Goal: Task Accomplishment & Management: Use online tool/utility

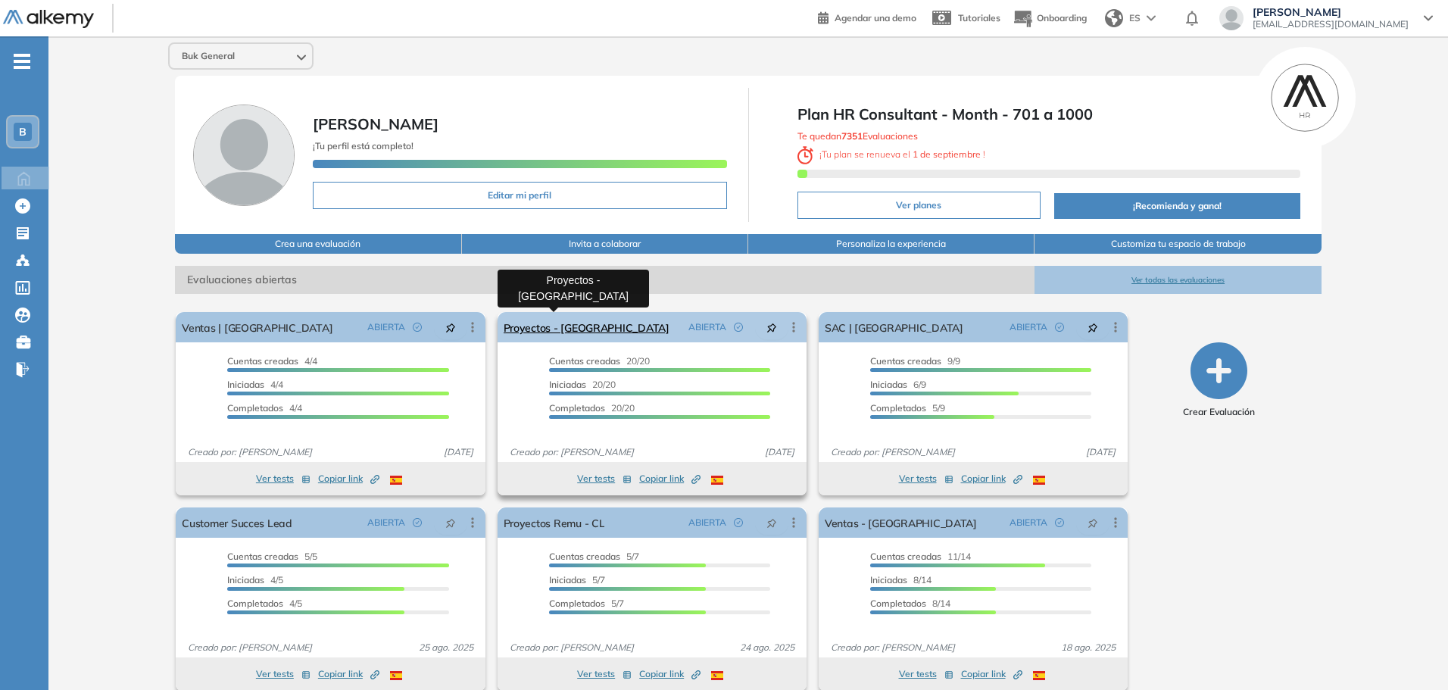
click at [588, 326] on link "Proyectos - [GEOGRAPHIC_DATA]" at bounding box center [587, 327] width 166 height 30
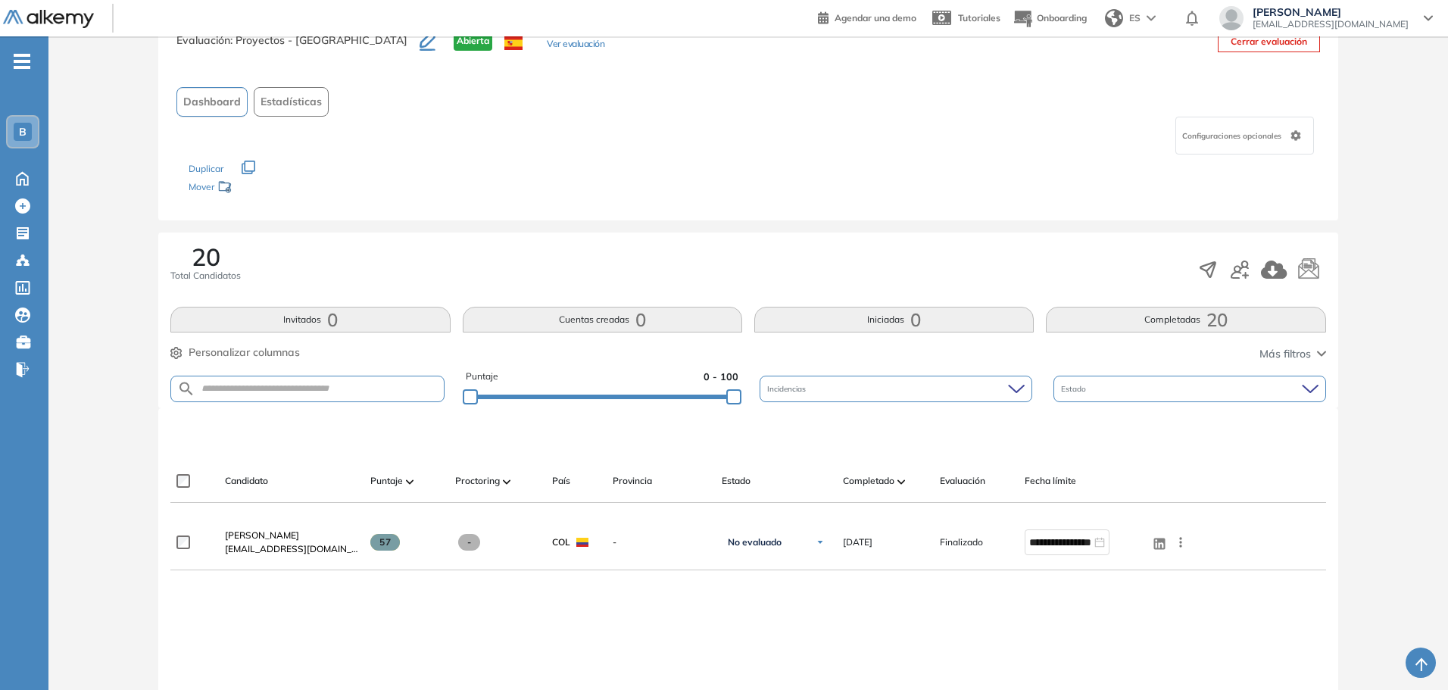
scroll to position [151, 0]
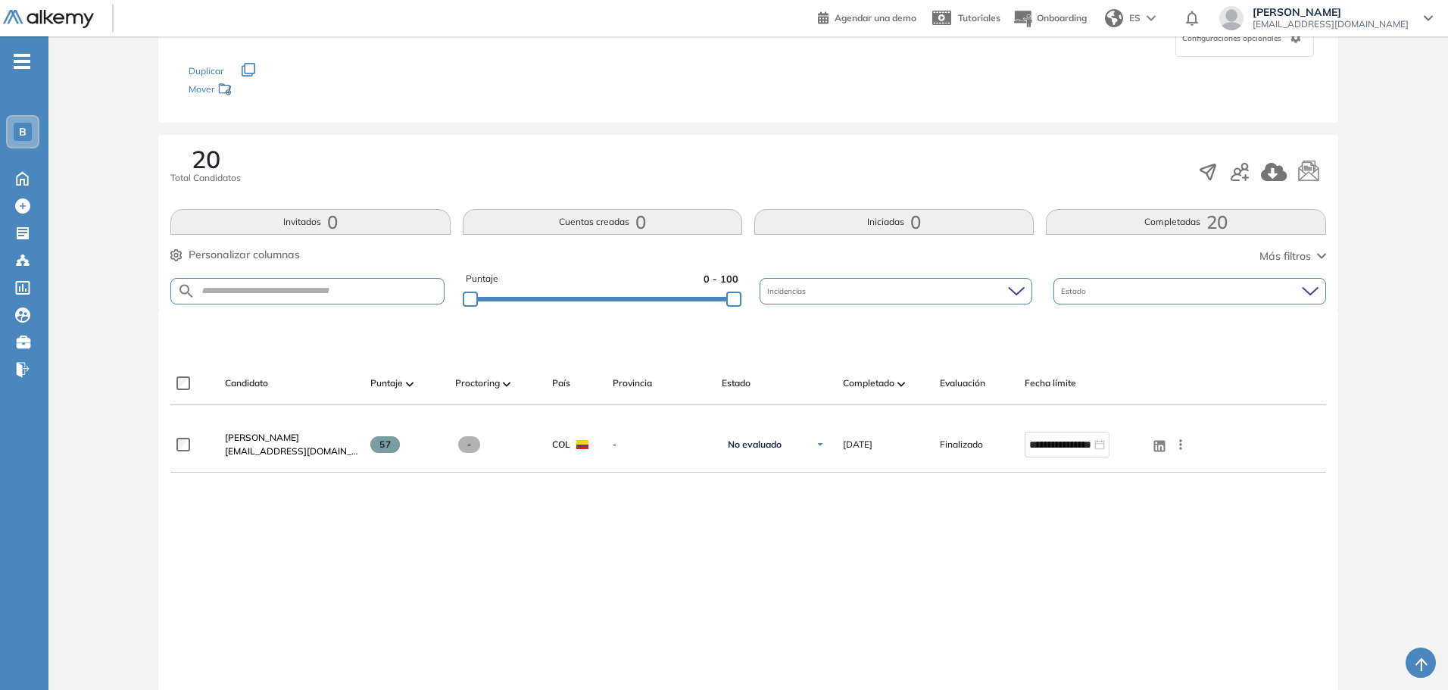
click at [903, 386] on img at bounding box center [902, 384] width 8 height 5
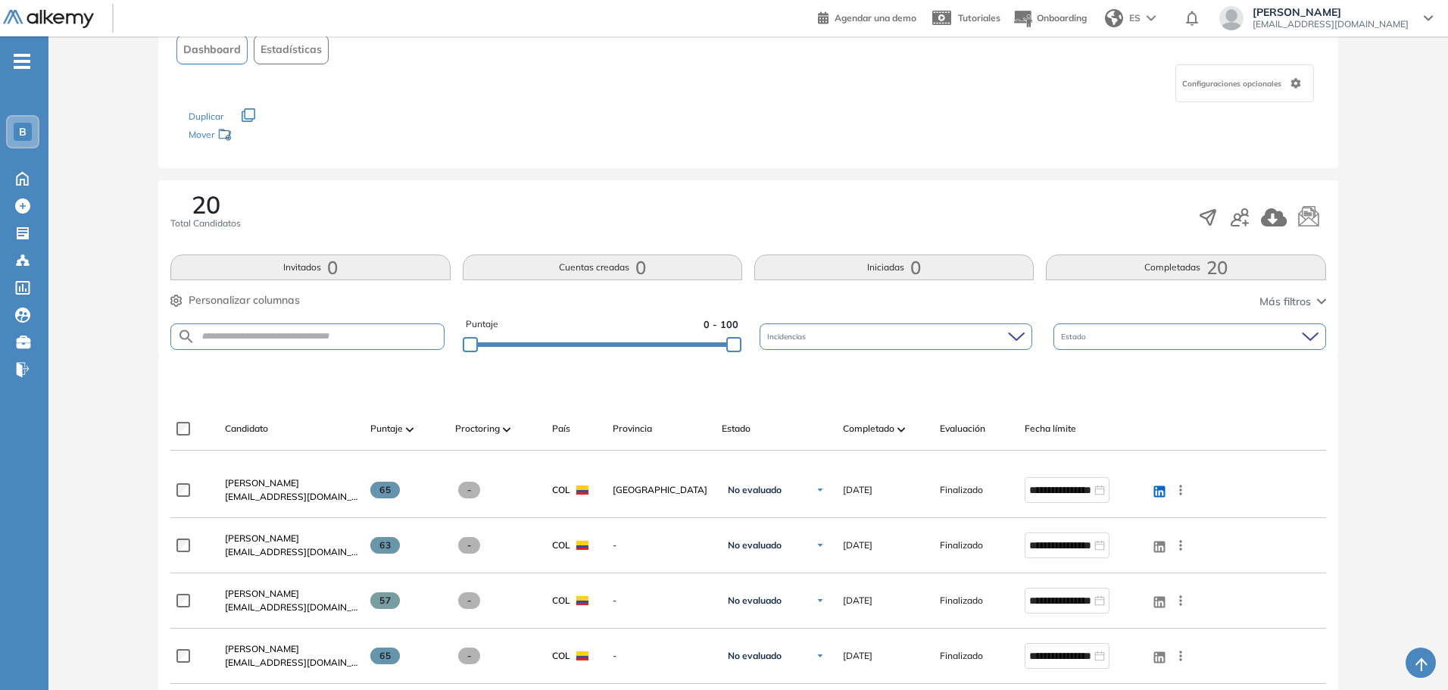
scroll to position [76, 0]
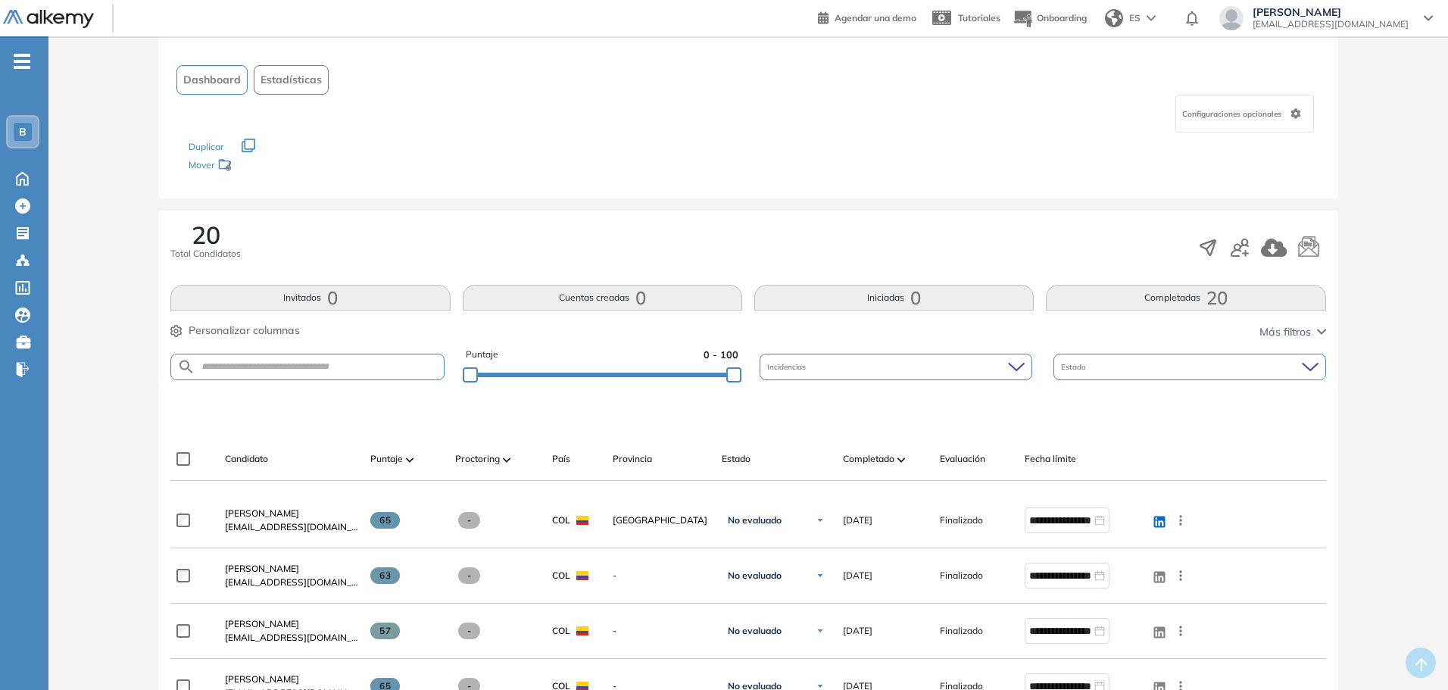
click at [23, 143] on div "B" at bounding box center [23, 132] width 30 height 30
click at [29, 204] on icon at bounding box center [22, 205] width 15 height 15
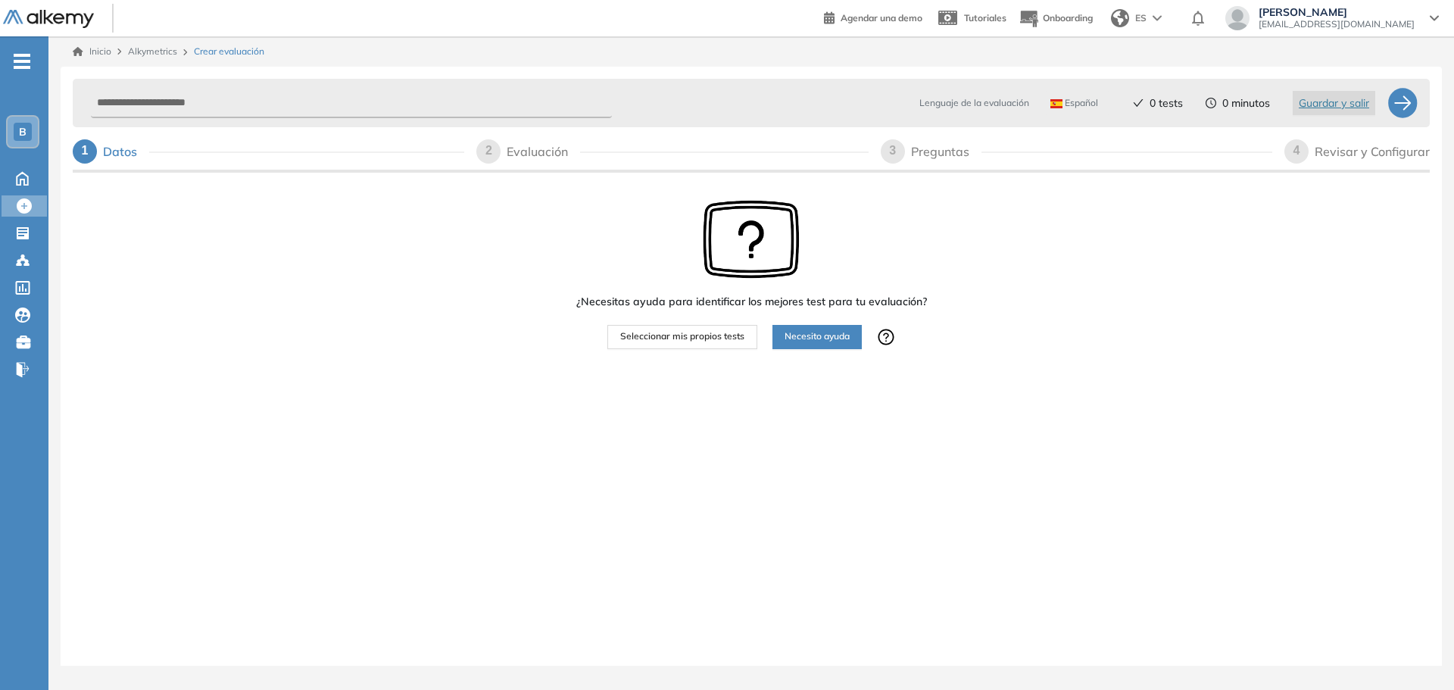
click at [673, 337] on span "Seleccionar mis propios tests" at bounding box center [682, 337] width 124 height 14
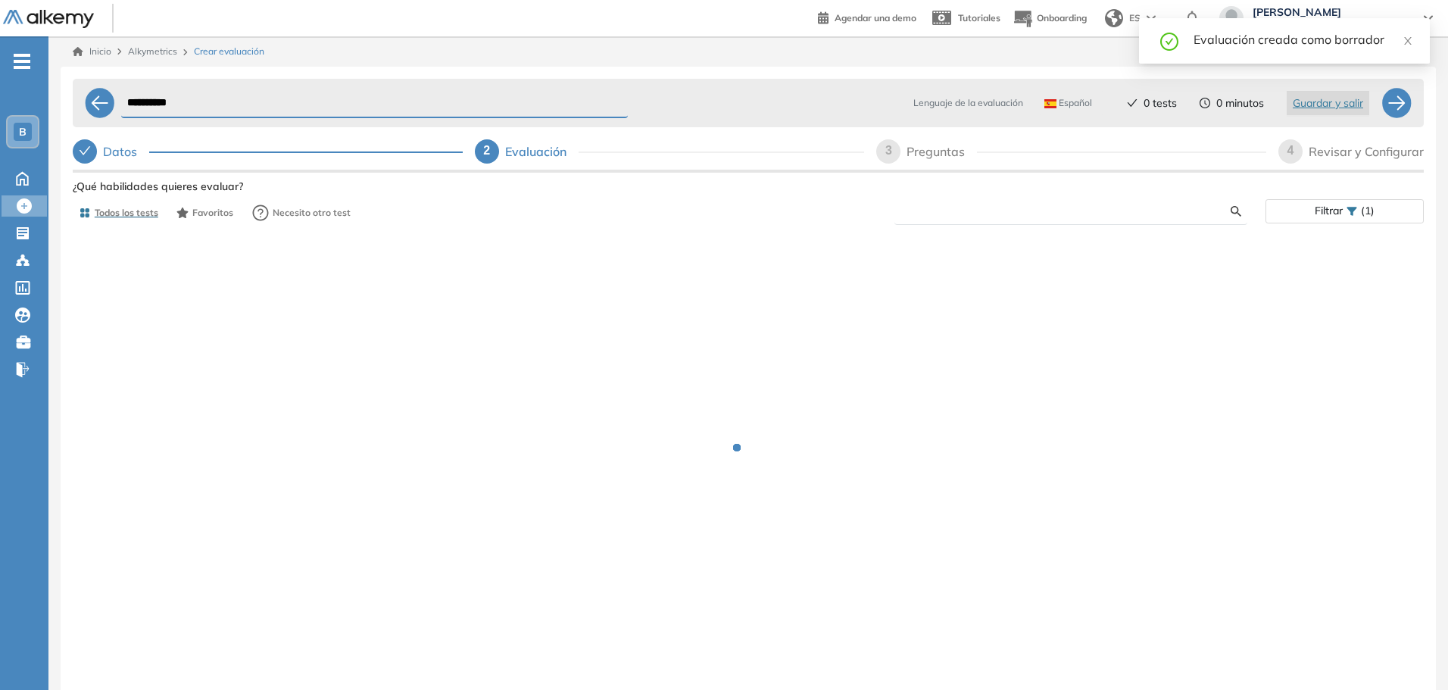
click at [947, 212] on input "text" at bounding box center [1069, 212] width 324 height 14
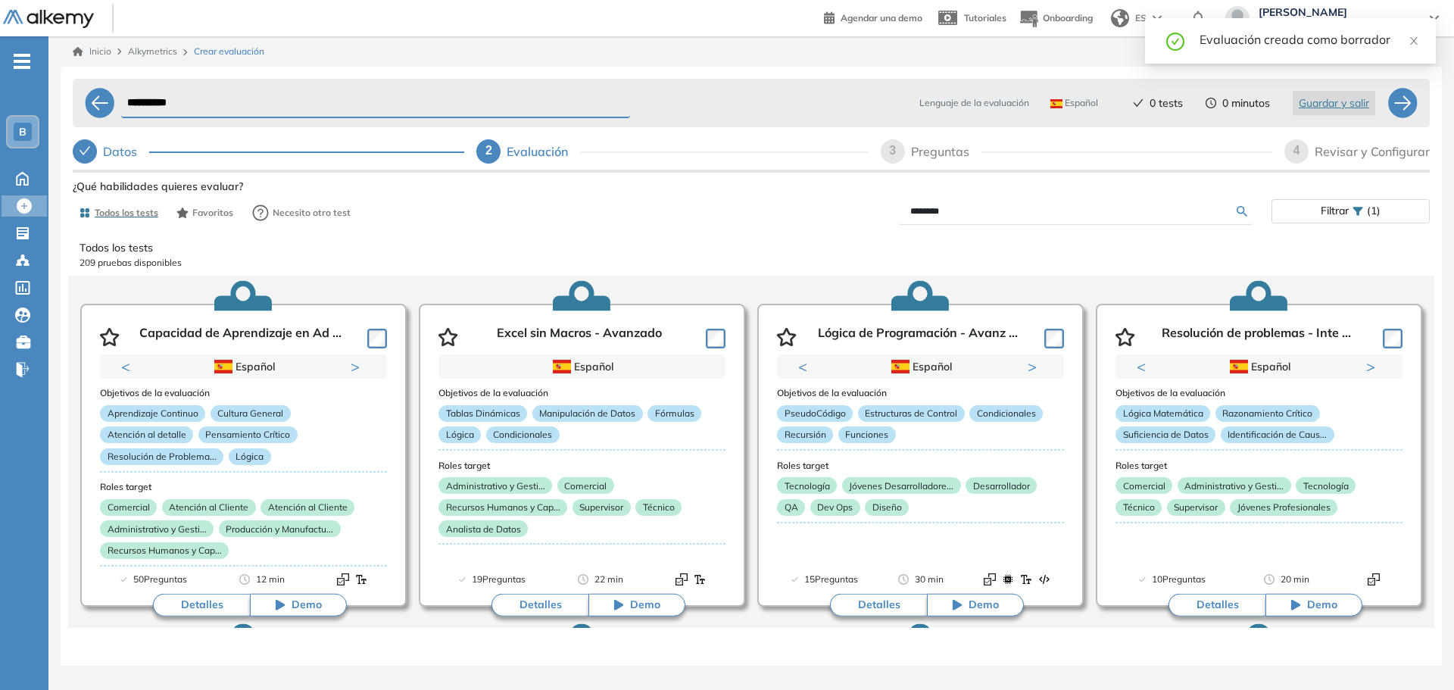
type input "*********"
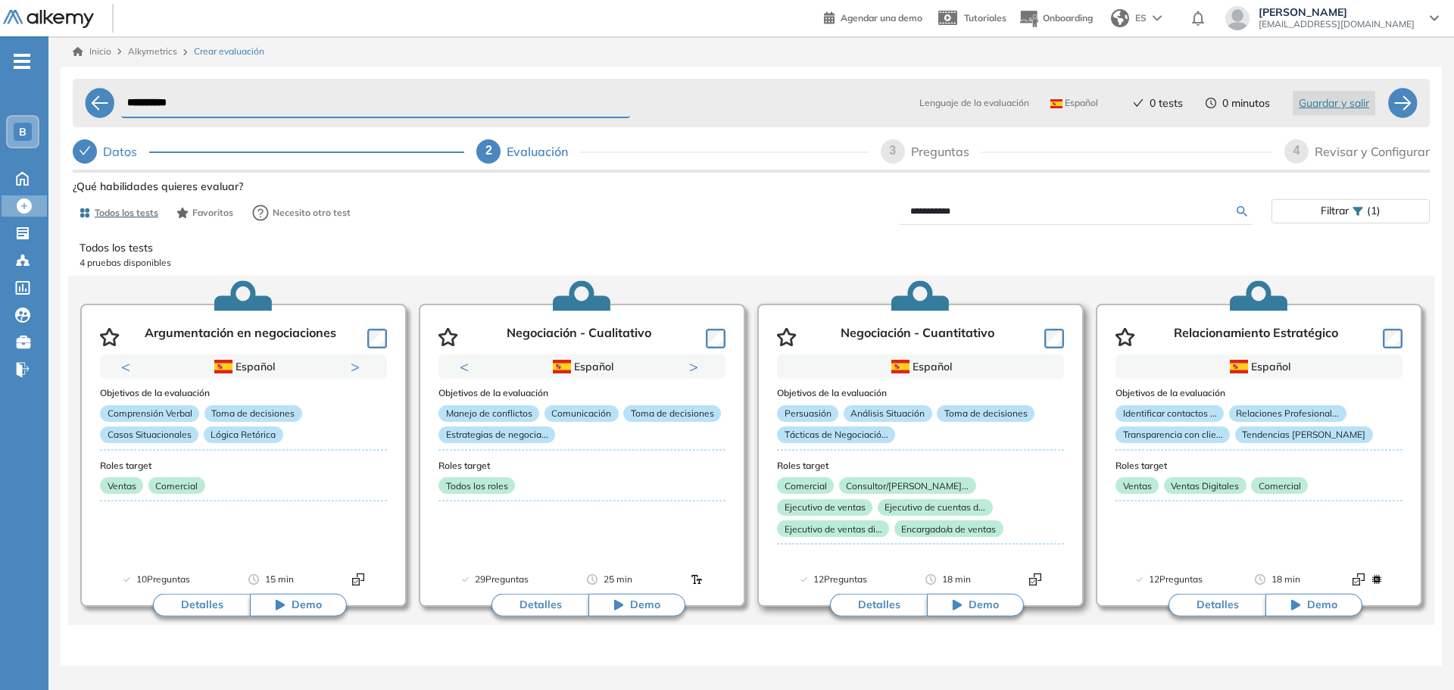
click at [871, 608] on button "Detalles" at bounding box center [878, 605] width 97 height 23
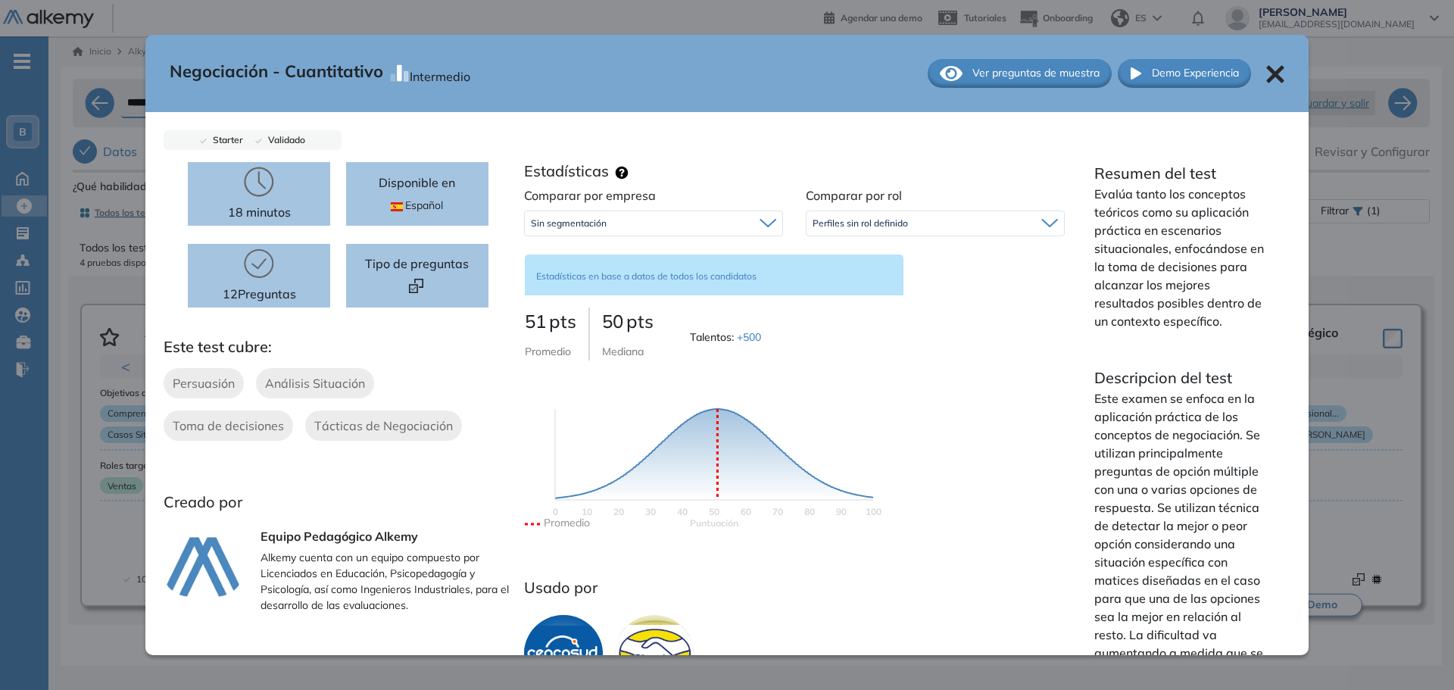
click at [1010, 72] on span "Ver preguntas de muestra" at bounding box center [1036, 73] width 127 height 16
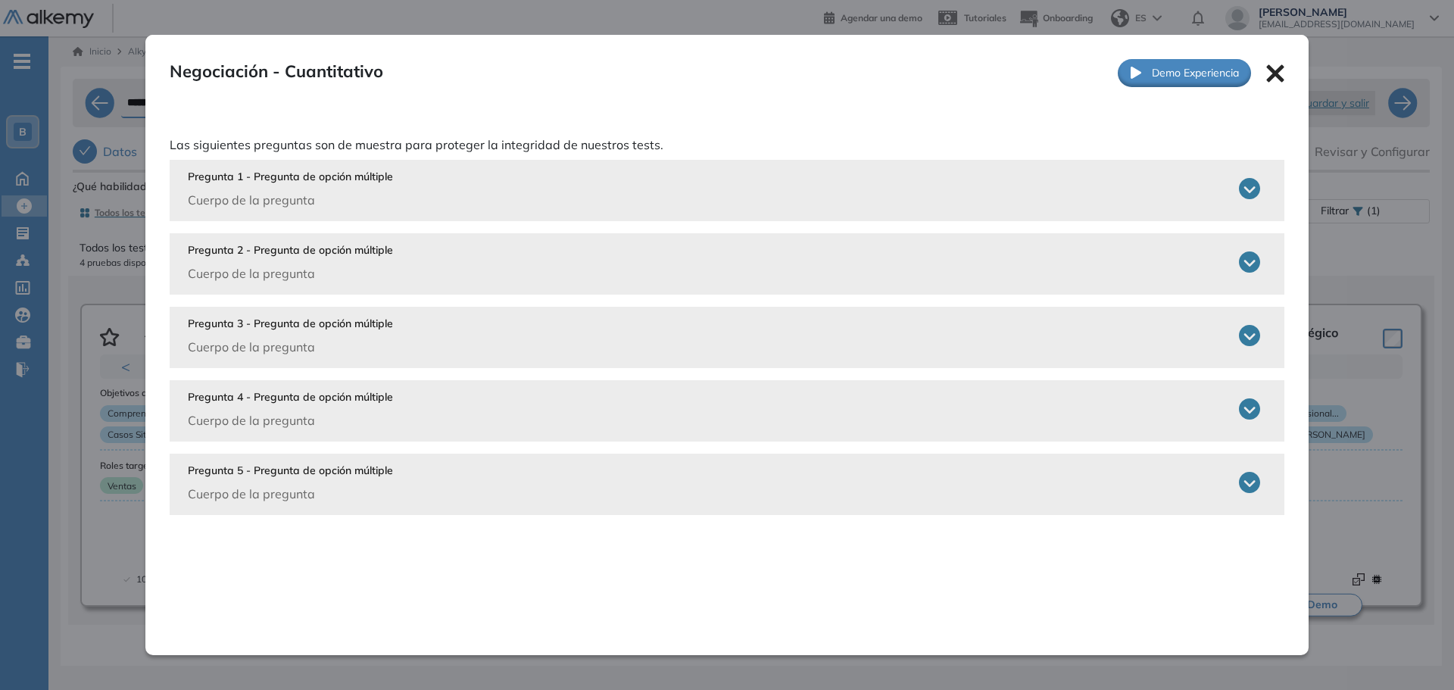
click at [782, 181] on div "Pregunta 1 - Pregunta de opción múltiple Cuerpo de la pregunta" at bounding box center [724, 189] width 1073 height 40
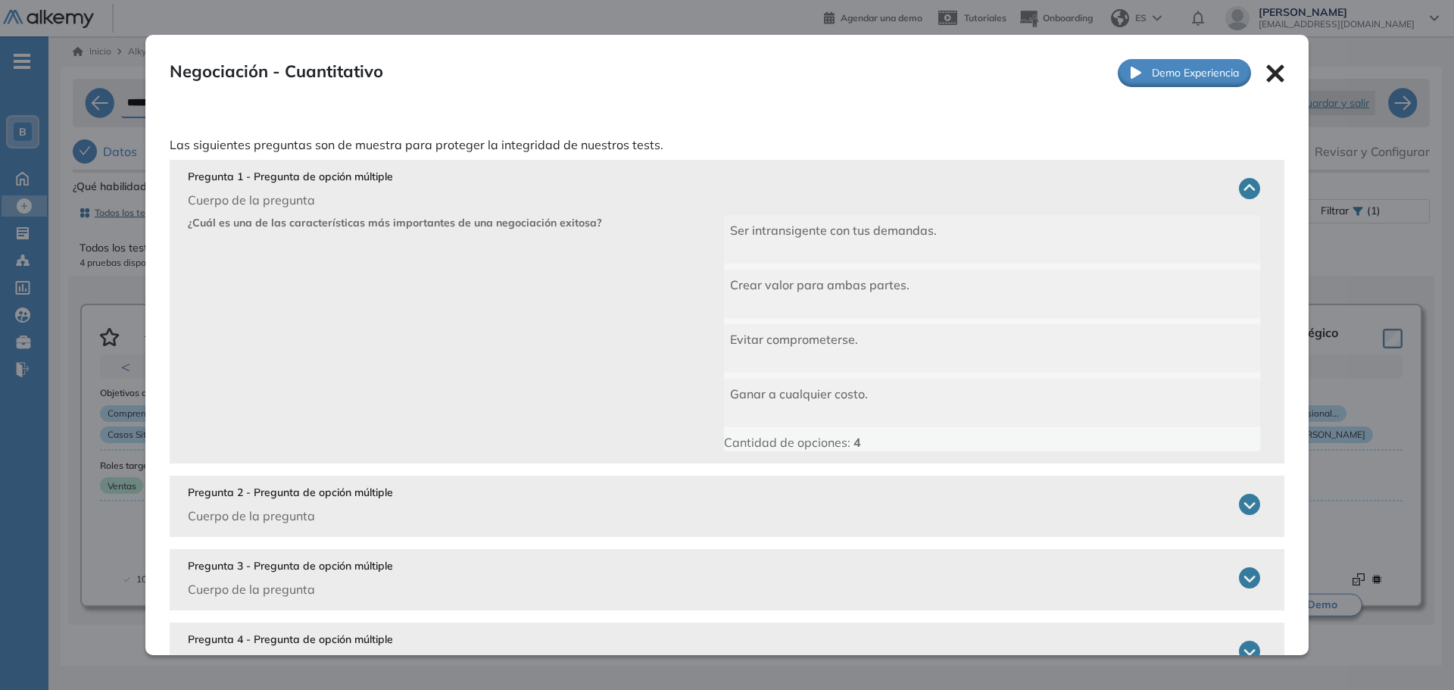
click at [782, 181] on div "Pregunta 1 - Pregunta de opción múltiple Cuerpo de la pregunta" at bounding box center [724, 189] width 1073 height 40
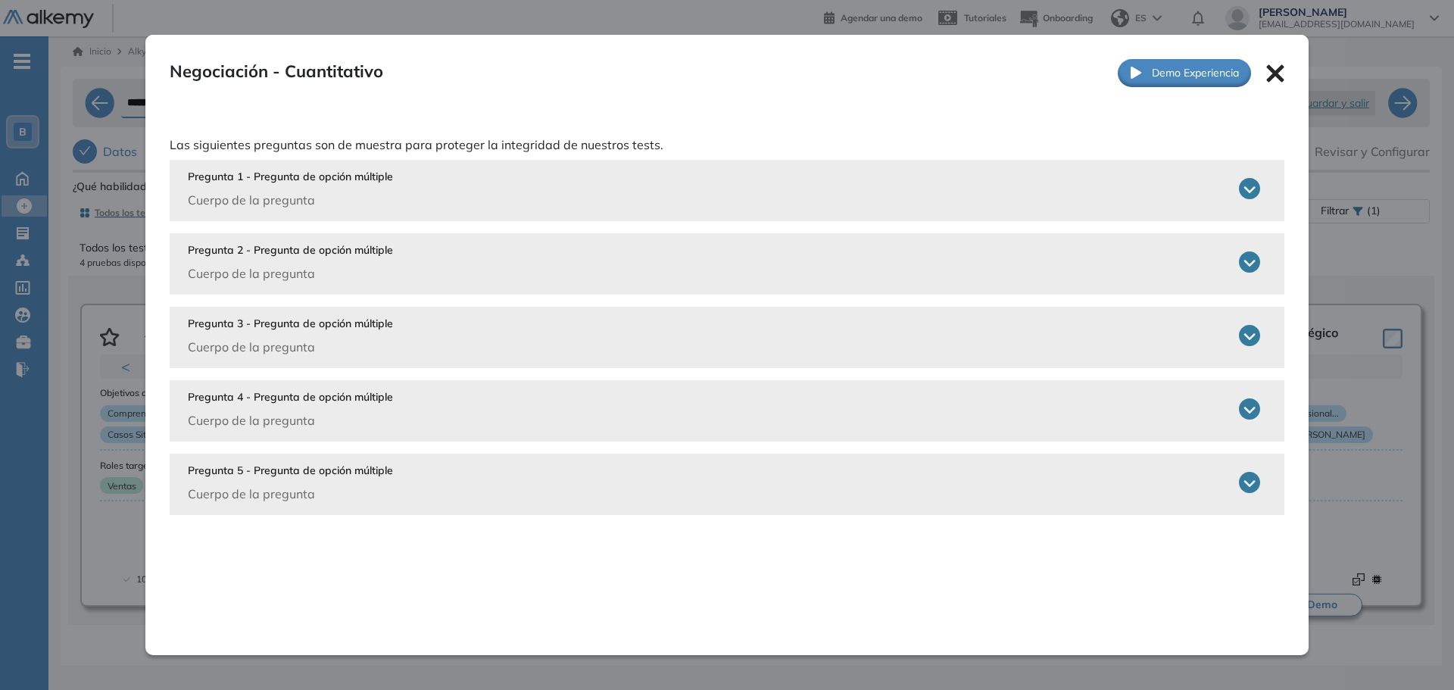
click at [1281, 62] on div "Negociación - Cuantitativo Intermedio Ver preguntas de muestra Demo Experiencia" at bounding box center [726, 73] width 1163 height 77
click at [1269, 72] on icon at bounding box center [1274, 72] width 17 height 17
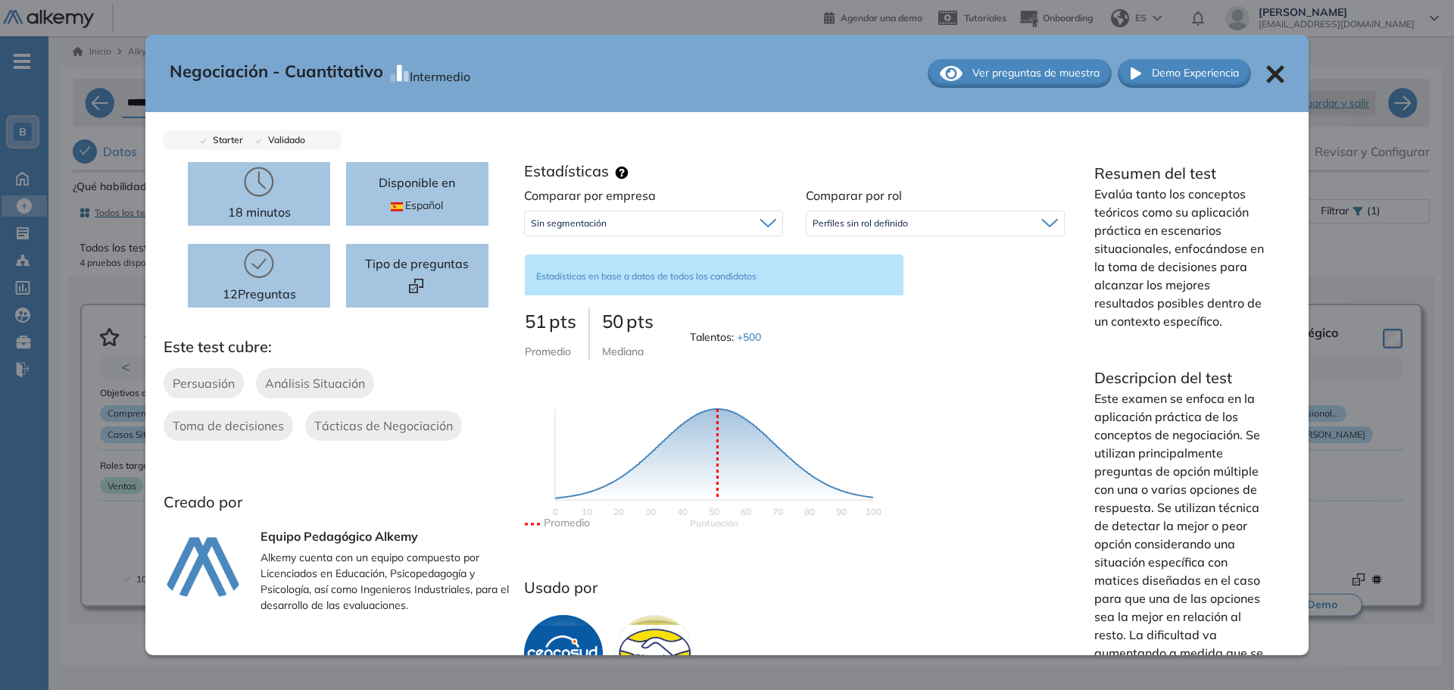
click at [1266, 73] on icon at bounding box center [1274, 73] width 17 height 17
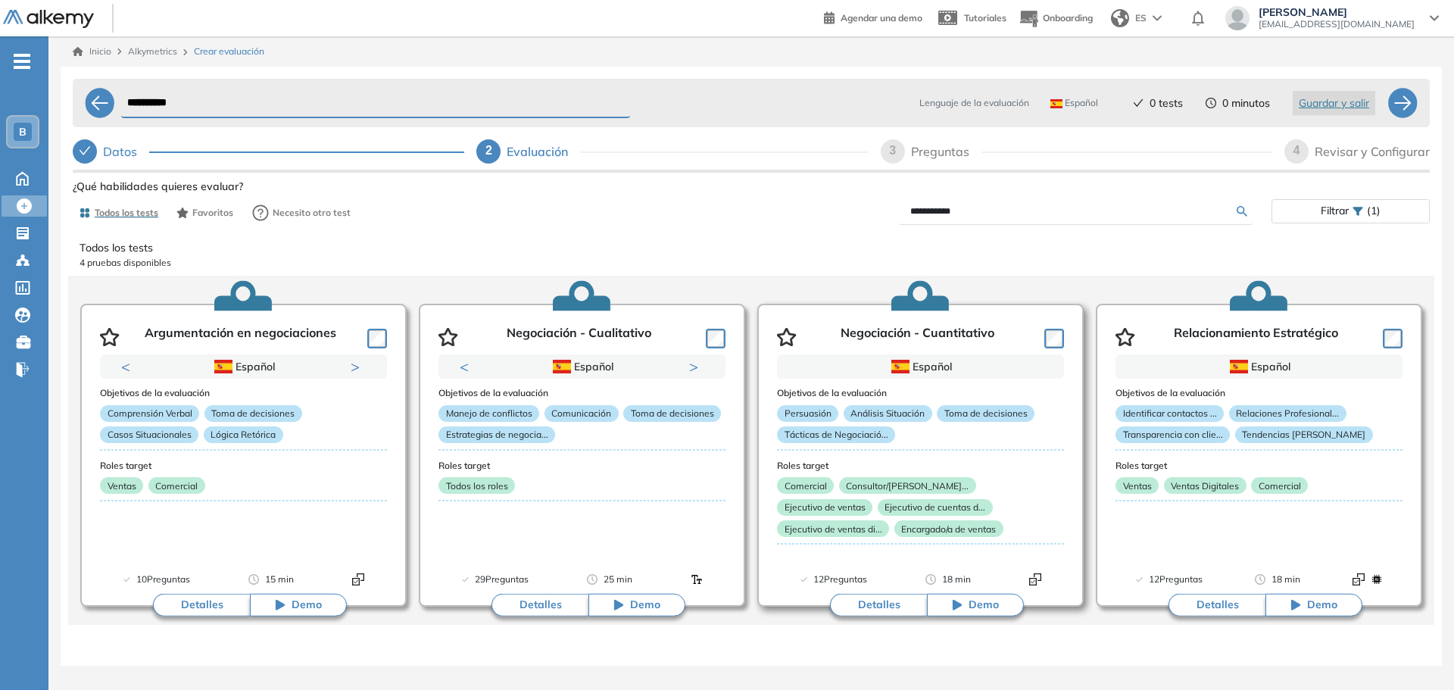
click at [1038, 339] on div at bounding box center [1051, 337] width 26 height 23
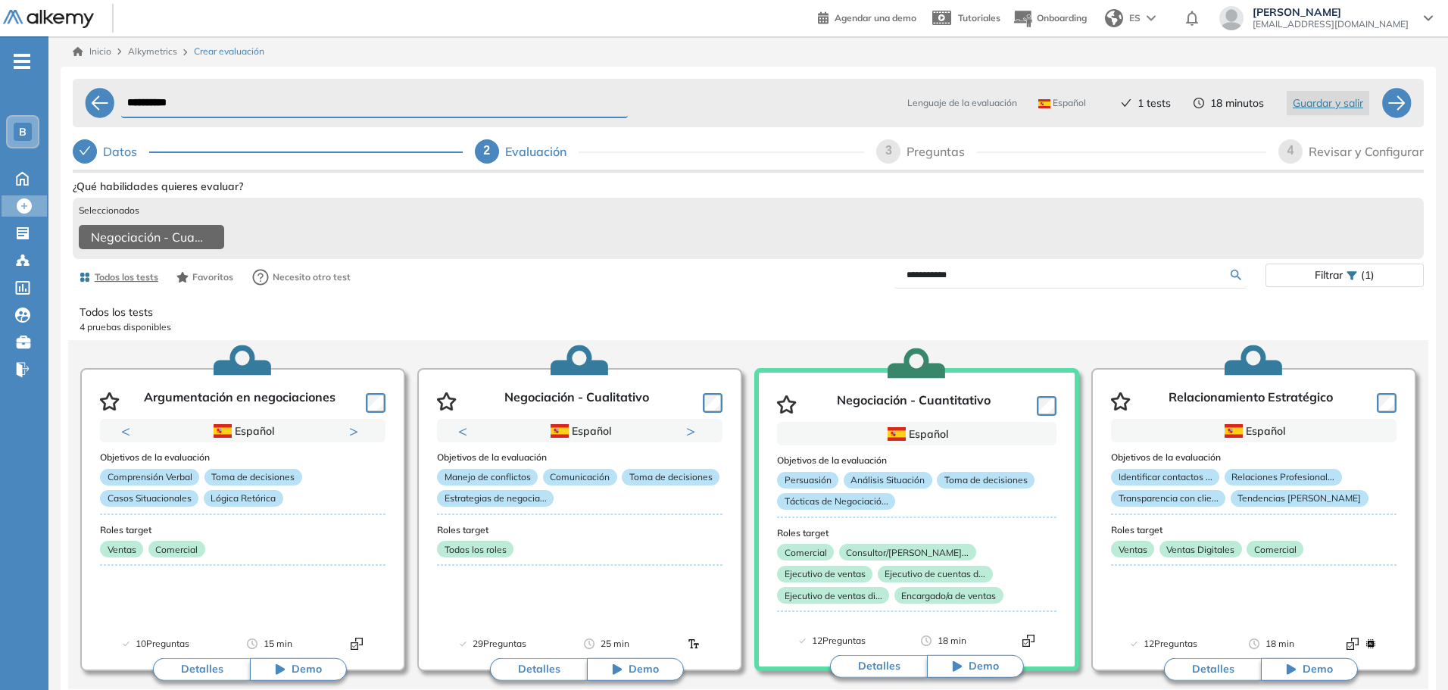
click at [945, 282] on input "**********" at bounding box center [1069, 275] width 324 height 14
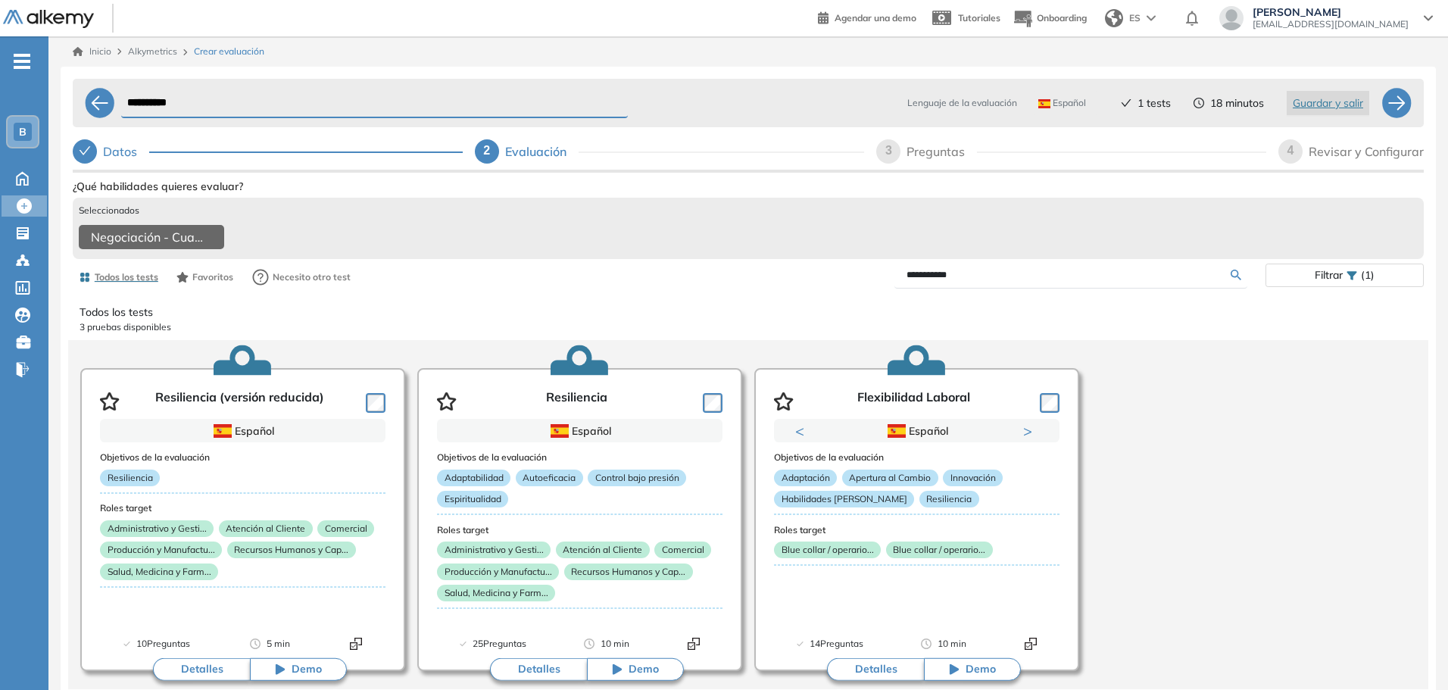
scroll to position [3, 0]
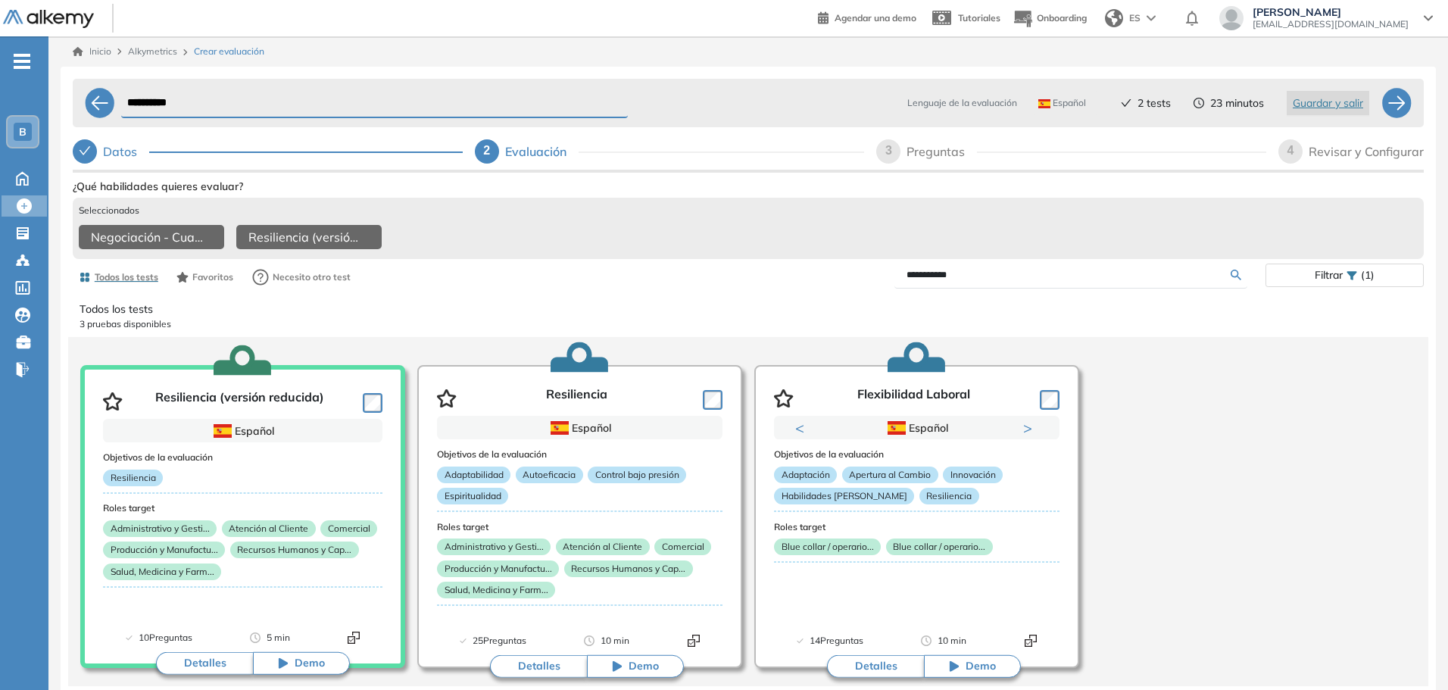
click at [949, 278] on input "**********" at bounding box center [1069, 275] width 324 height 14
click at [949, 277] on input "**********" at bounding box center [1069, 275] width 324 height 14
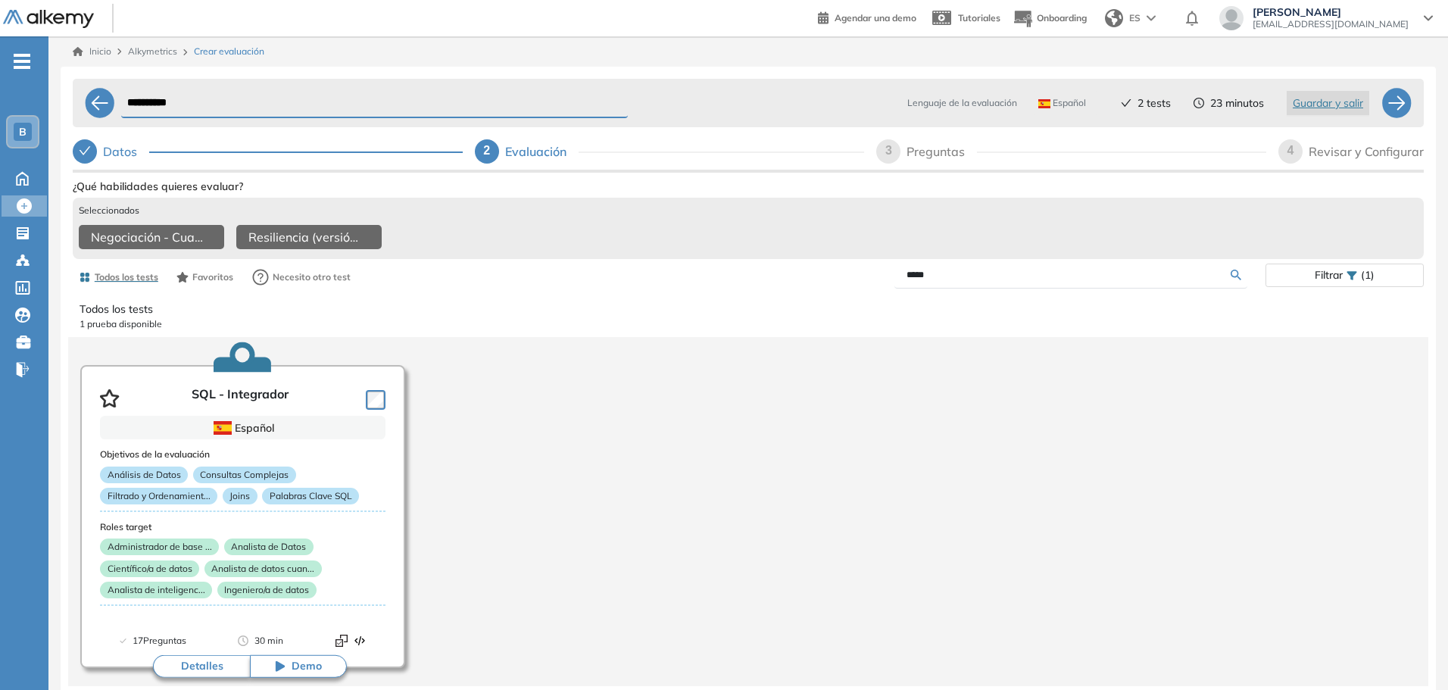
click at [949, 277] on input "*****" at bounding box center [1069, 275] width 324 height 14
type input "**********"
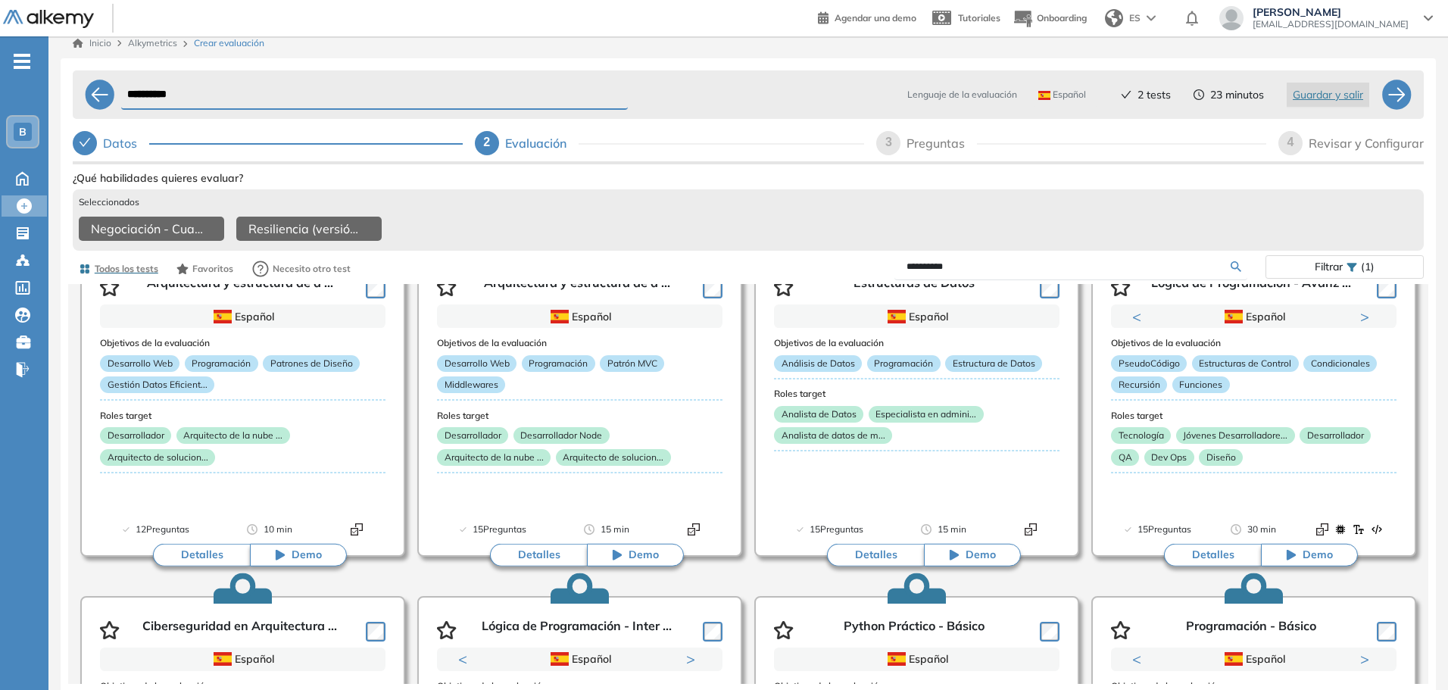
scroll to position [0, 0]
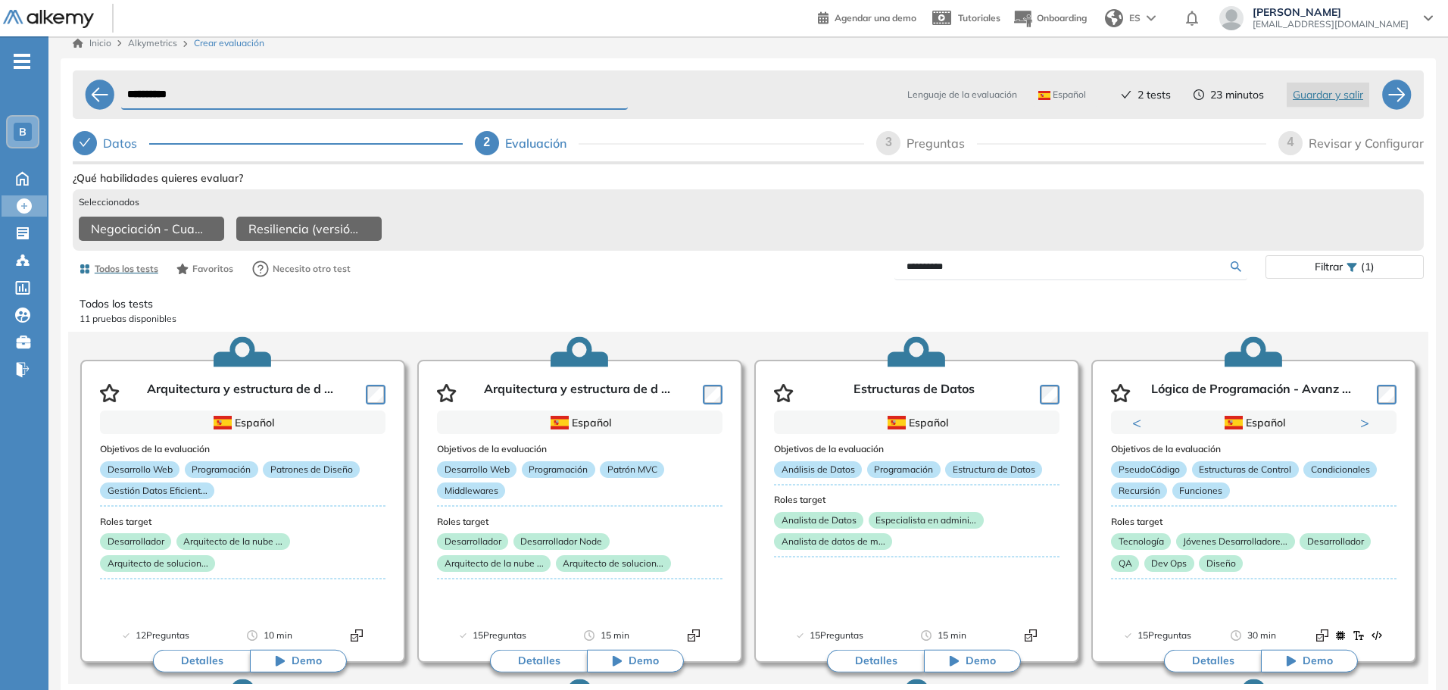
click at [942, 268] on input "**********" at bounding box center [1069, 267] width 324 height 14
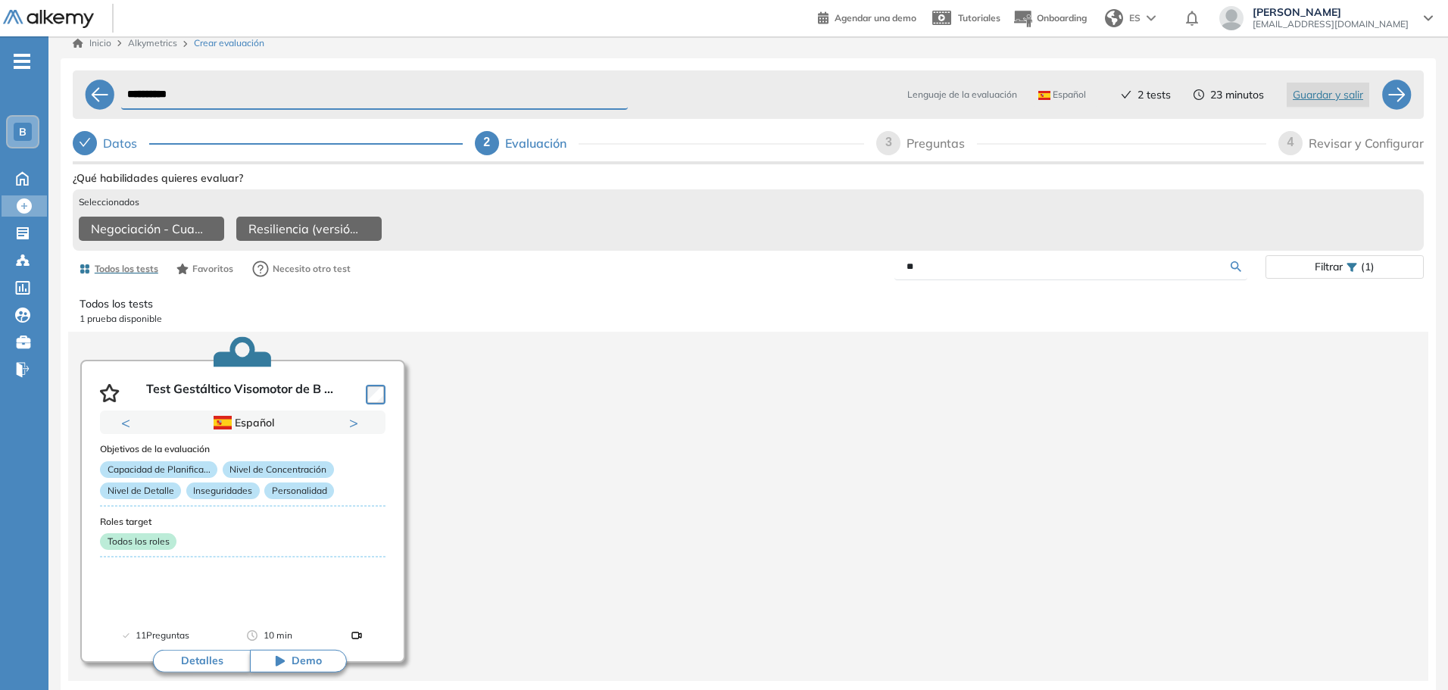
type input "*"
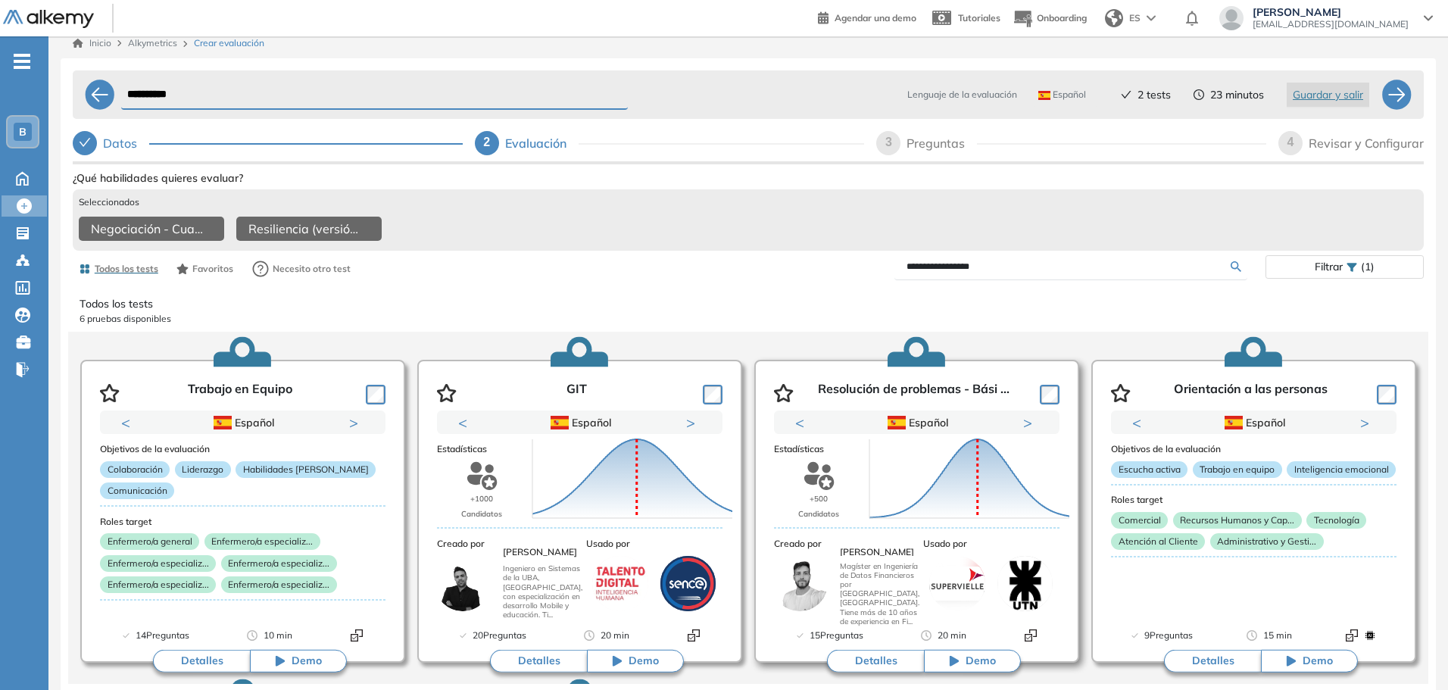
click at [894, 667] on button "Detalles" at bounding box center [875, 661] width 97 height 23
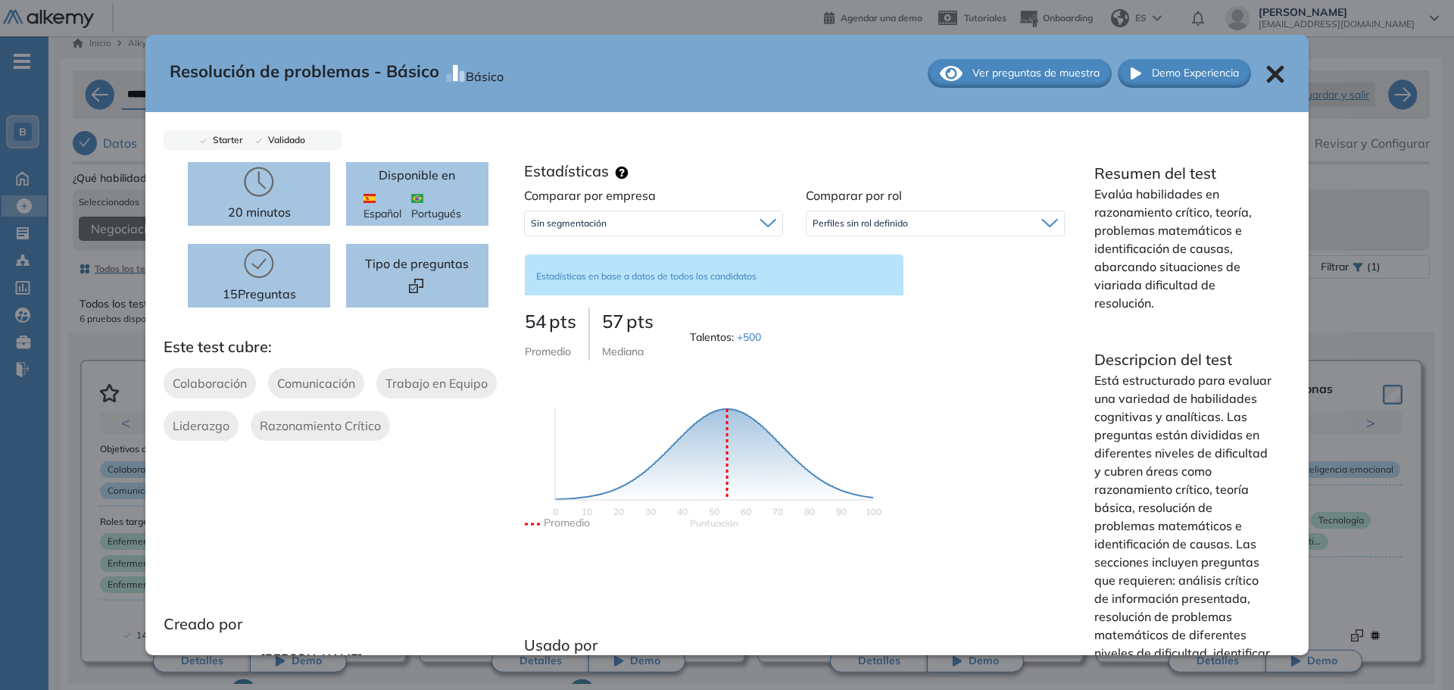
click at [1021, 76] on span "Ver preguntas de muestra" at bounding box center [1036, 73] width 127 height 16
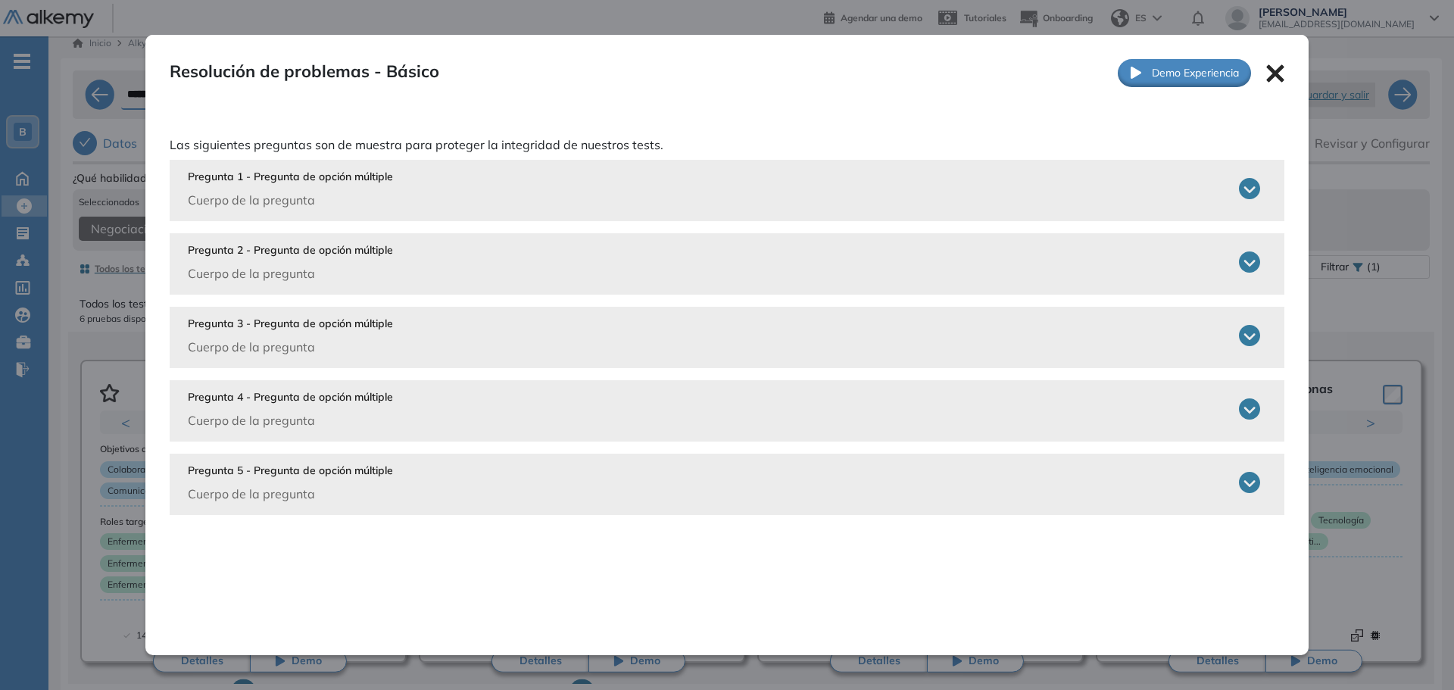
click at [434, 197] on div "Pregunta 1 - Pregunta de opción múltiple Cuerpo de la pregunta" at bounding box center [724, 189] width 1073 height 40
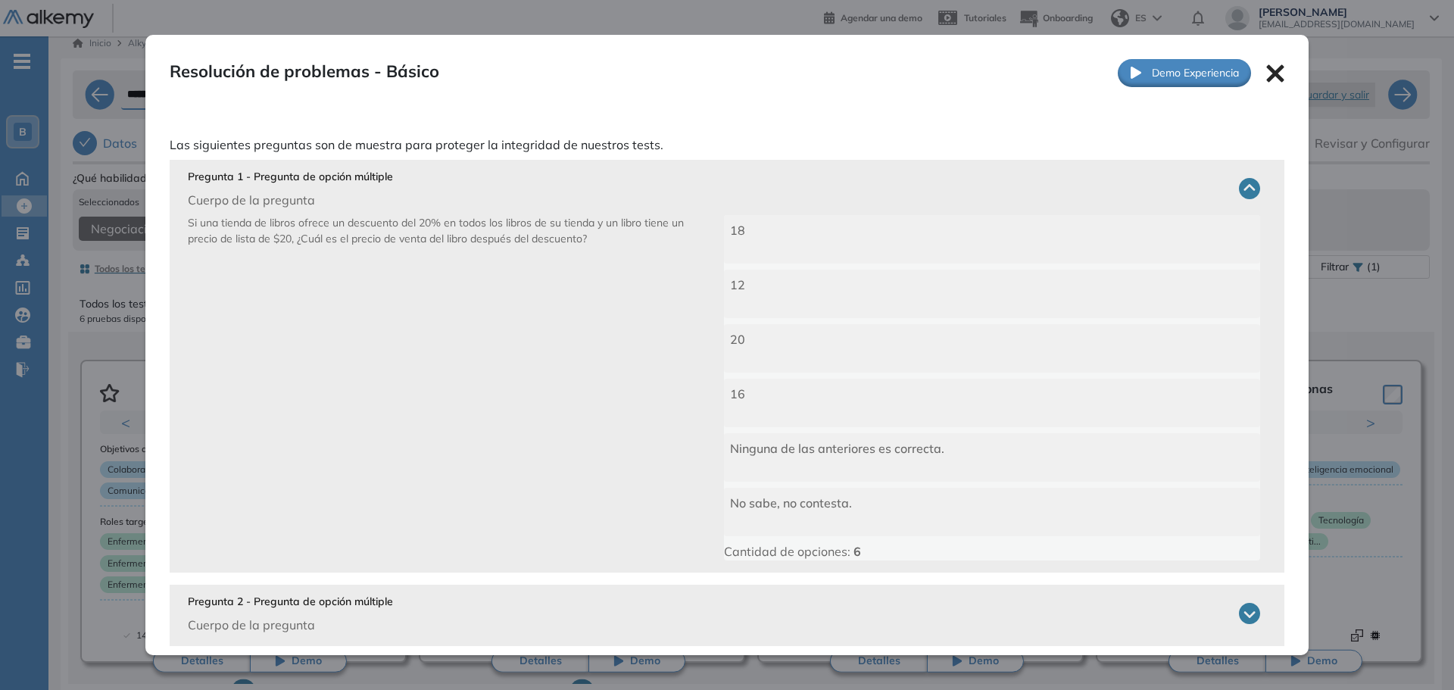
click at [474, 181] on div "Pregunta 1 - Pregunta de opción múltiple Cuerpo de la pregunta" at bounding box center [724, 189] width 1073 height 40
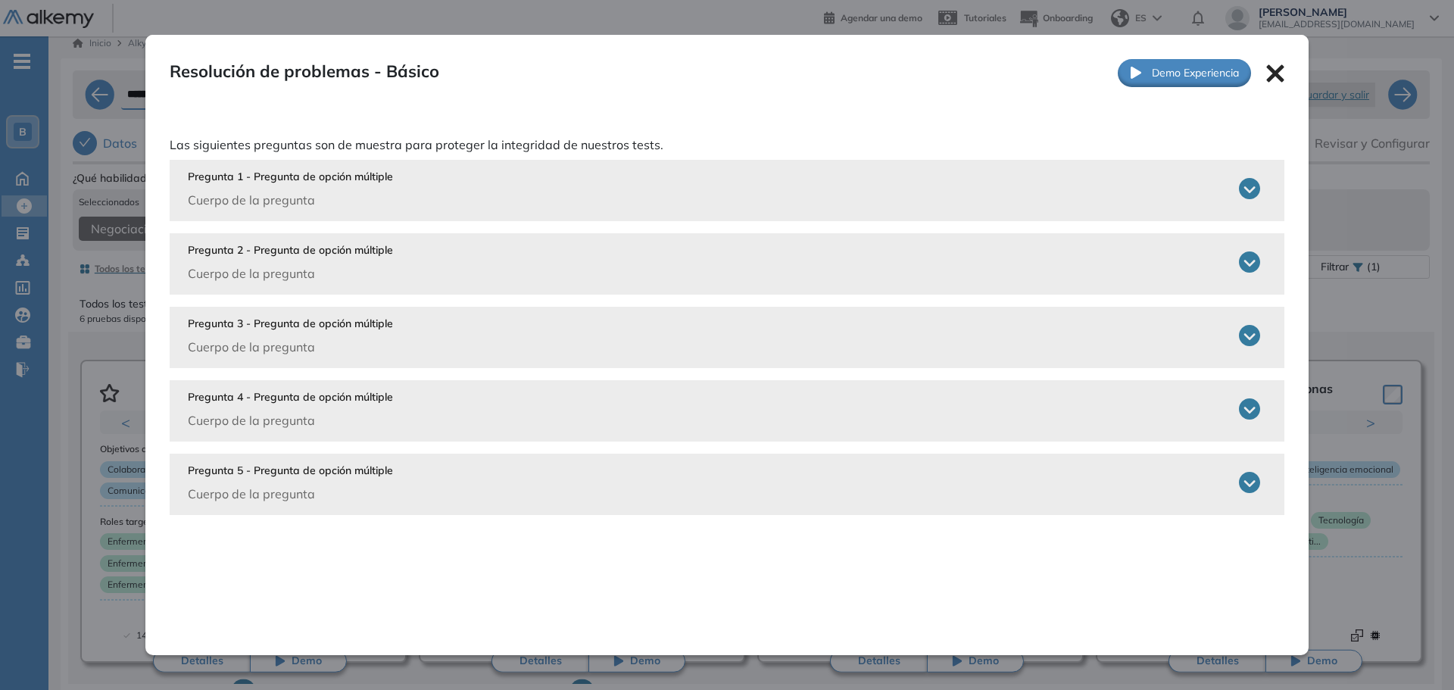
click at [454, 249] on div "Pregunta 2 - Pregunta de opción múltiple Cuerpo de la pregunta" at bounding box center [724, 262] width 1073 height 40
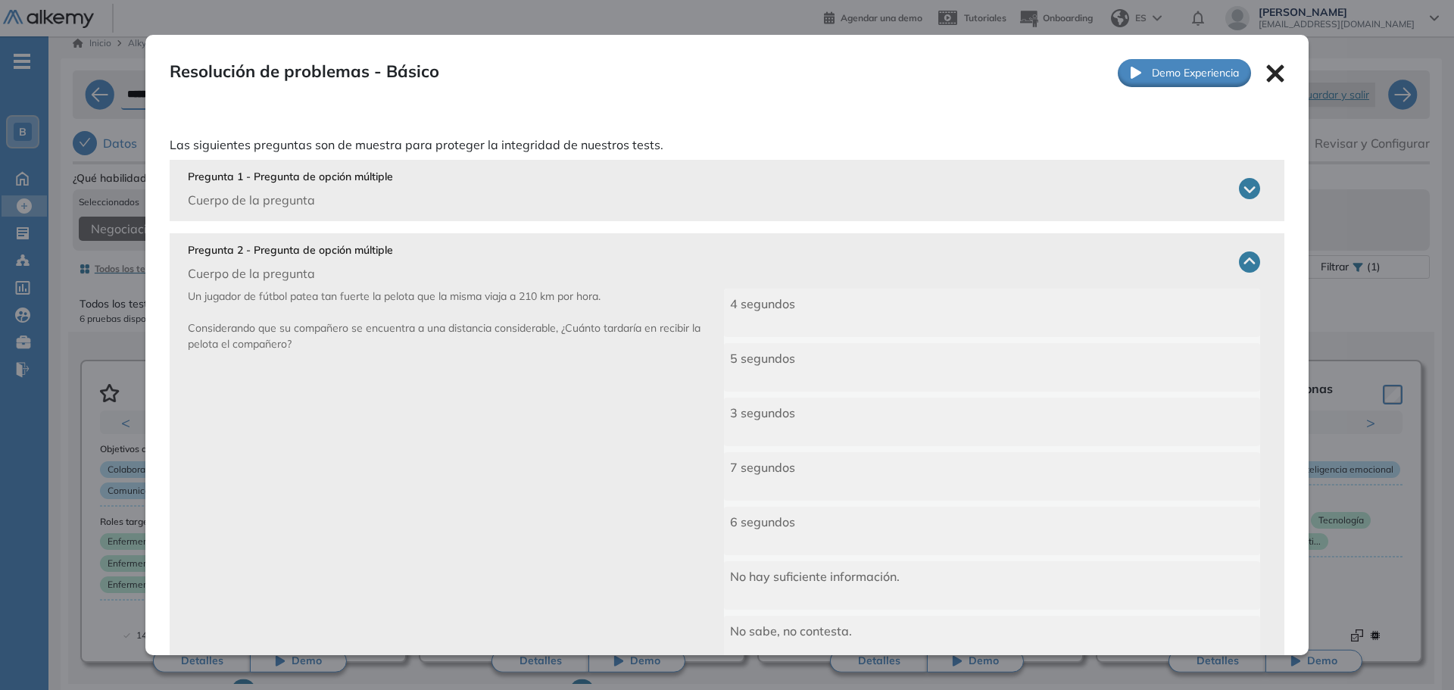
click at [454, 249] on div "Pregunta 2 - Pregunta de opción múltiple Cuerpo de la pregunta" at bounding box center [724, 262] width 1073 height 40
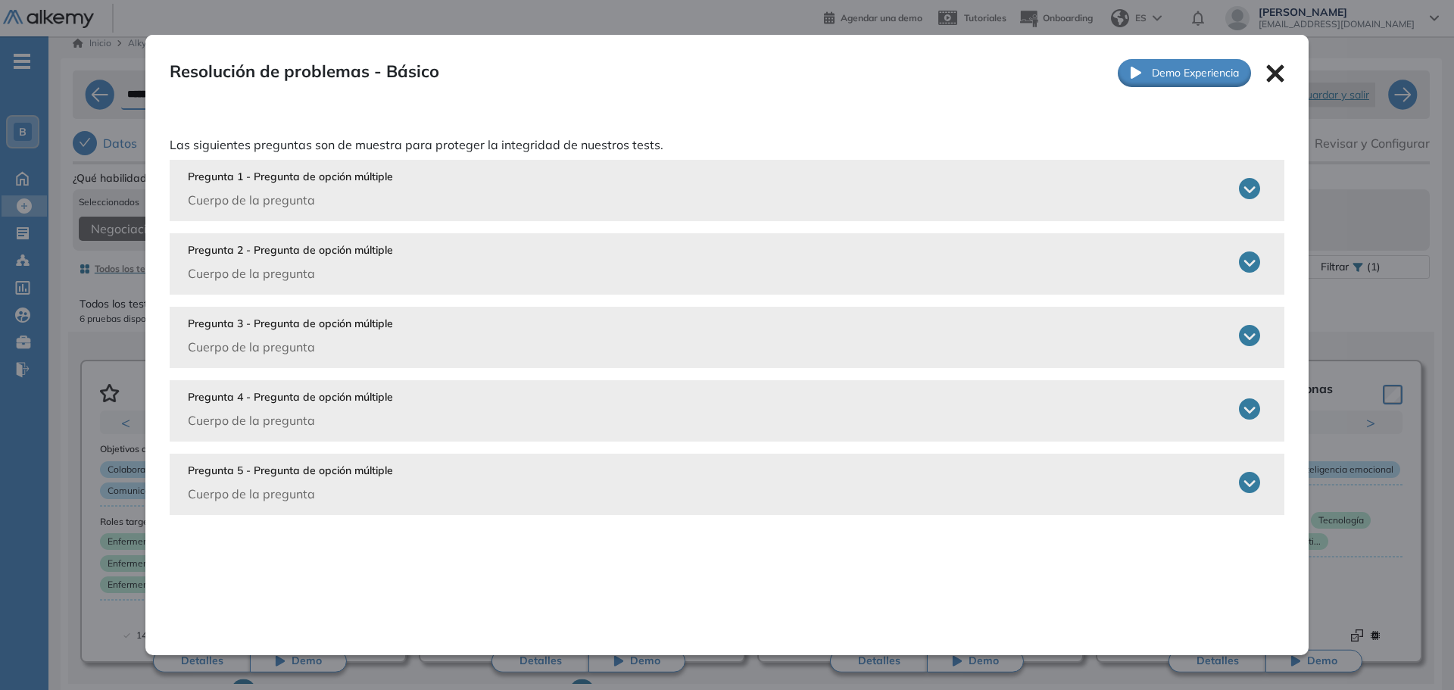
click at [443, 331] on div "Pregunta 3 - Pregunta de opción múltiple Cuerpo de la pregunta" at bounding box center [724, 336] width 1073 height 40
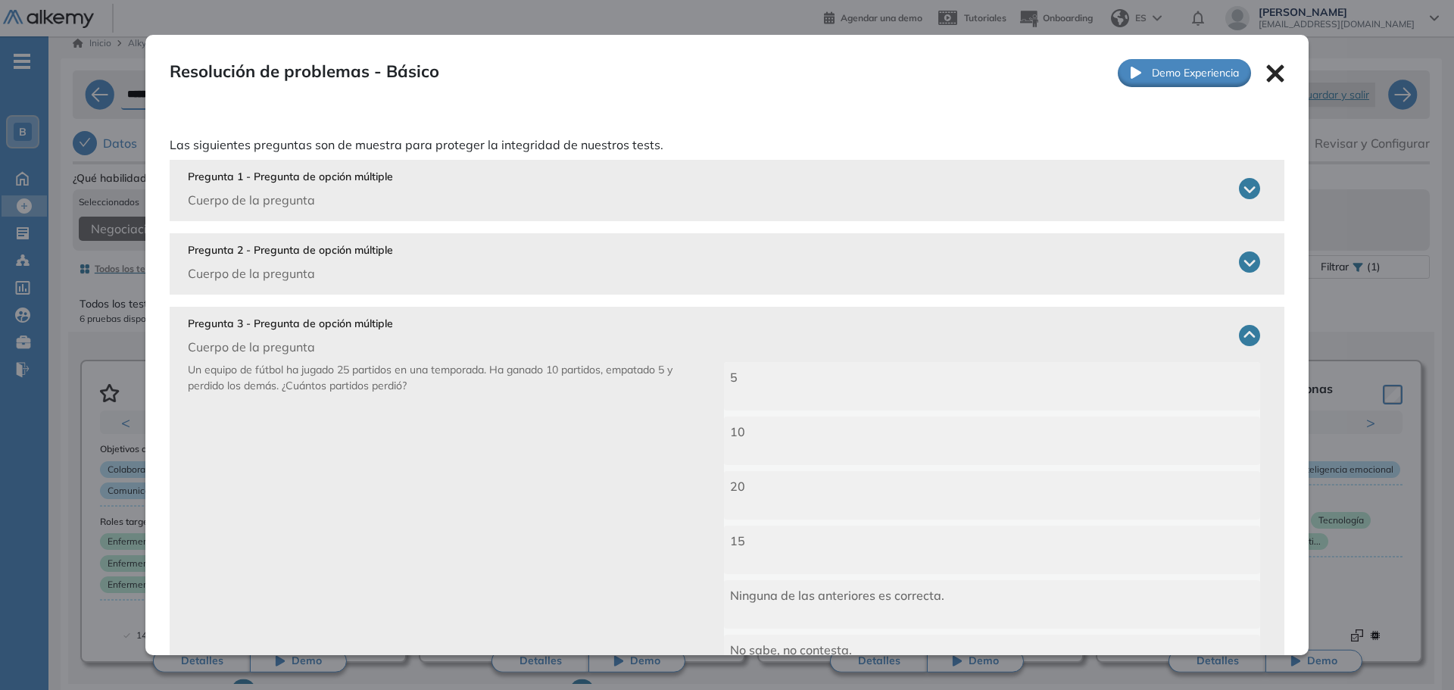
click at [451, 323] on div "Pregunta 3 - Pregunta de opción múltiple Cuerpo de la pregunta" at bounding box center [724, 336] width 1073 height 40
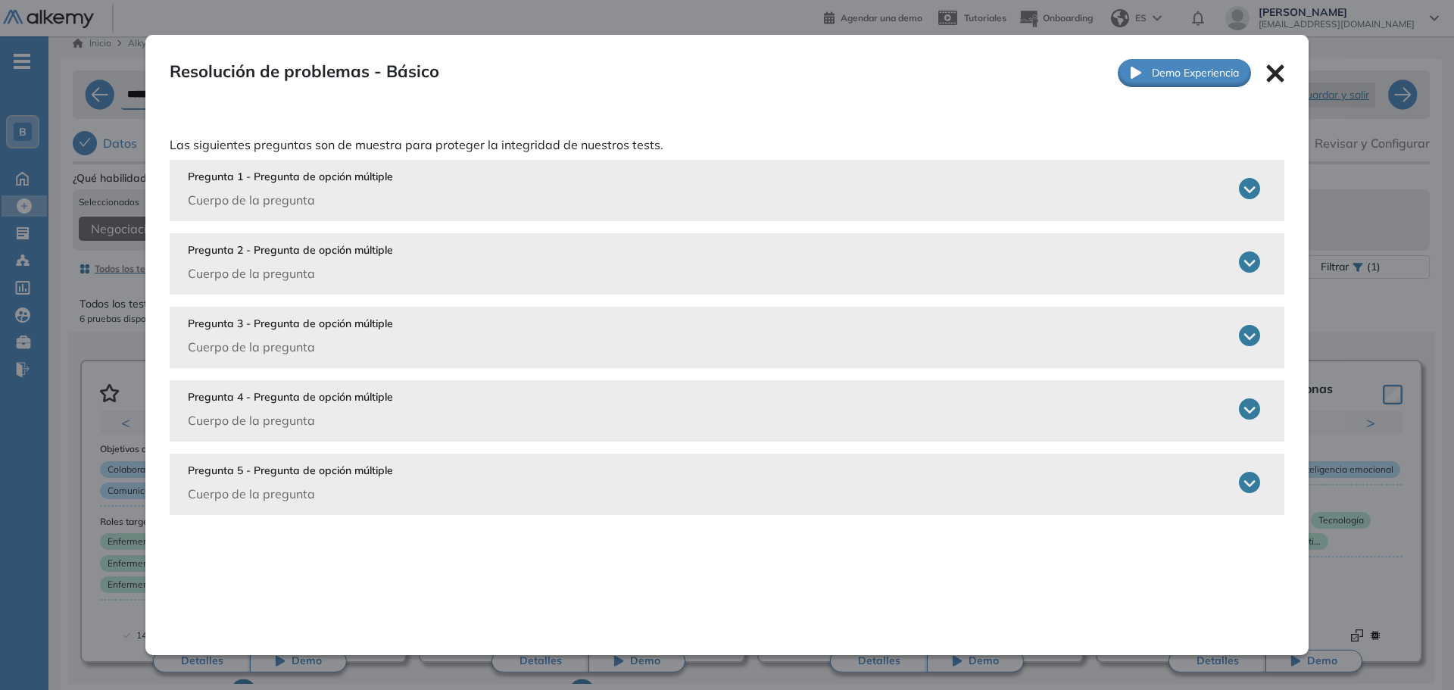
click at [451, 420] on div "Pregunta 4 - Pregunta de opción múltiple Cuerpo de la pregunta" at bounding box center [724, 409] width 1073 height 40
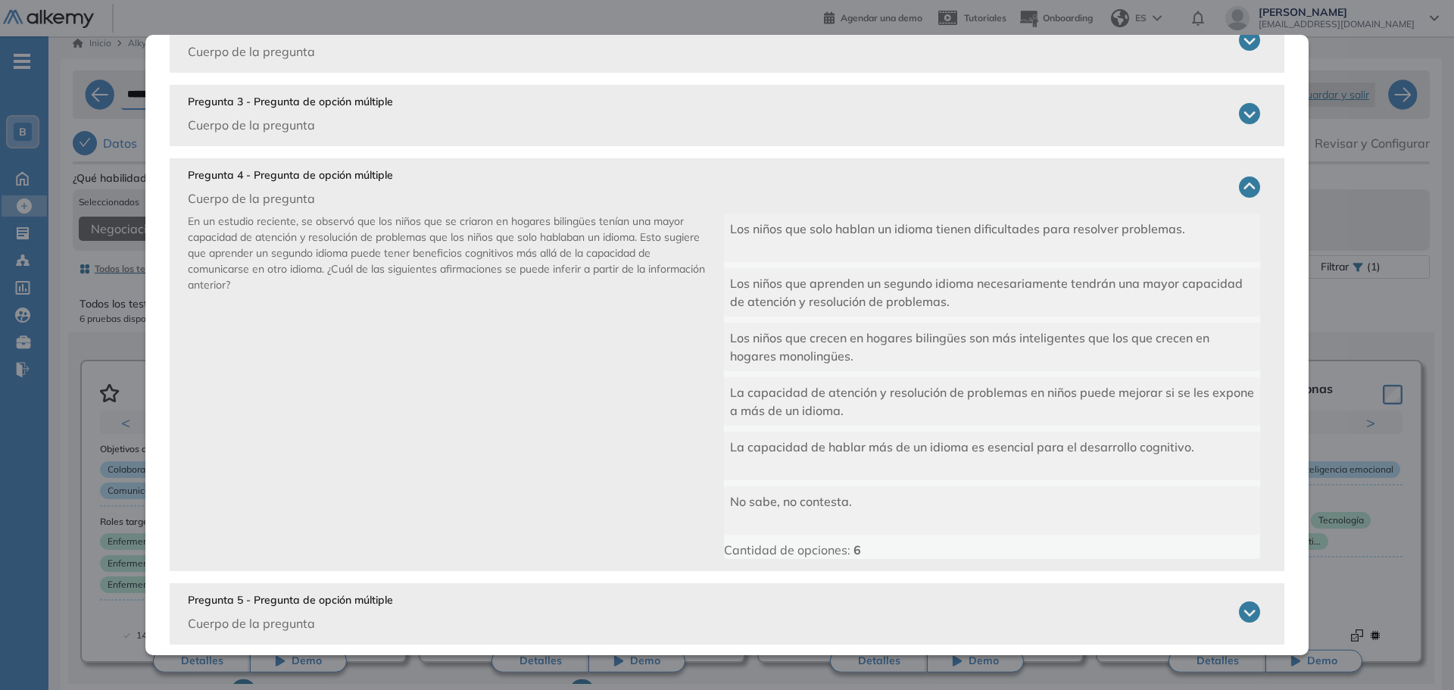
scroll to position [227, 0]
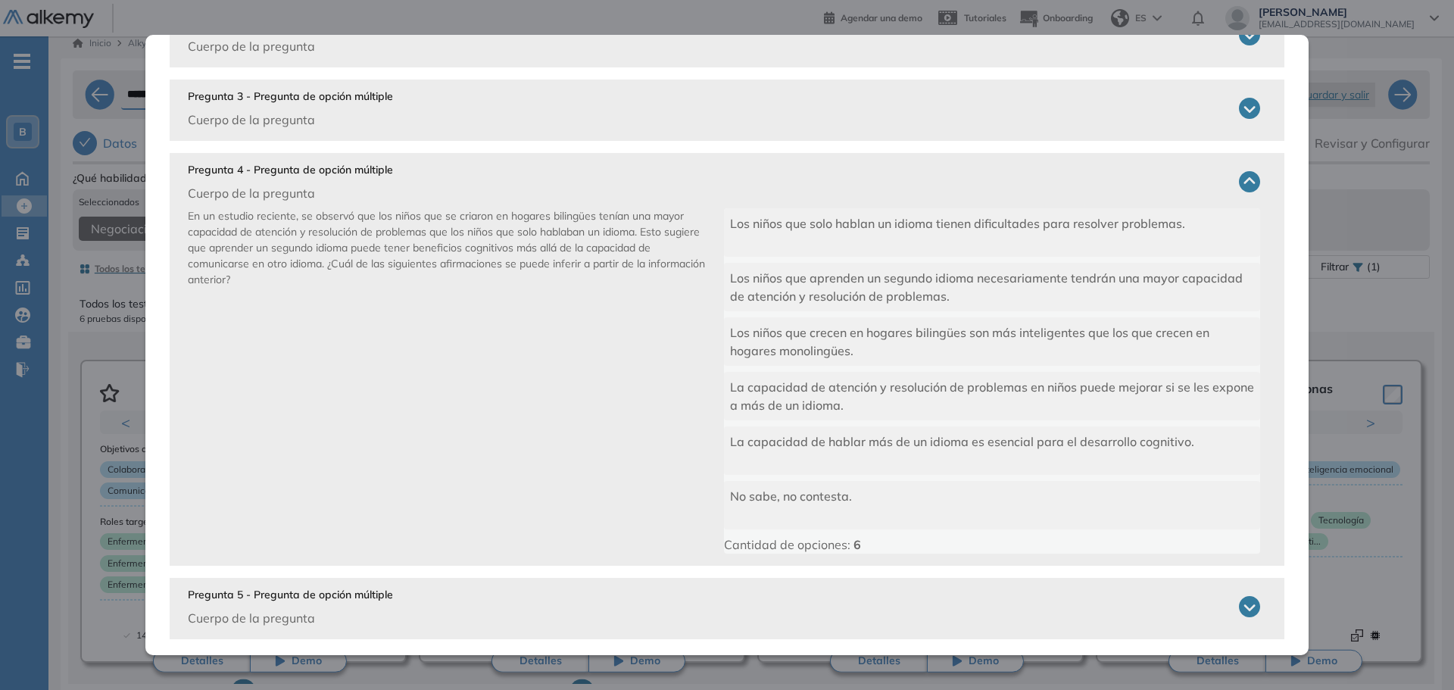
click at [514, 169] on div "Pregunta 4 - Pregunta de opción múltiple Cuerpo de la pregunta" at bounding box center [724, 182] width 1073 height 40
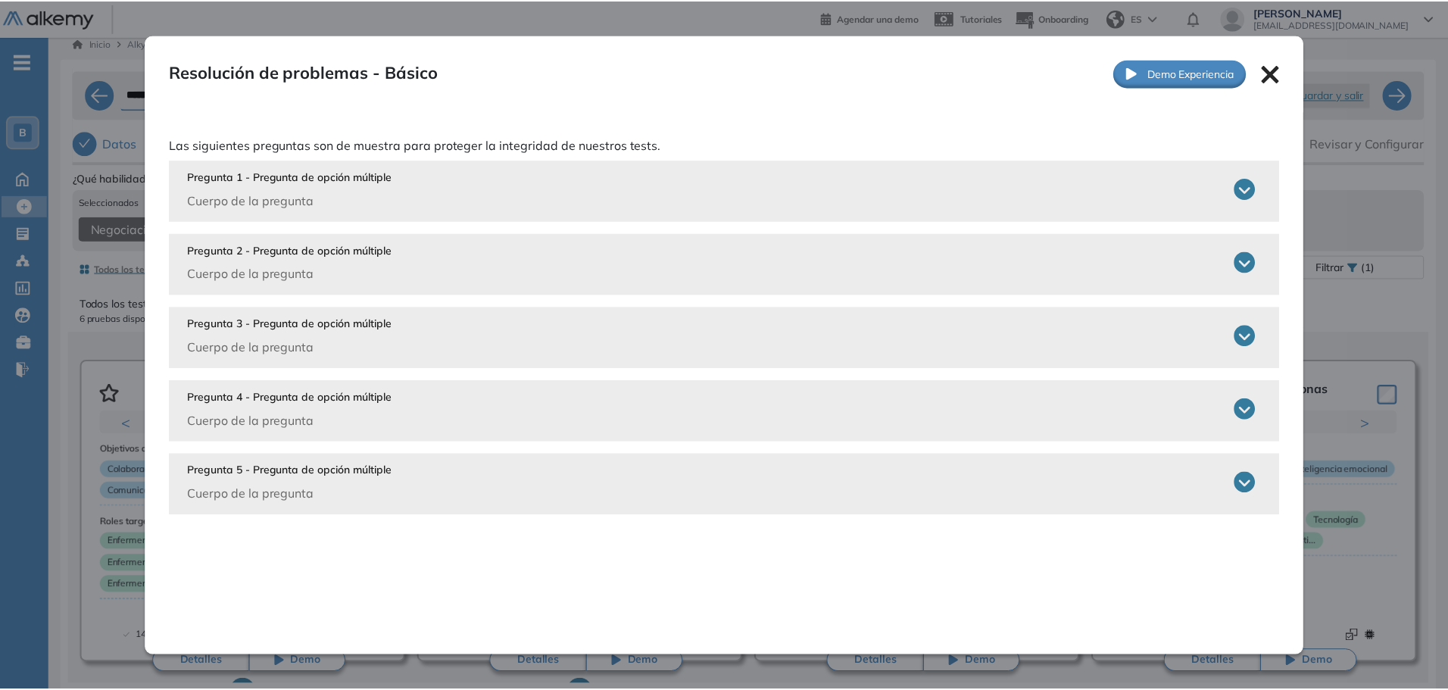
scroll to position [0, 0]
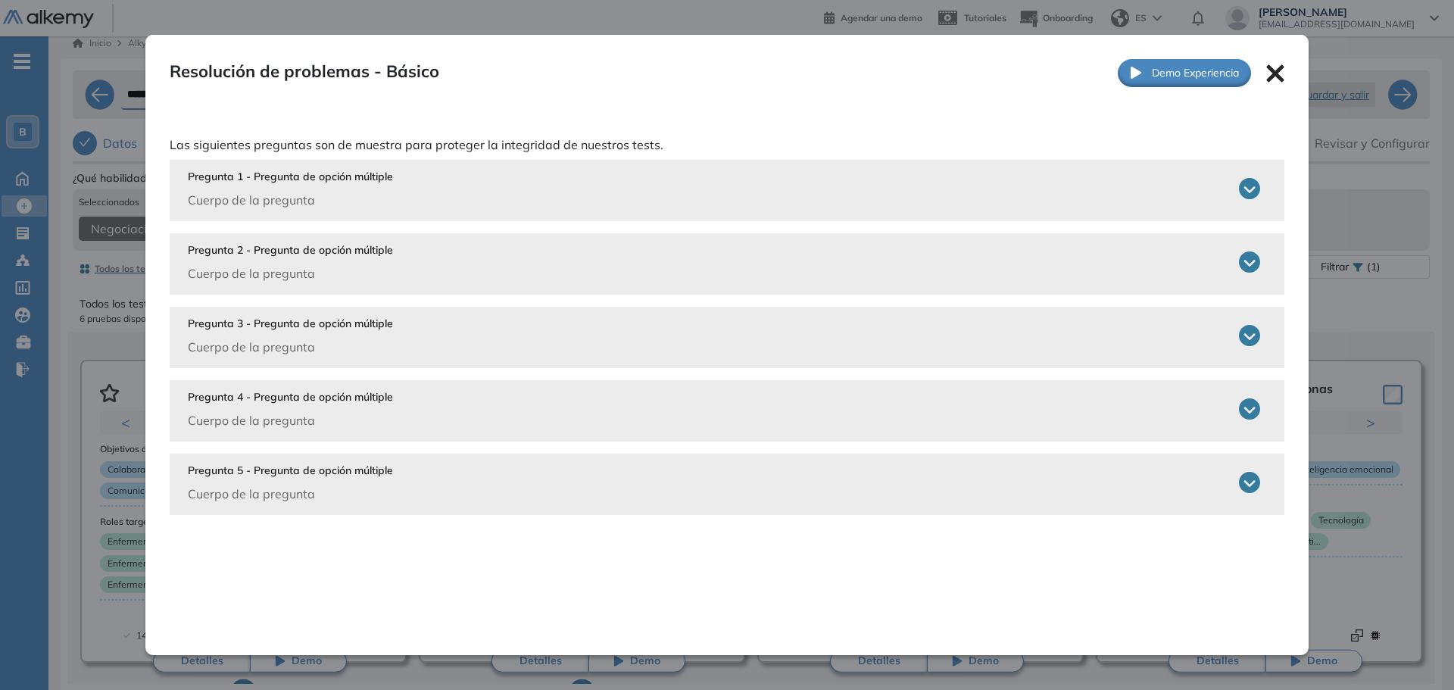
click at [1279, 72] on div "Resolución de problemas - Básico Básico Ver preguntas de muestra Demo Experienc…" at bounding box center [726, 73] width 1163 height 77
click at [1273, 72] on icon at bounding box center [1274, 72] width 17 height 17
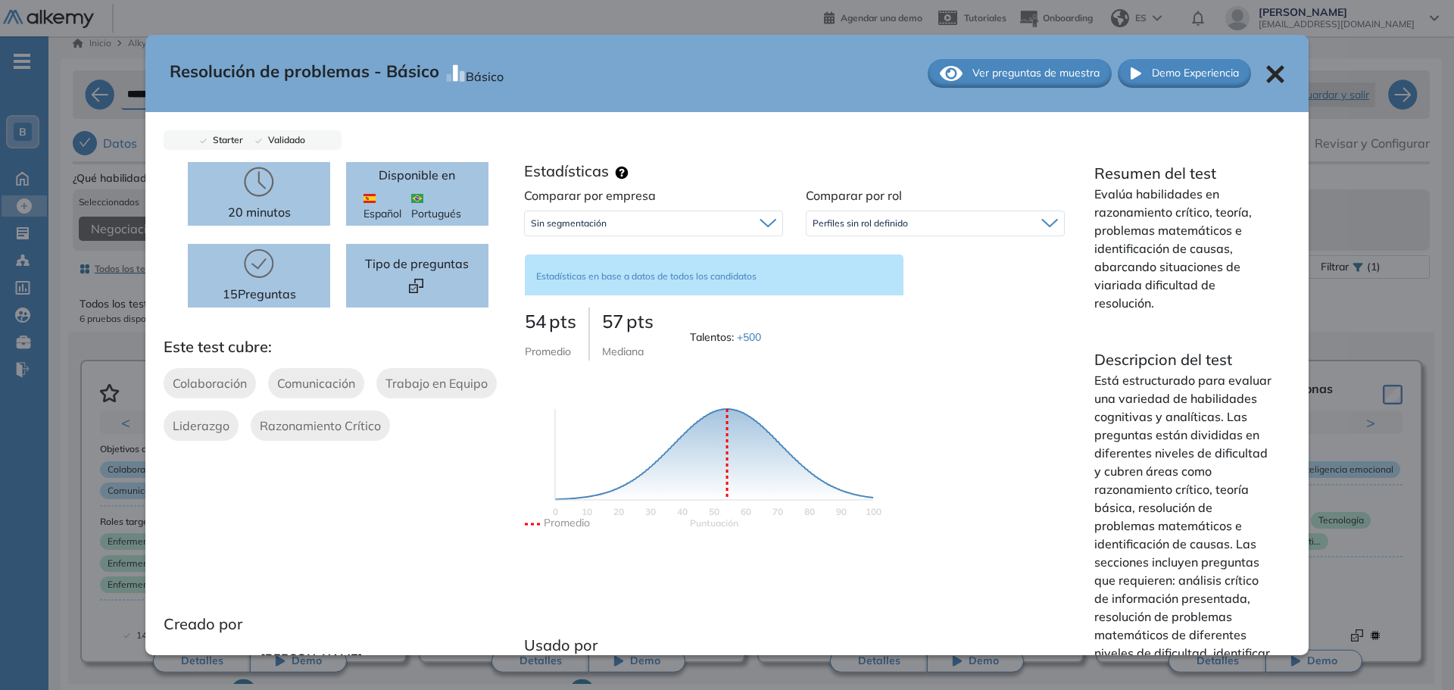
click at [1266, 73] on icon at bounding box center [1275, 74] width 18 height 18
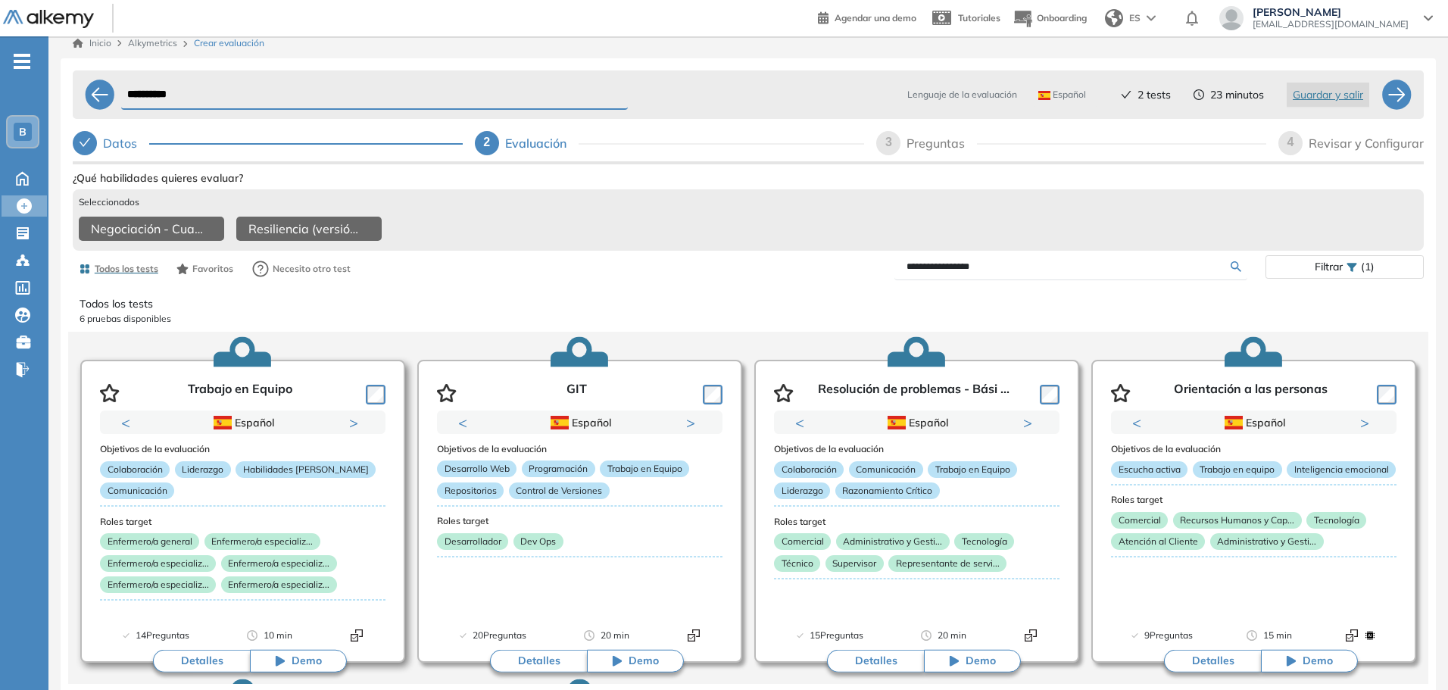
click at [220, 662] on button "Detalles" at bounding box center [201, 661] width 97 height 23
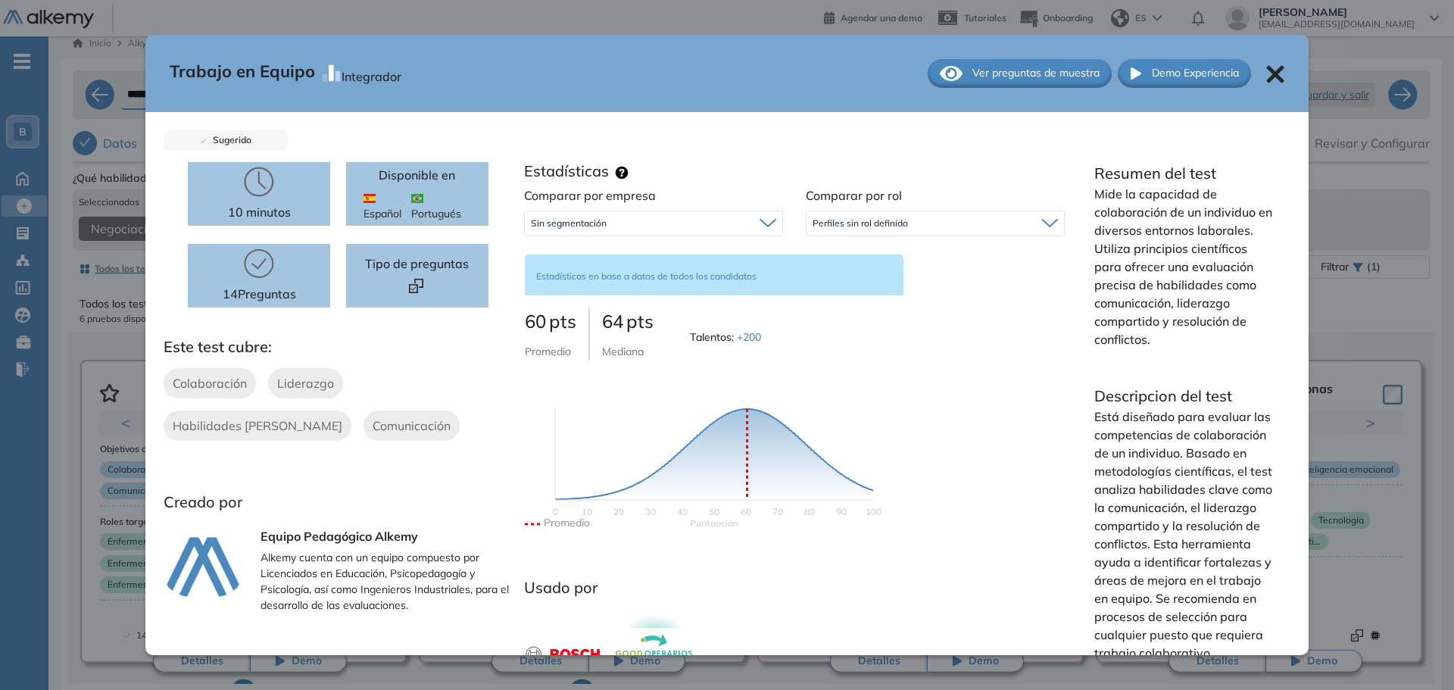
click at [969, 60] on div "Ver preguntas de muestra" at bounding box center [1020, 73] width 184 height 29
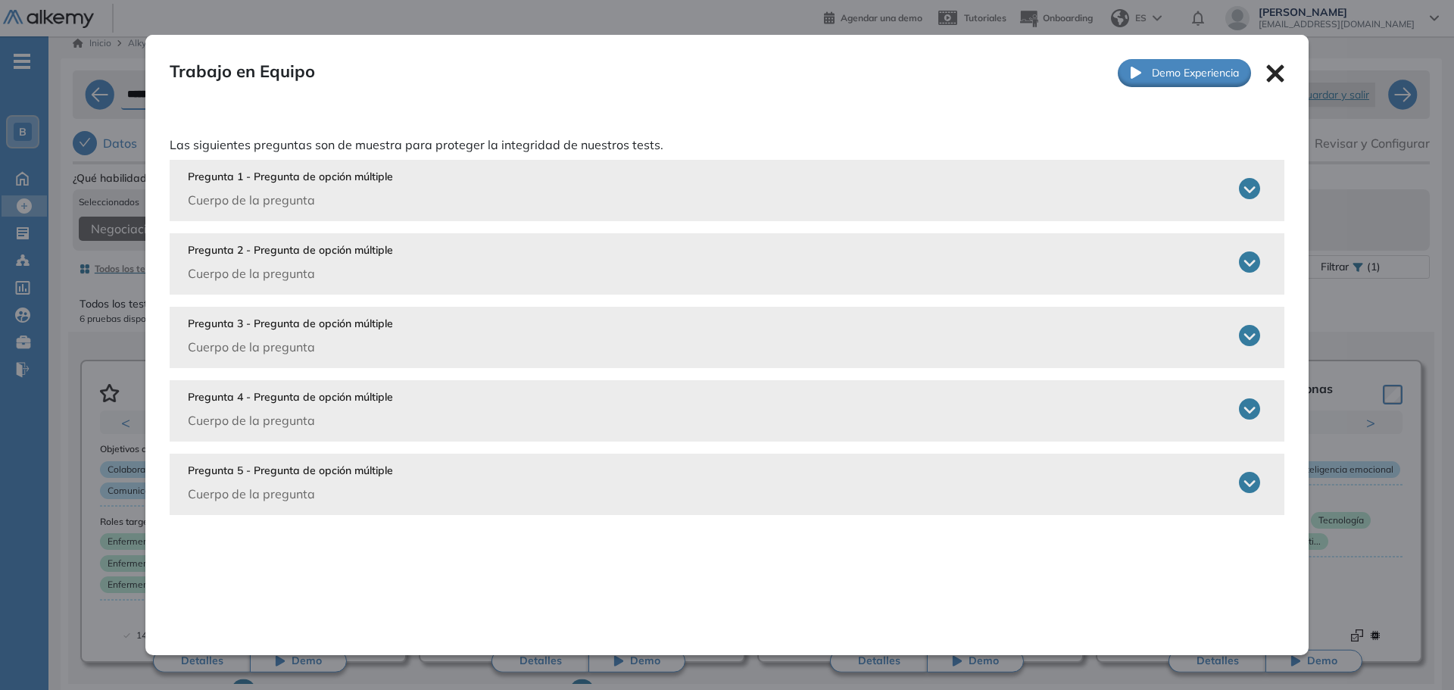
click at [621, 196] on div "Pregunta 1 - Pregunta de opción múltiple Cuerpo de la pregunta" at bounding box center [724, 189] width 1073 height 40
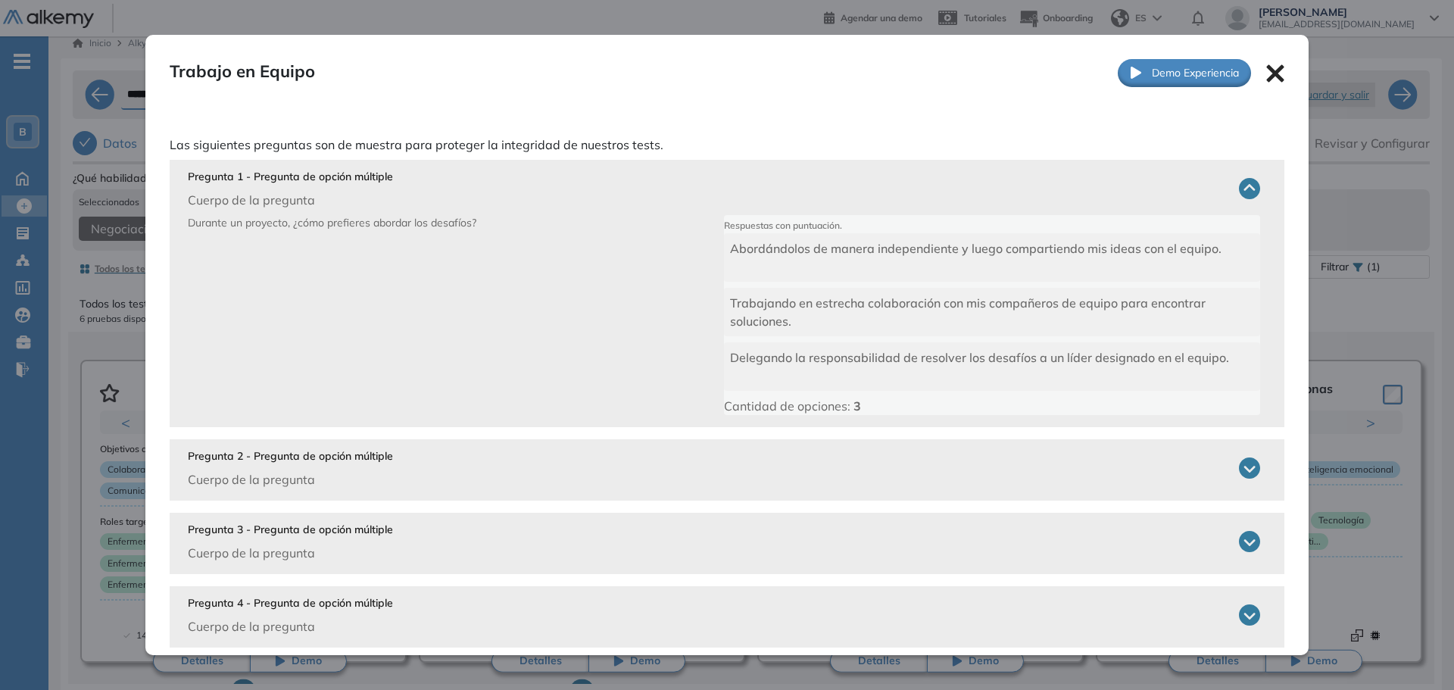
click at [632, 178] on div "Pregunta 1 - Pregunta de opción múltiple Cuerpo de la pregunta" at bounding box center [724, 189] width 1073 height 40
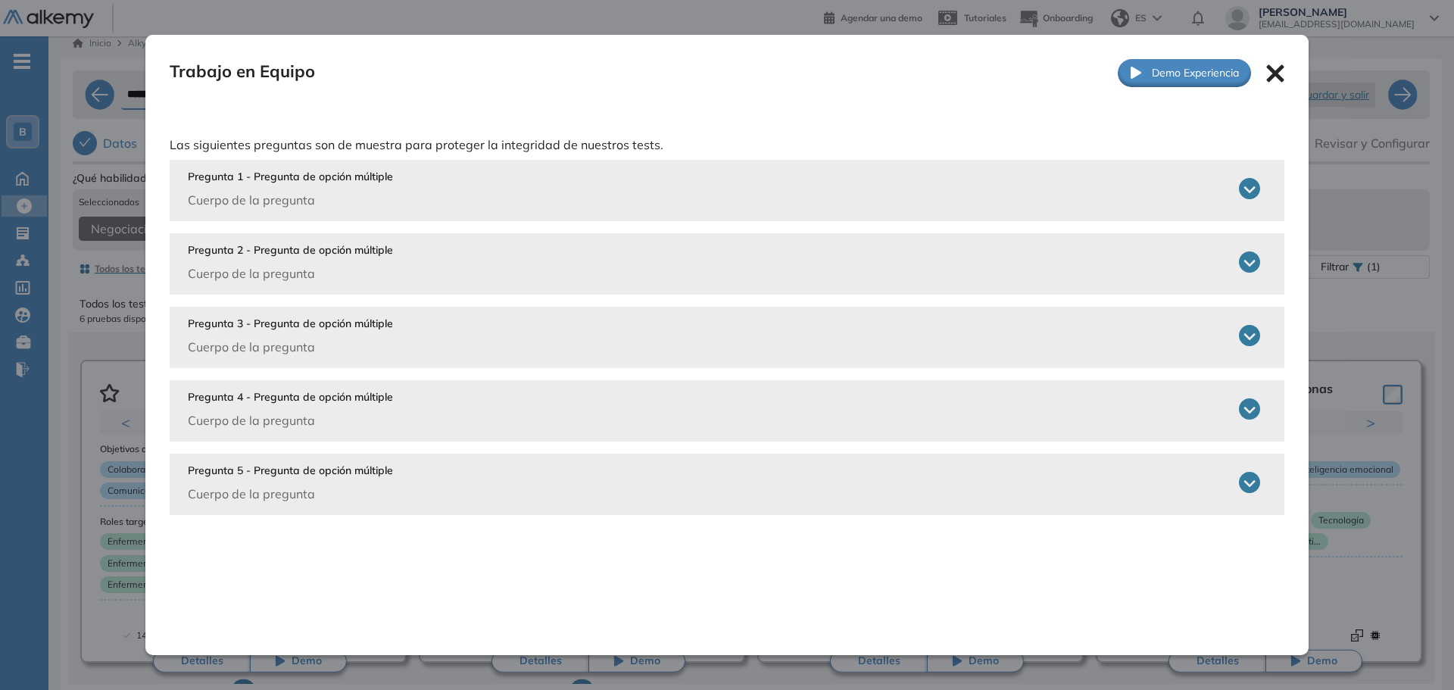
click at [1276, 80] on icon at bounding box center [1274, 72] width 17 height 17
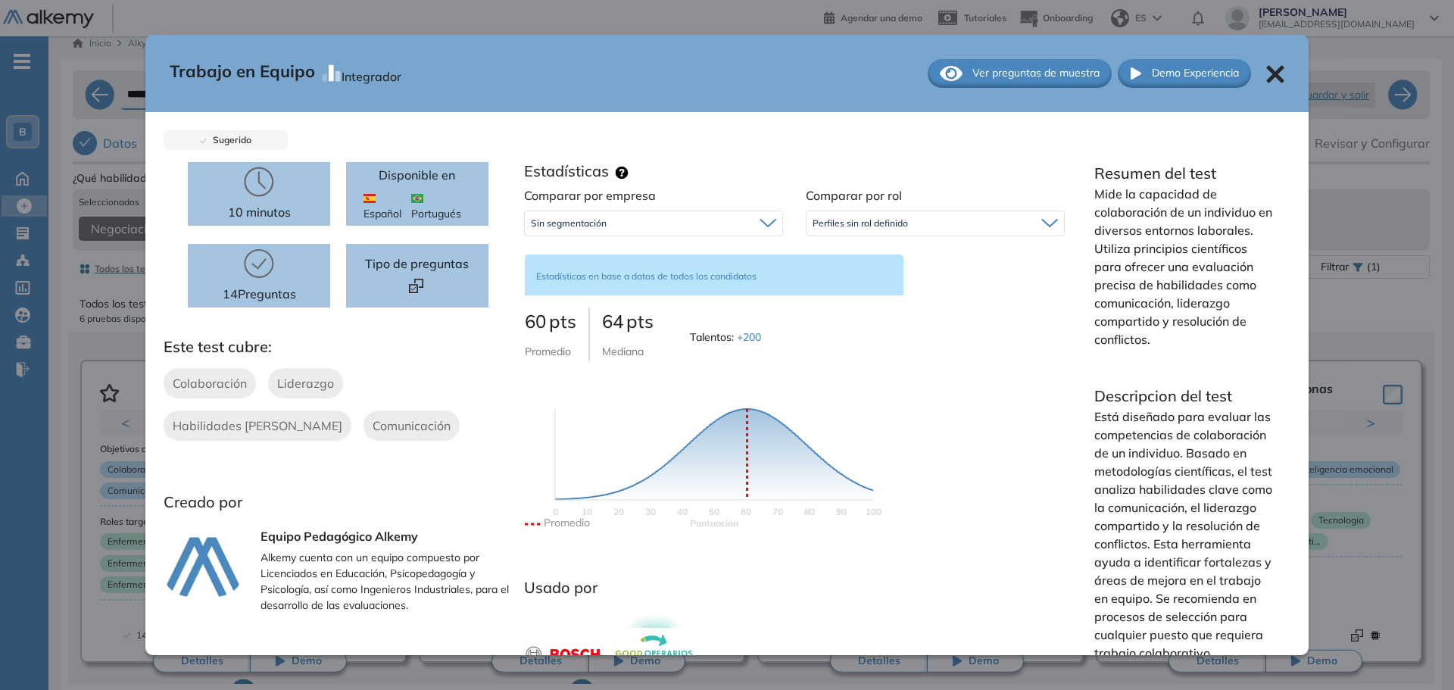
click at [1266, 77] on icon at bounding box center [1274, 73] width 17 height 17
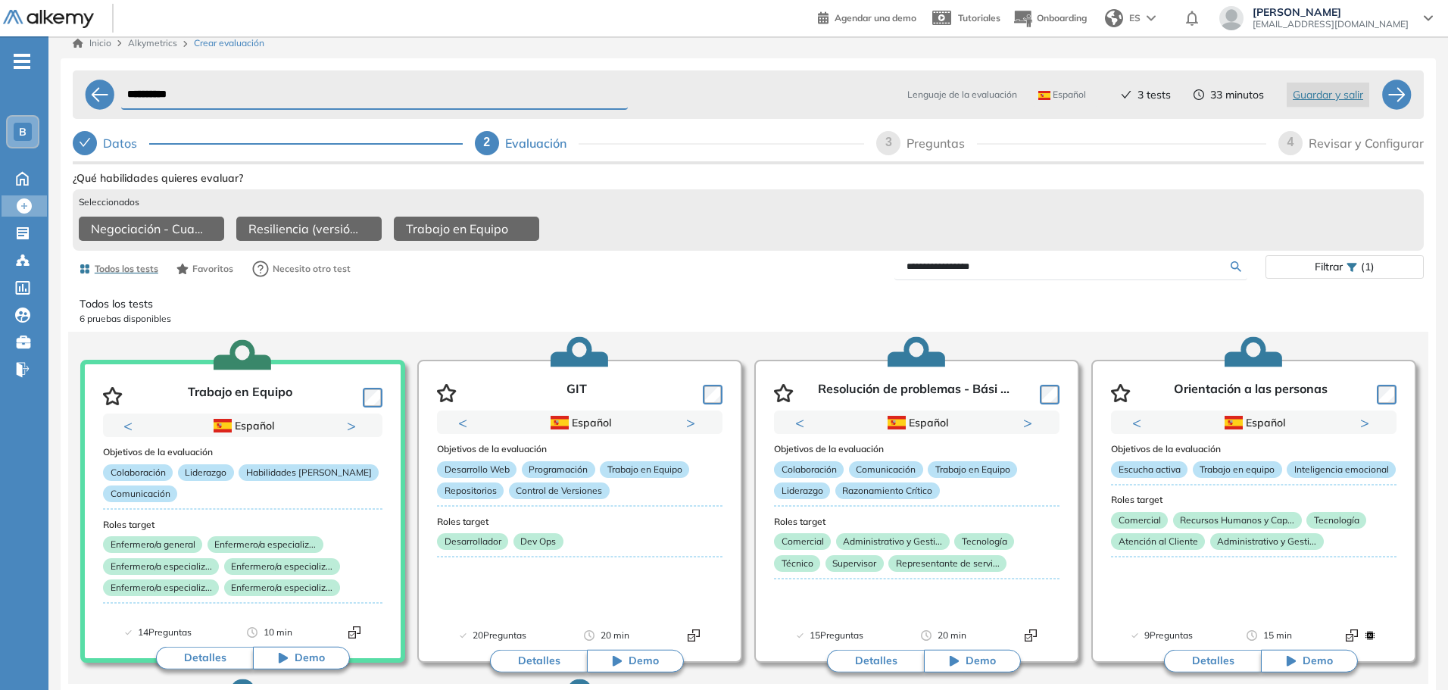
click at [990, 264] on input "**********" at bounding box center [1069, 267] width 324 height 14
type input "*********"
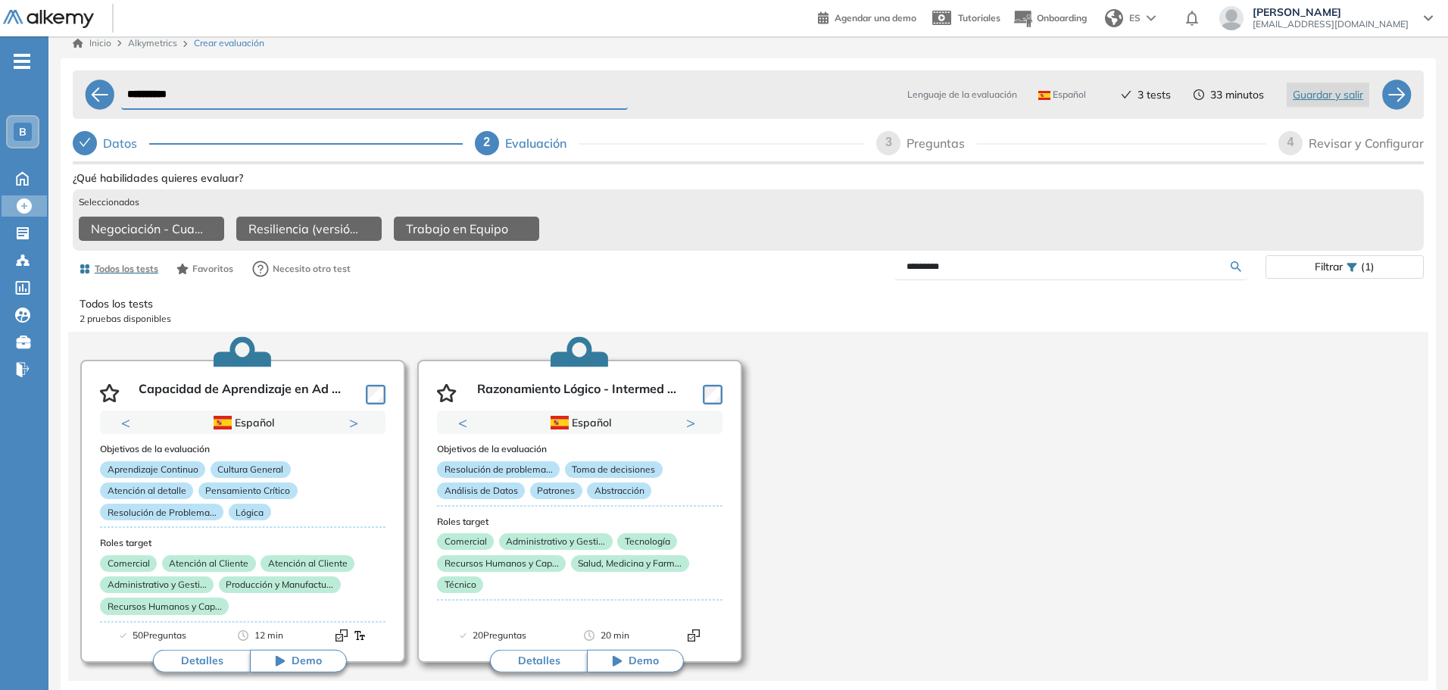
click at [531, 657] on button "Detalles" at bounding box center [538, 661] width 97 height 23
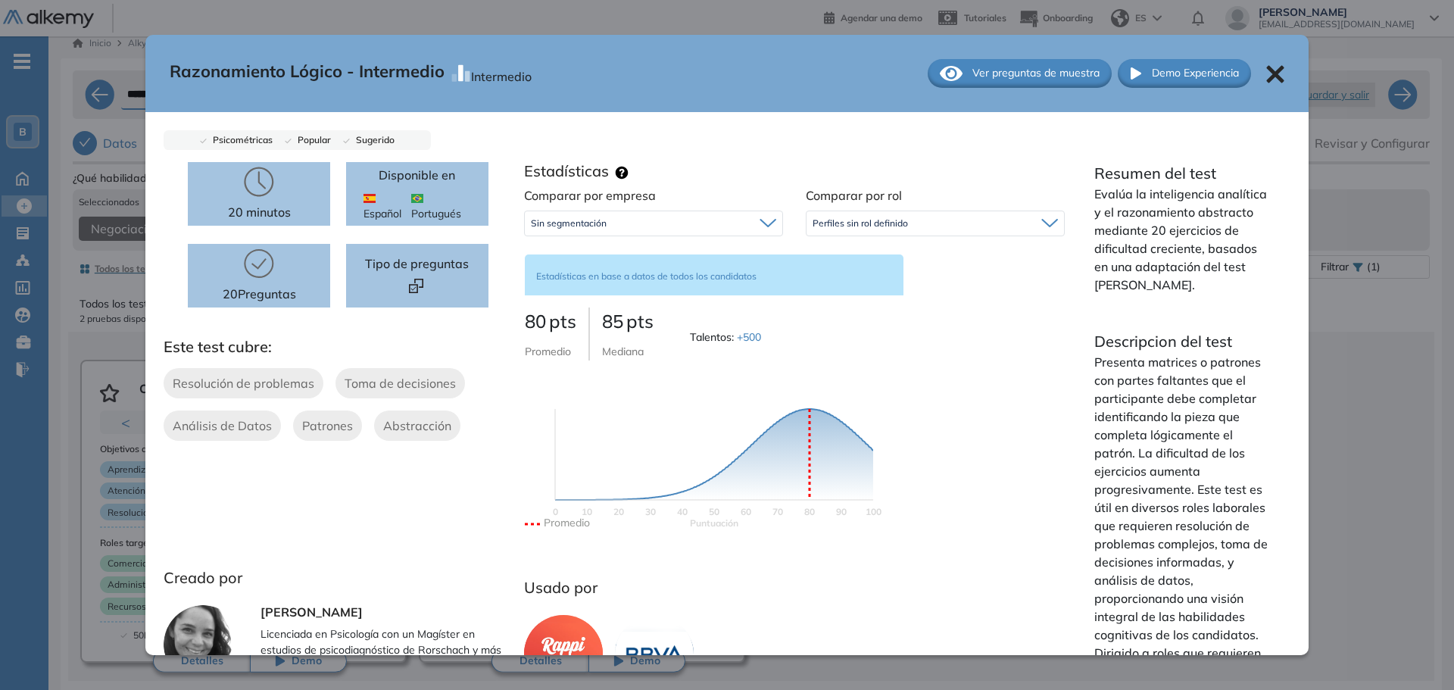
click at [1012, 72] on span "Ver preguntas de muestra" at bounding box center [1036, 73] width 127 height 16
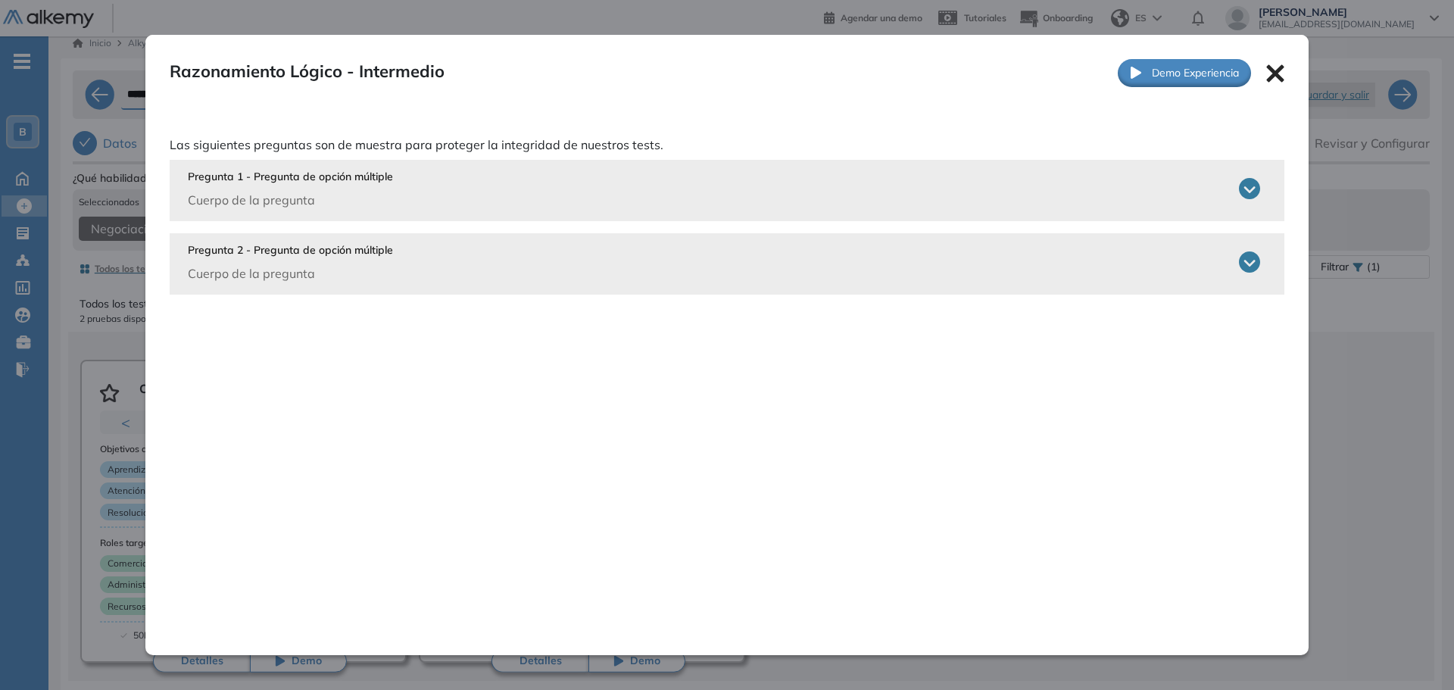
click at [661, 186] on div "Pregunta 1 - Pregunta de opción múltiple Cuerpo de la pregunta" at bounding box center [724, 189] width 1073 height 40
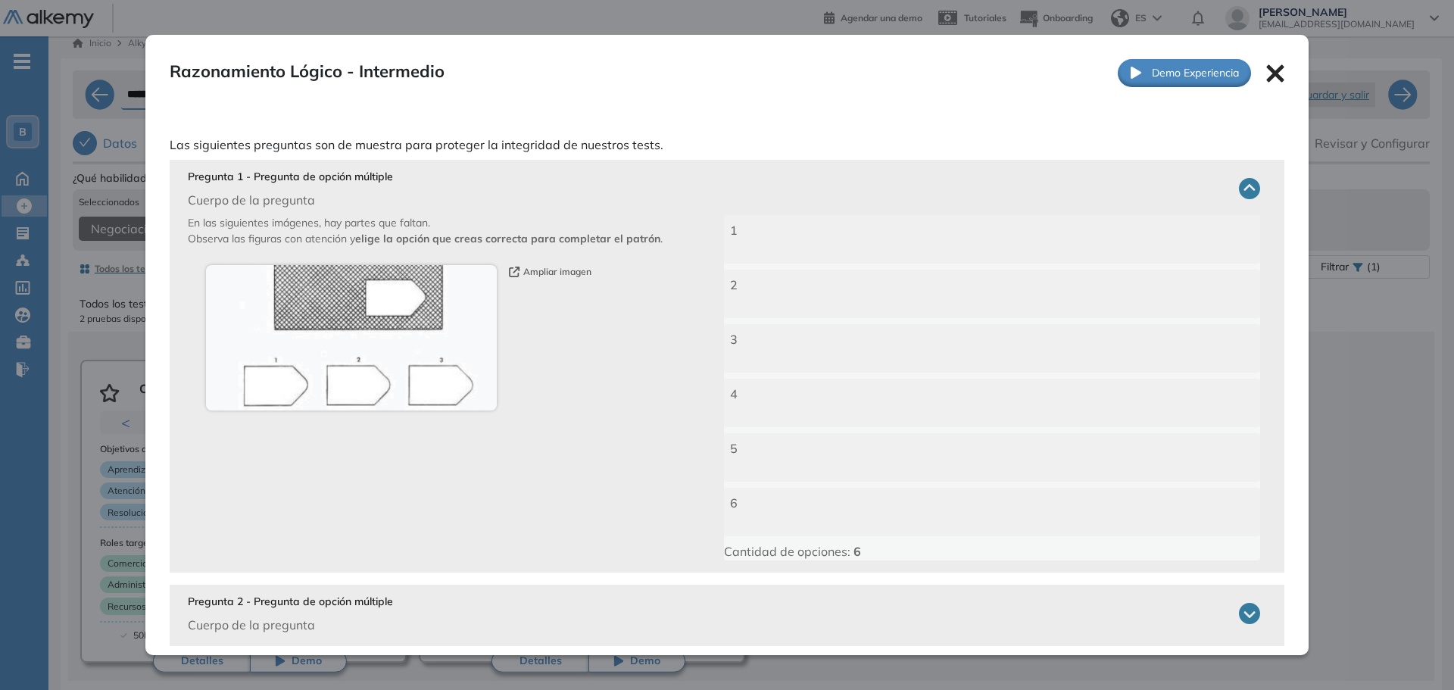
click at [661, 186] on div "Pregunta 1 - Pregunta de opción múltiple Cuerpo de la pregunta" at bounding box center [724, 189] width 1073 height 40
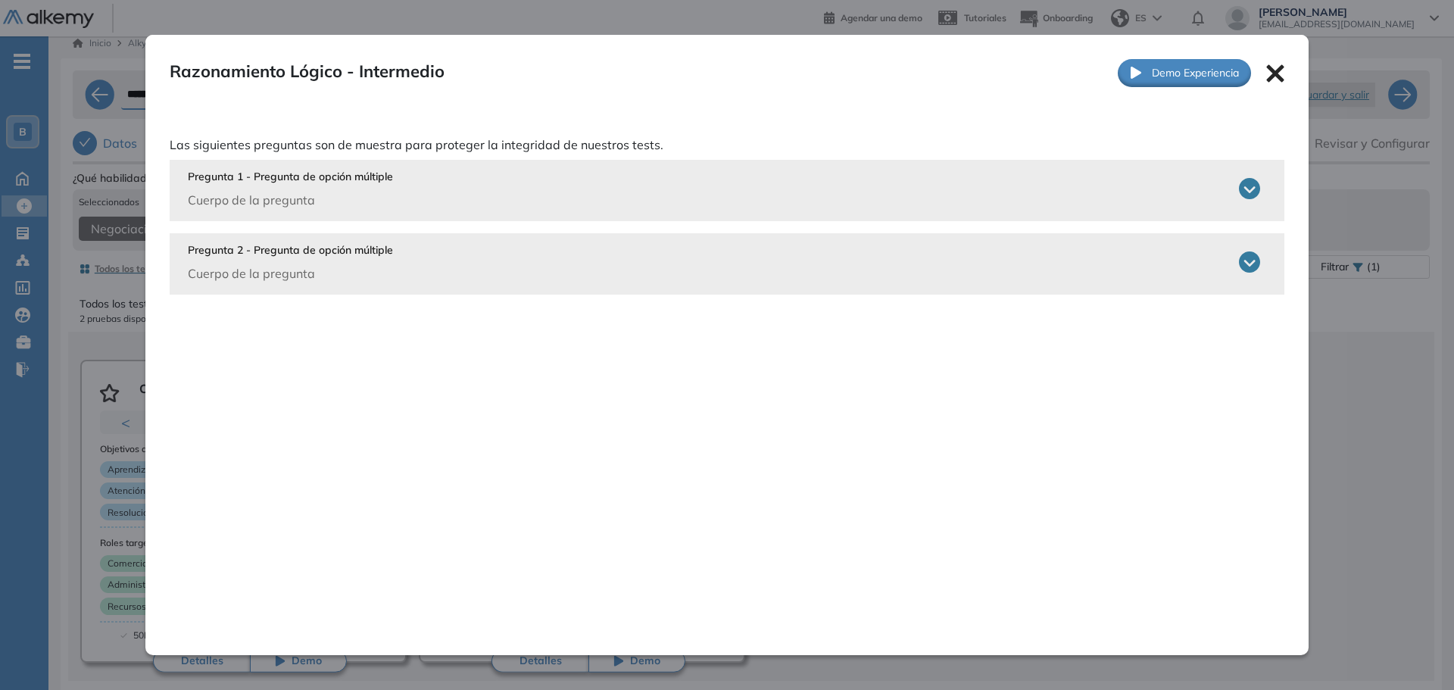
click at [592, 261] on div "Pregunta 2 - Pregunta de opción múltiple Cuerpo de la pregunta" at bounding box center [724, 262] width 1073 height 40
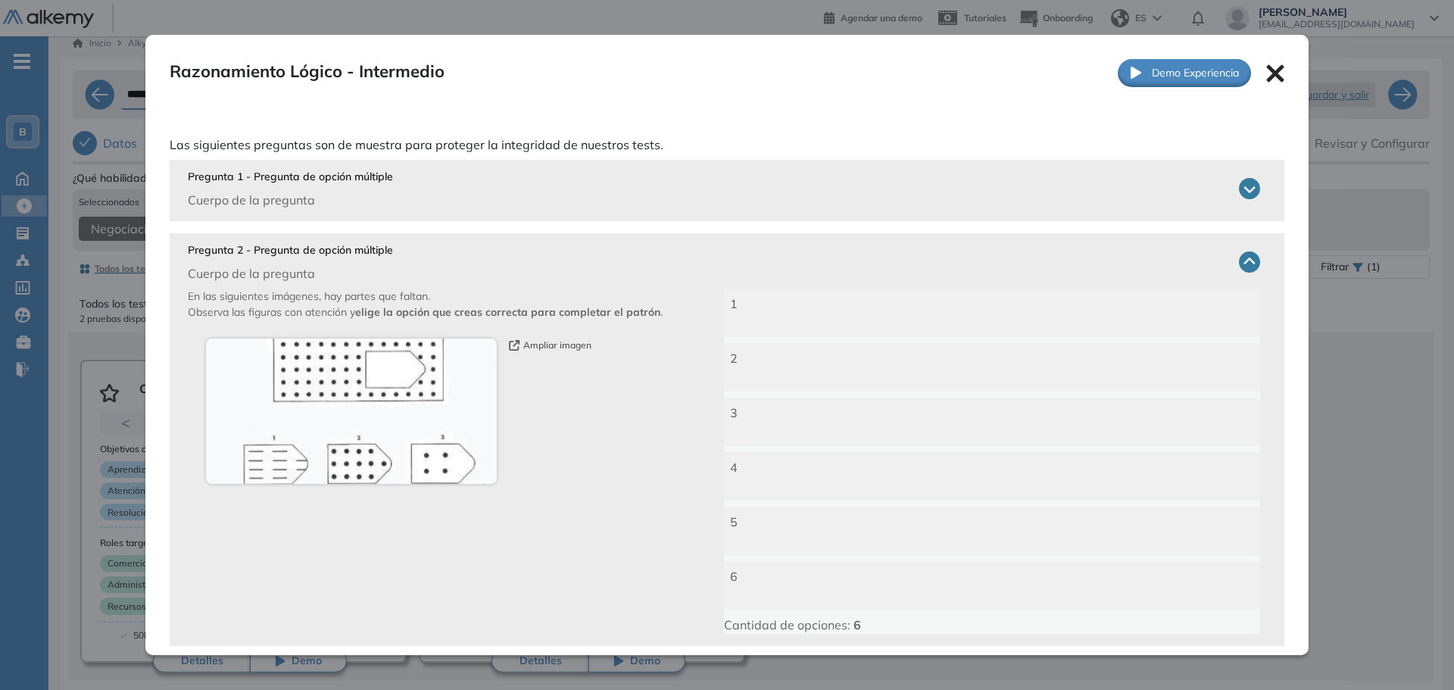
click at [592, 261] on div "Pregunta 2 - Pregunta de opción múltiple Cuerpo de la pregunta" at bounding box center [724, 262] width 1073 height 40
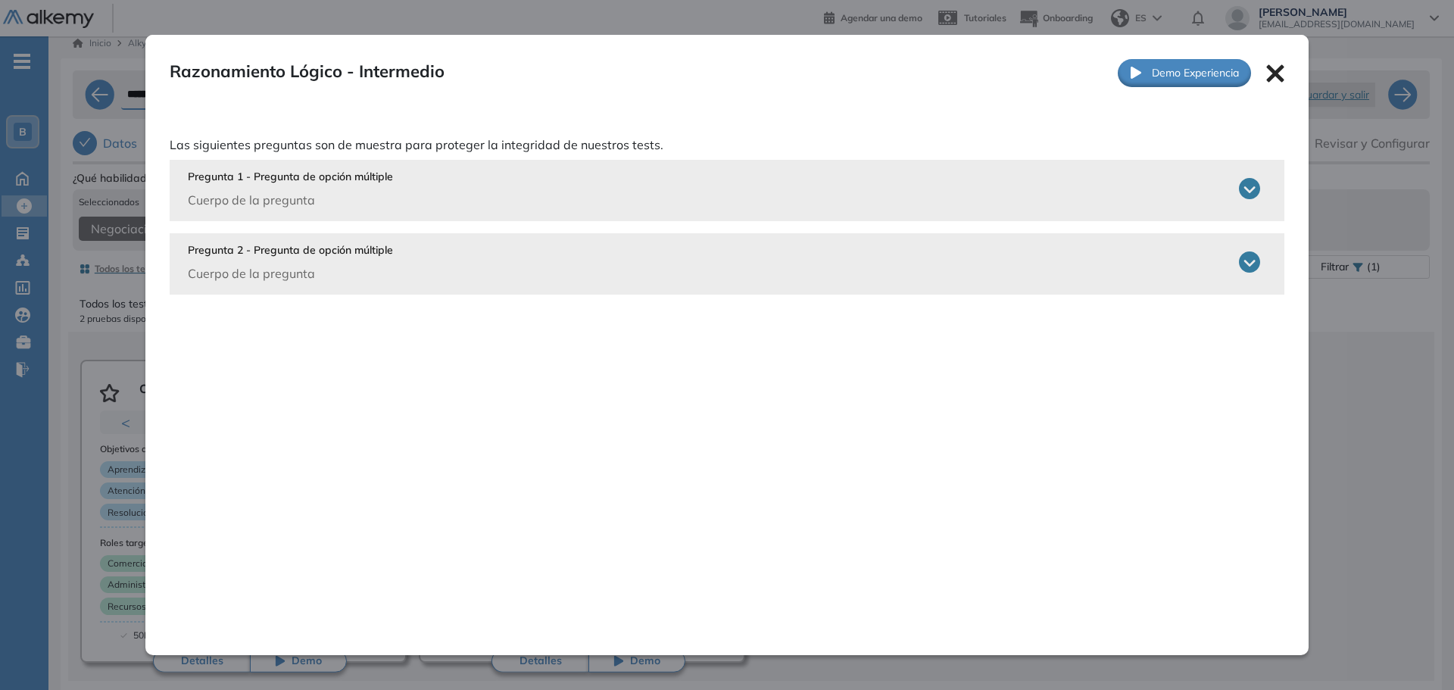
click at [1275, 73] on icon at bounding box center [1275, 73] width 18 height 18
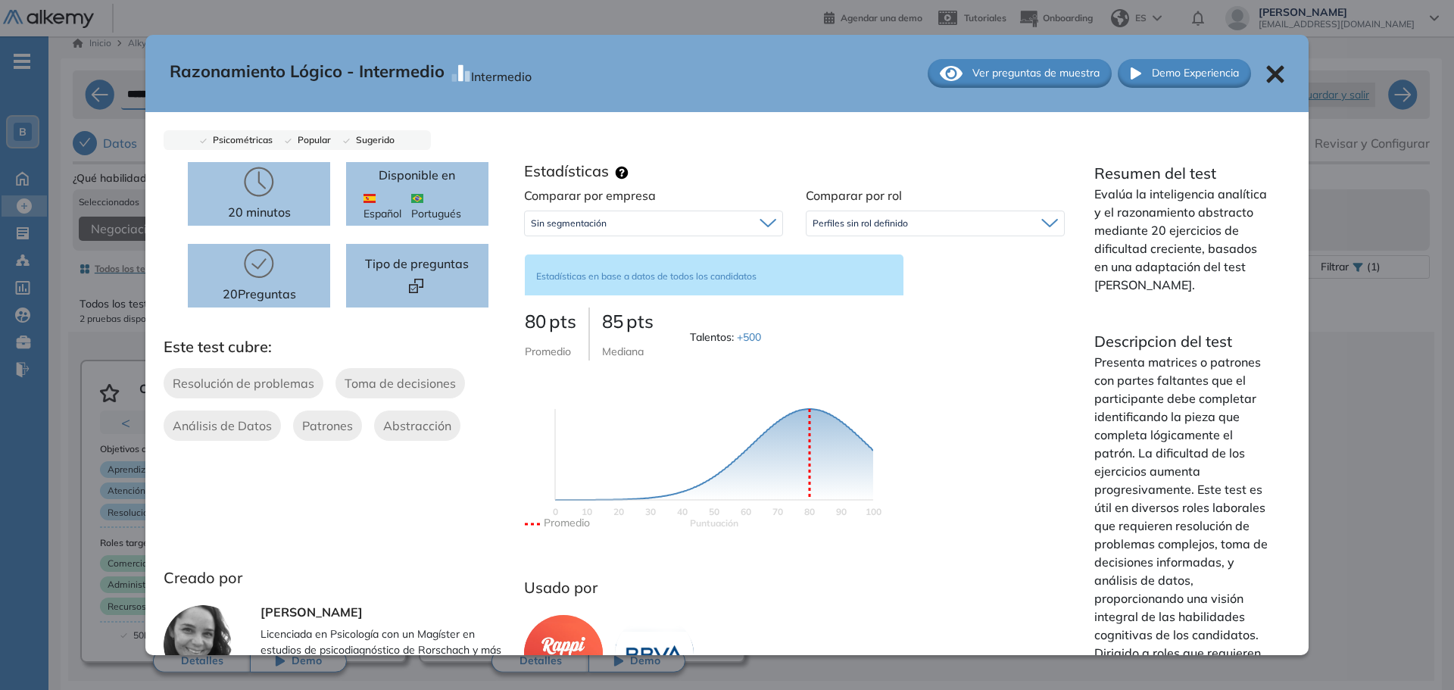
click at [1270, 73] on icon at bounding box center [1275, 74] width 18 height 18
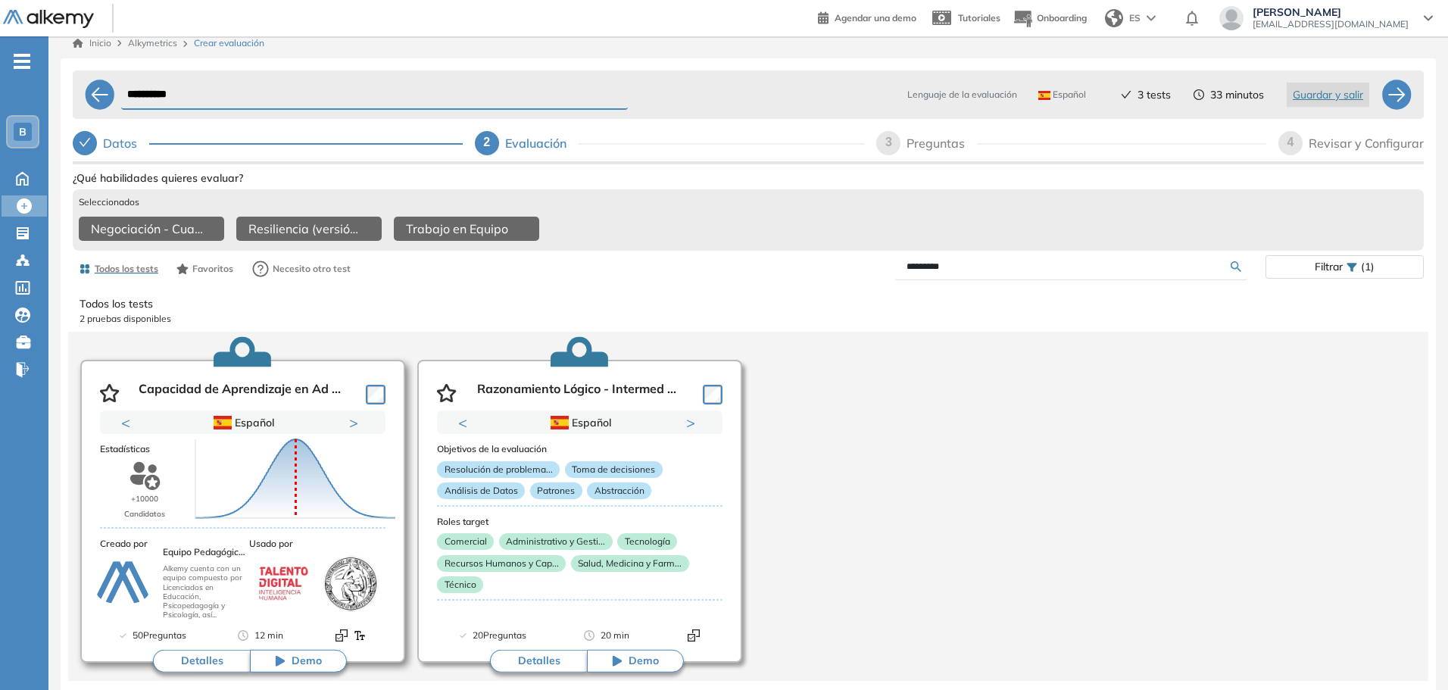
click at [191, 662] on button "Detalles" at bounding box center [201, 661] width 97 height 23
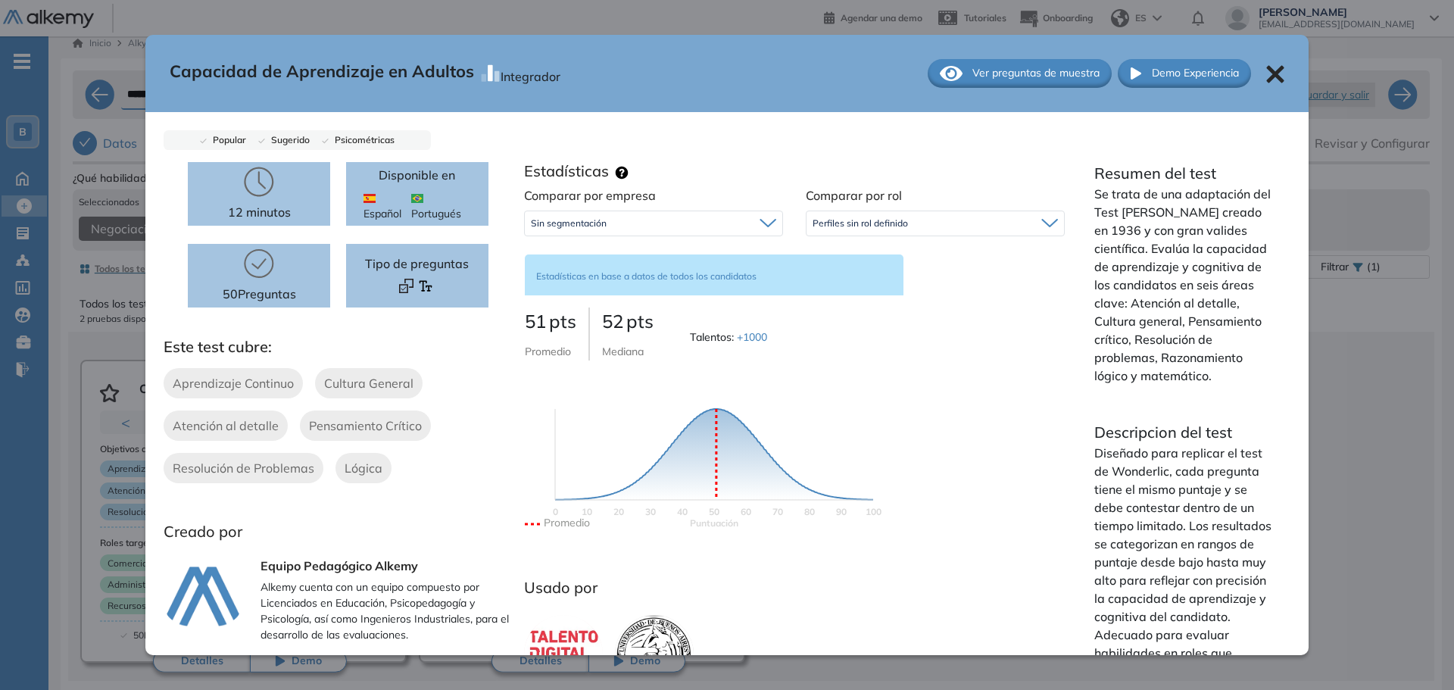
click at [994, 74] on span "Ver preguntas de muestra" at bounding box center [1036, 73] width 127 height 16
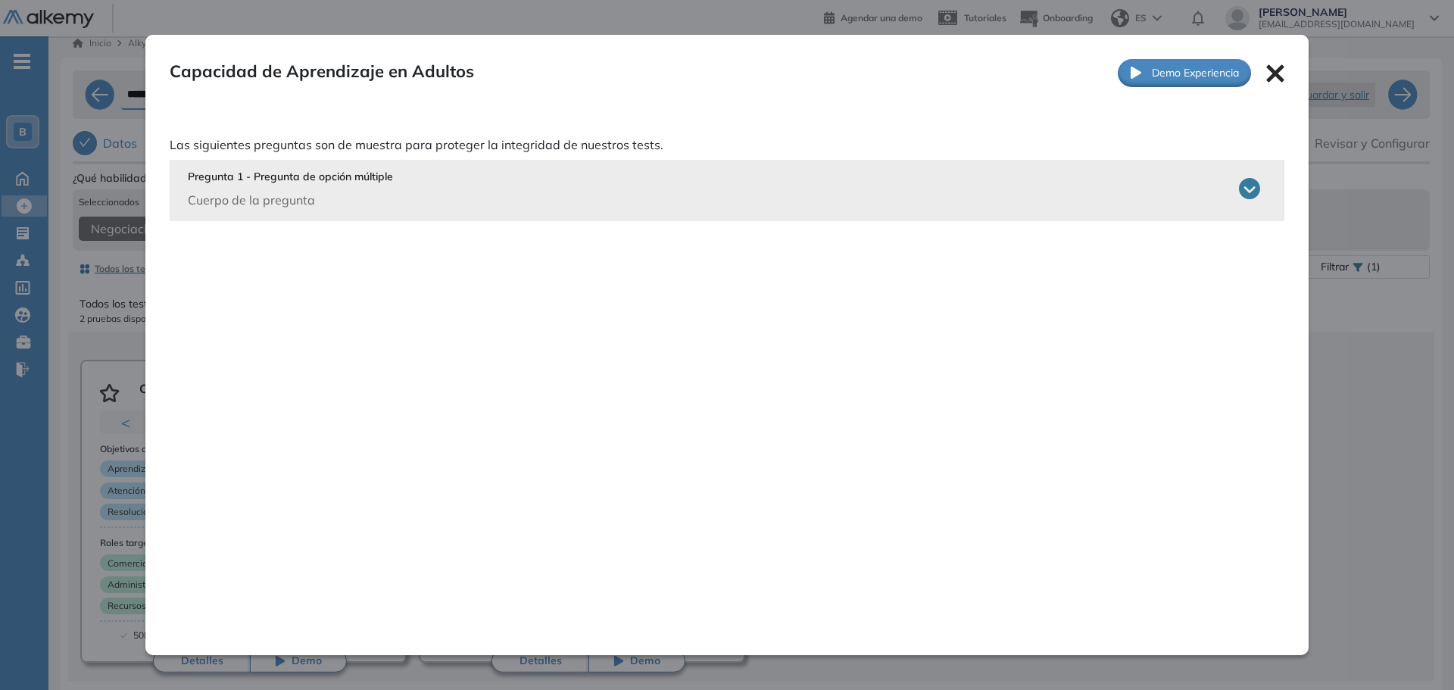
click at [527, 181] on div "Pregunta 1 - Pregunta de opción múltiple Cuerpo de la pregunta" at bounding box center [724, 189] width 1073 height 40
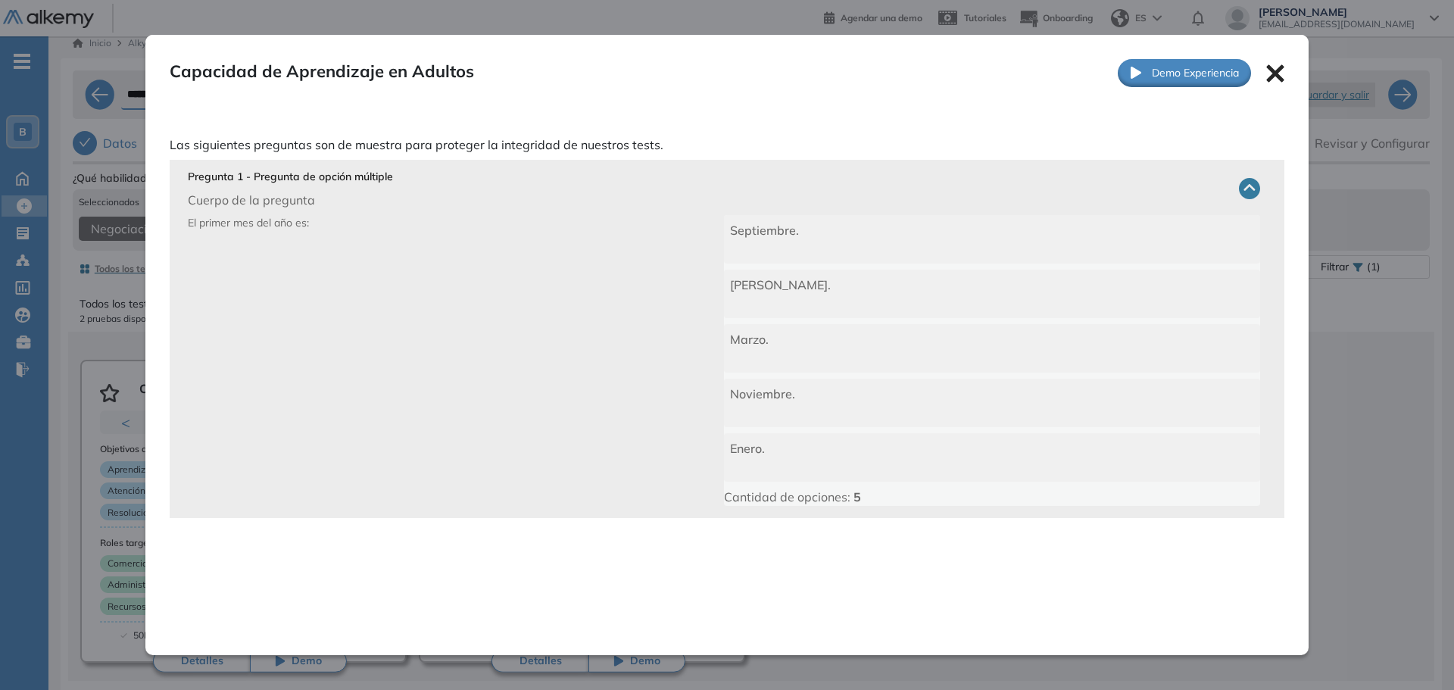
click at [527, 181] on div "Pregunta 1 - Pregunta de opción múltiple Cuerpo de la pregunta" at bounding box center [724, 189] width 1073 height 40
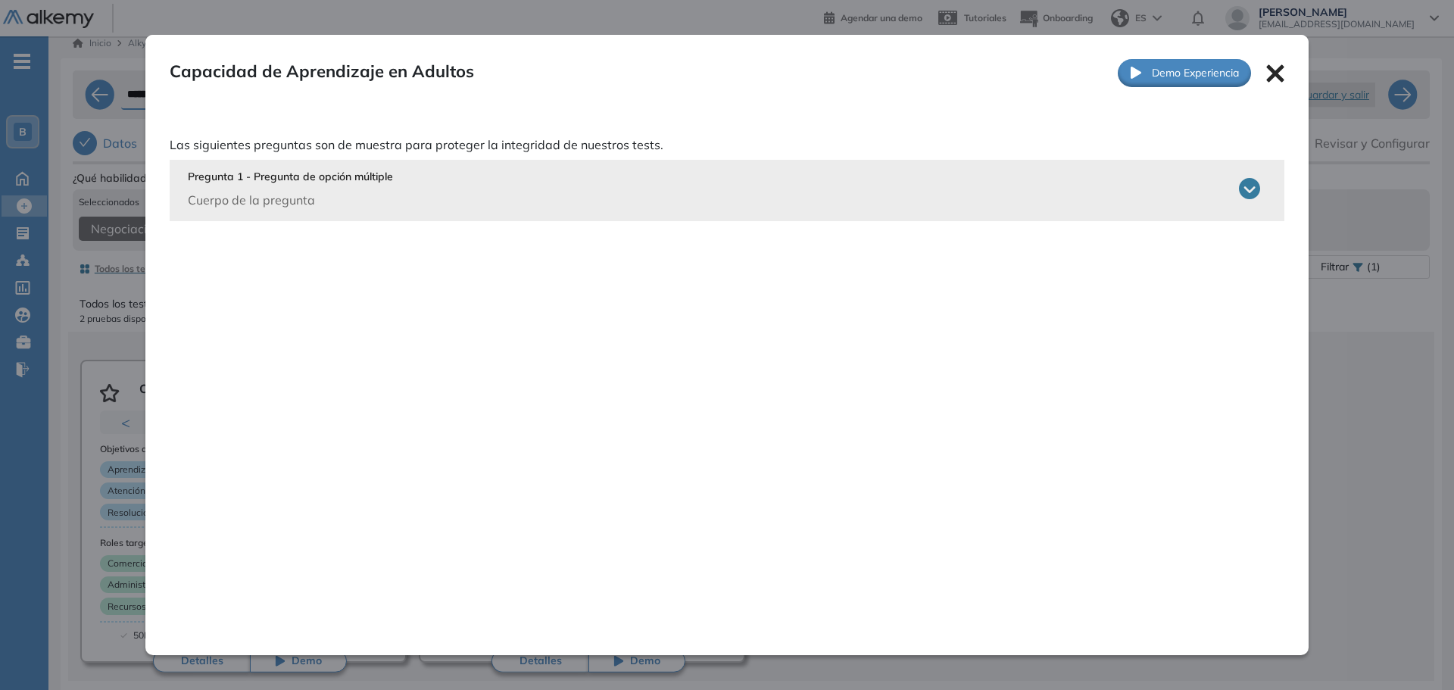
click at [1268, 67] on icon at bounding box center [1275, 73] width 18 height 18
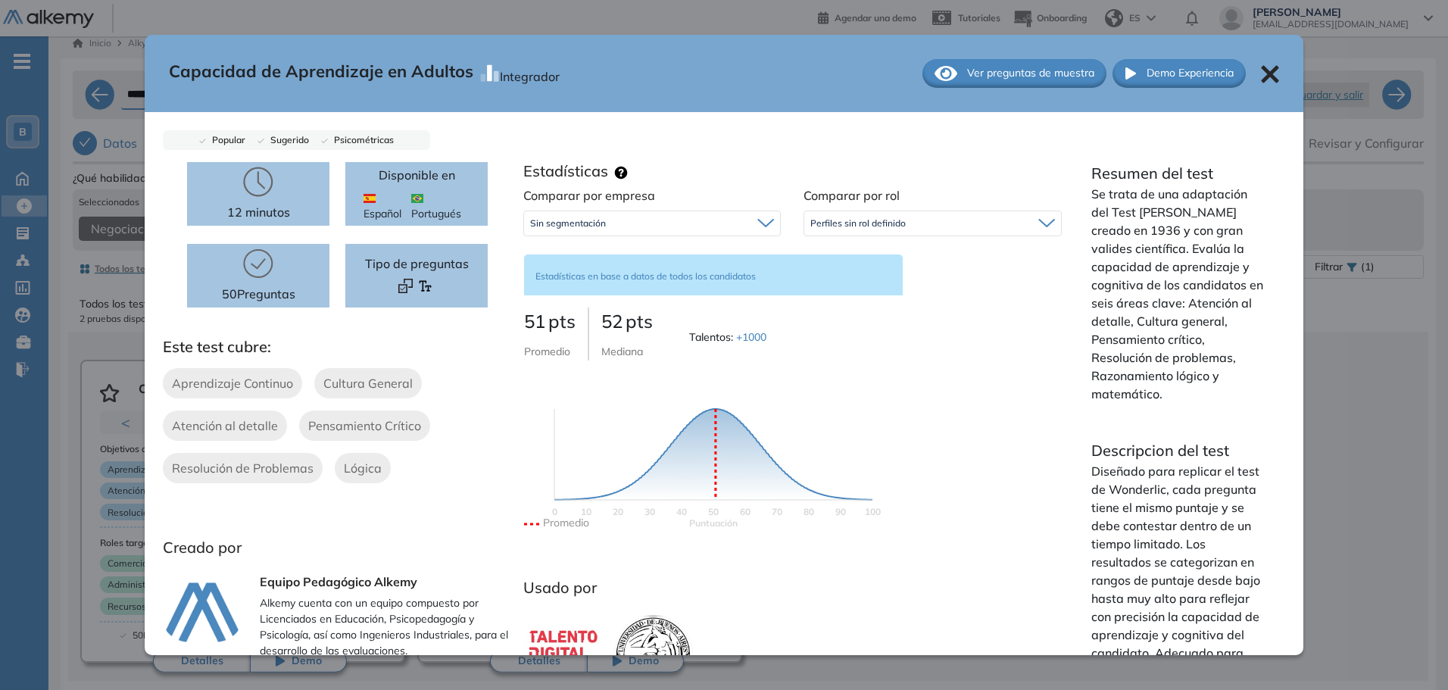
click at [1337, 258] on div "Capacidad de Aprendizaje en Adultos Integrador Ver preguntas de muestra Demo Ex…" at bounding box center [748, 477] width 1351 height 620
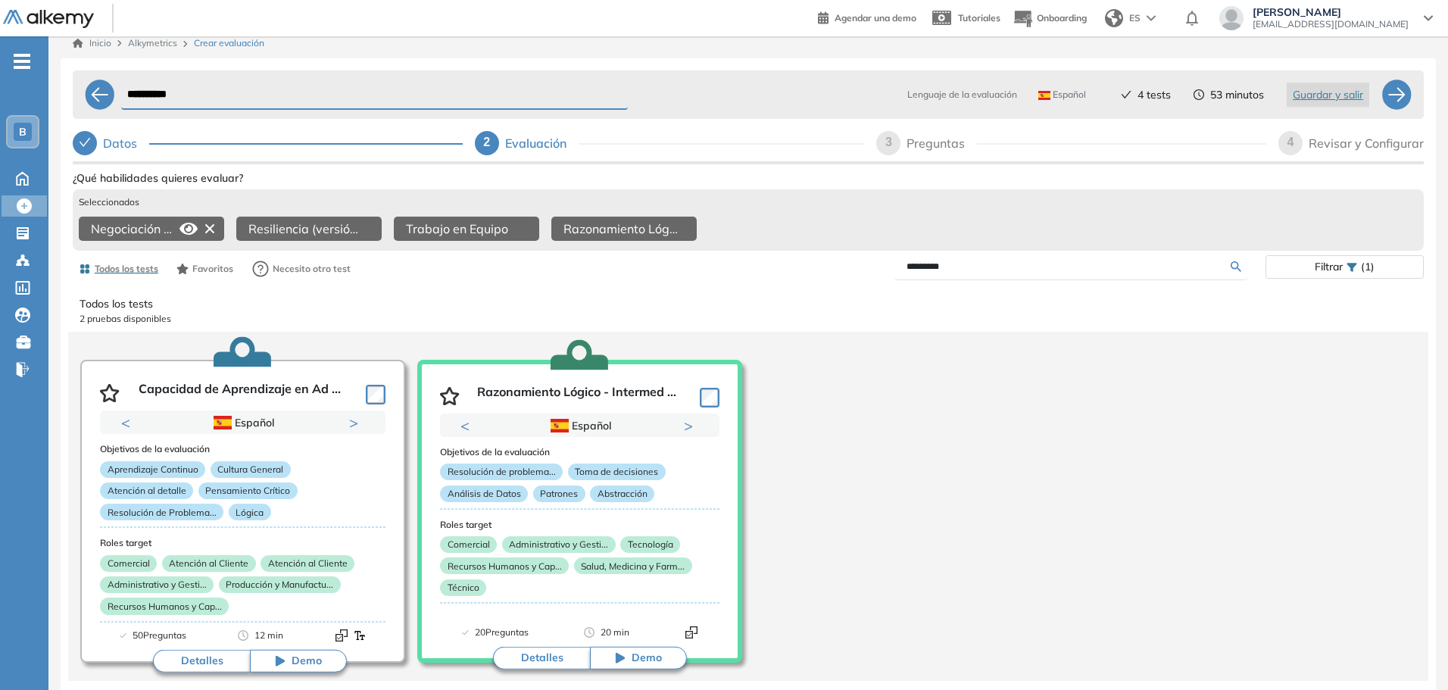
click at [184, 223] on icon at bounding box center [189, 229] width 18 height 12
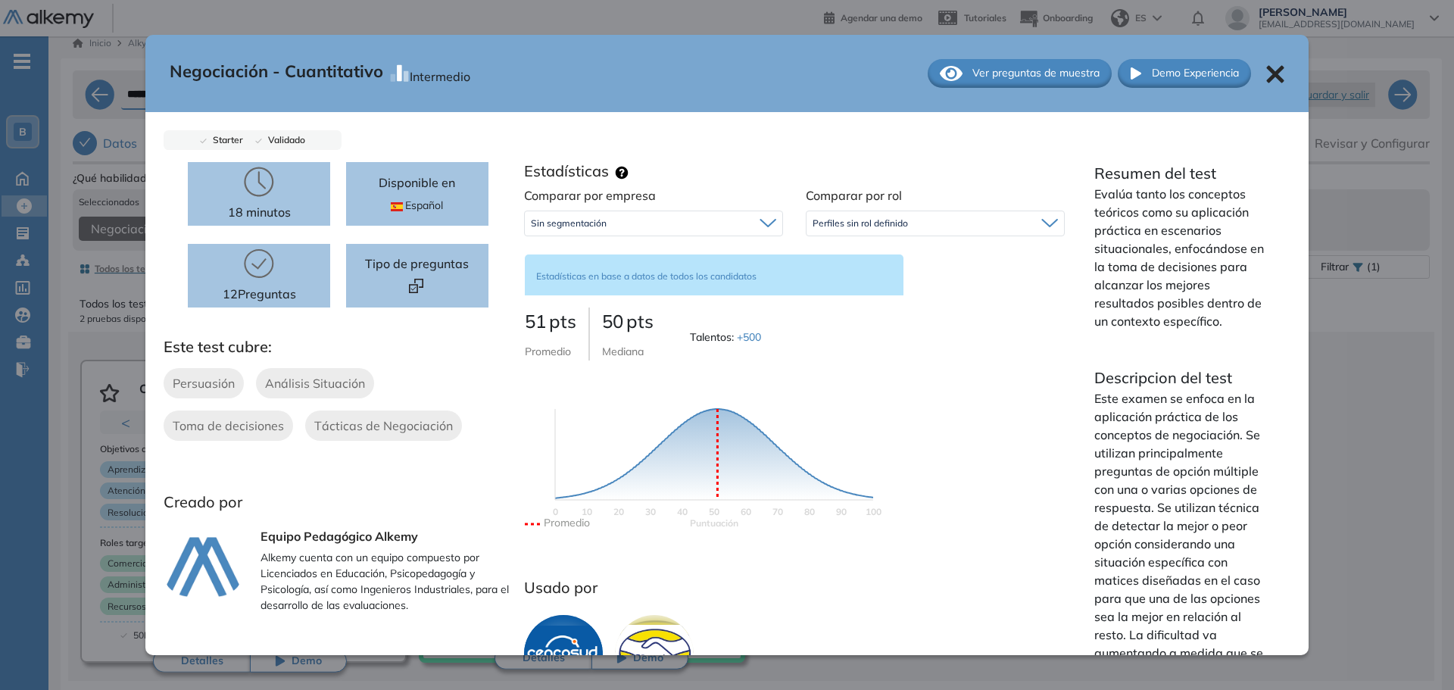
click at [1326, 341] on div "Negociación - Cuantitativo Intermedio Ver preguntas de muestra Demo Experiencia…" at bounding box center [751, 477] width 1357 height 620
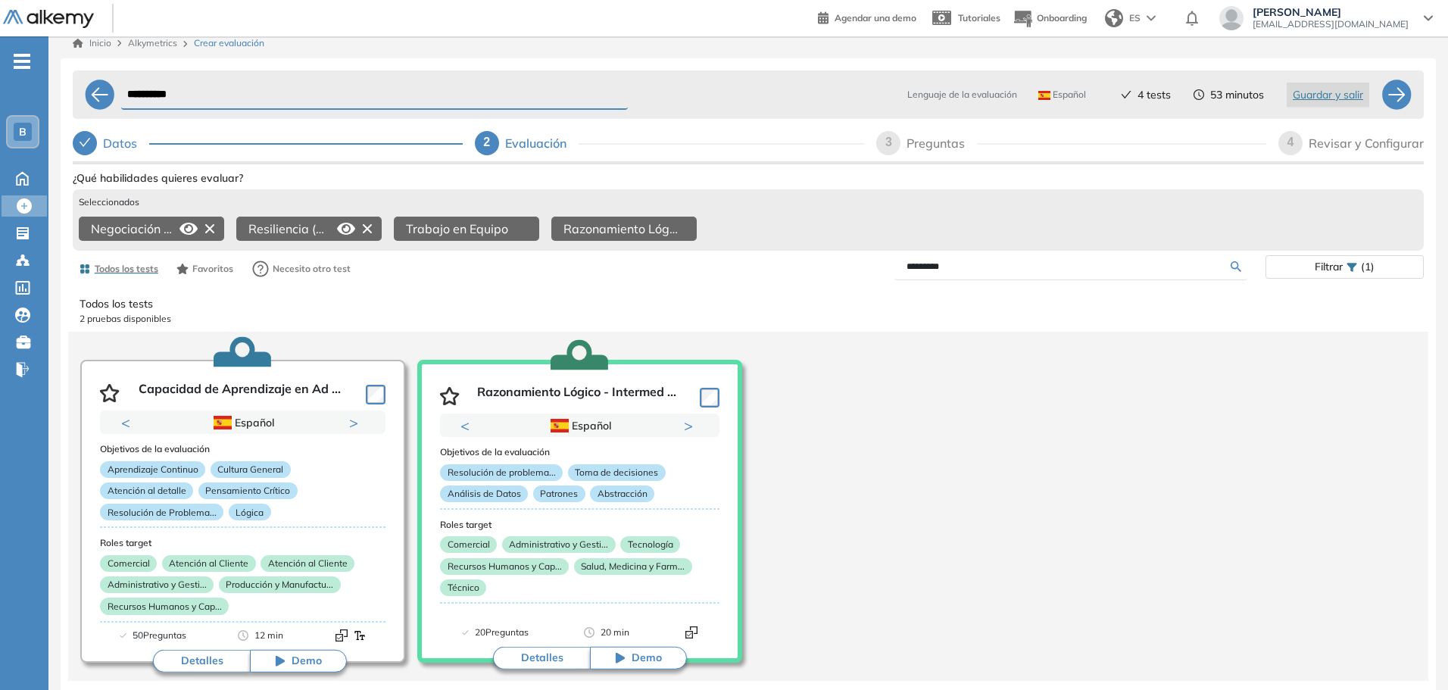
click at [345, 224] on icon at bounding box center [346, 229] width 18 height 12
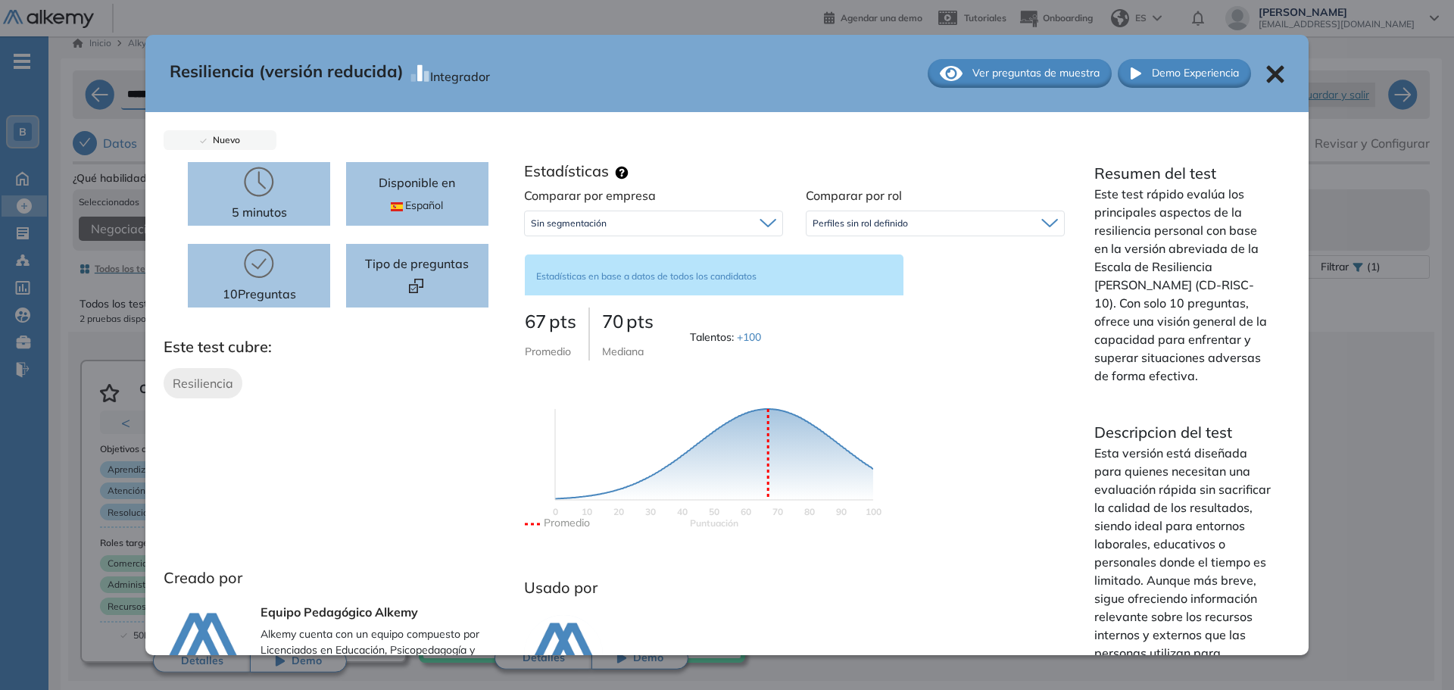
click at [1368, 417] on div "Resiliencia (versión reducida) Integrador Ver preguntas de muestra Demo Experie…" at bounding box center [751, 477] width 1357 height 620
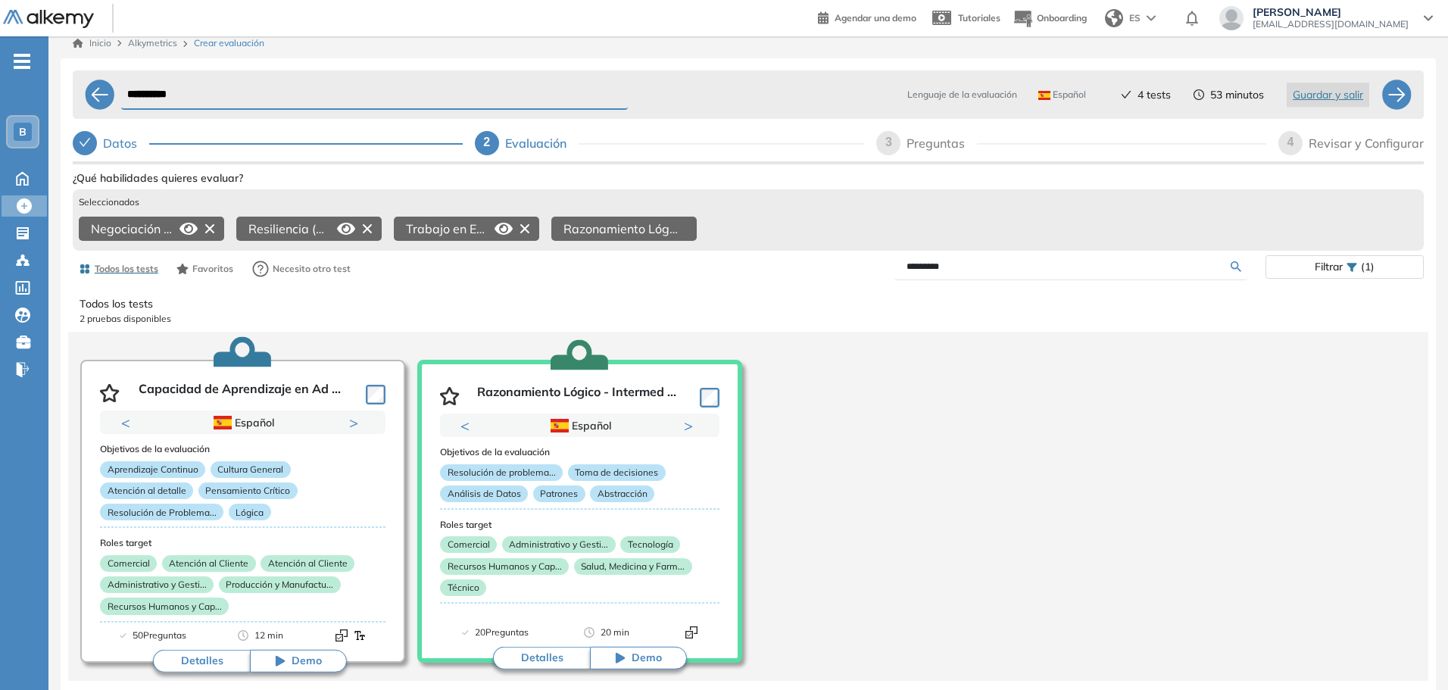
click at [503, 223] on icon at bounding box center [504, 229] width 18 height 12
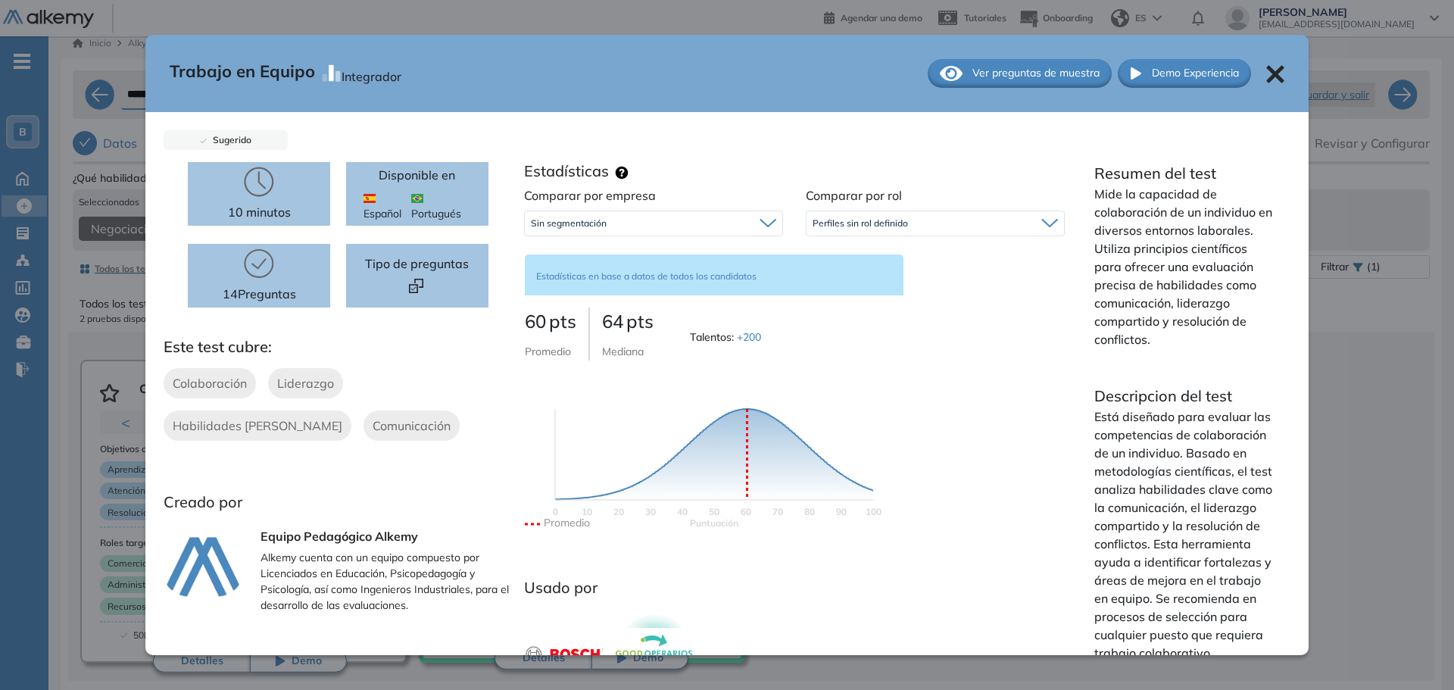
click at [1382, 365] on div "Trabajo en Equipo Integrador Ver preguntas de muestra Demo Experiencia Sugerido…" at bounding box center [751, 477] width 1357 height 620
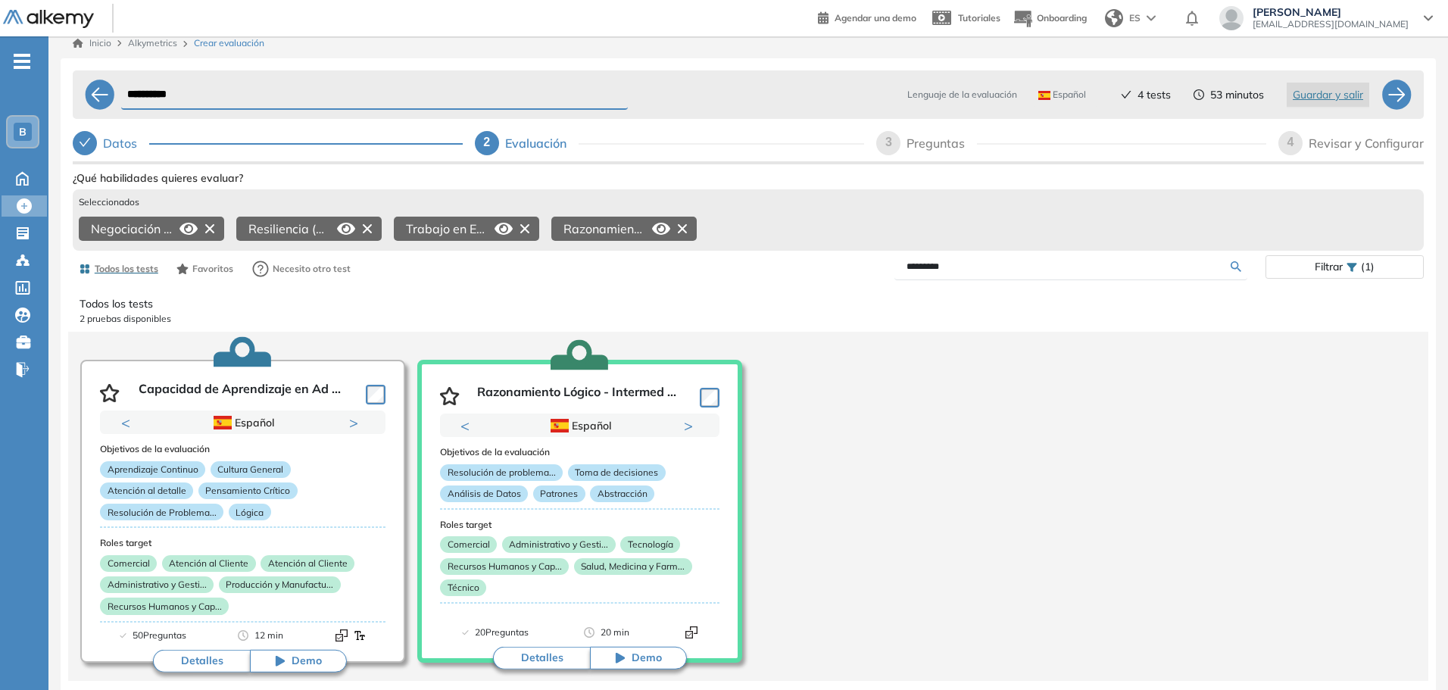
click at [662, 223] on icon at bounding box center [661, 229] width 18 height 12
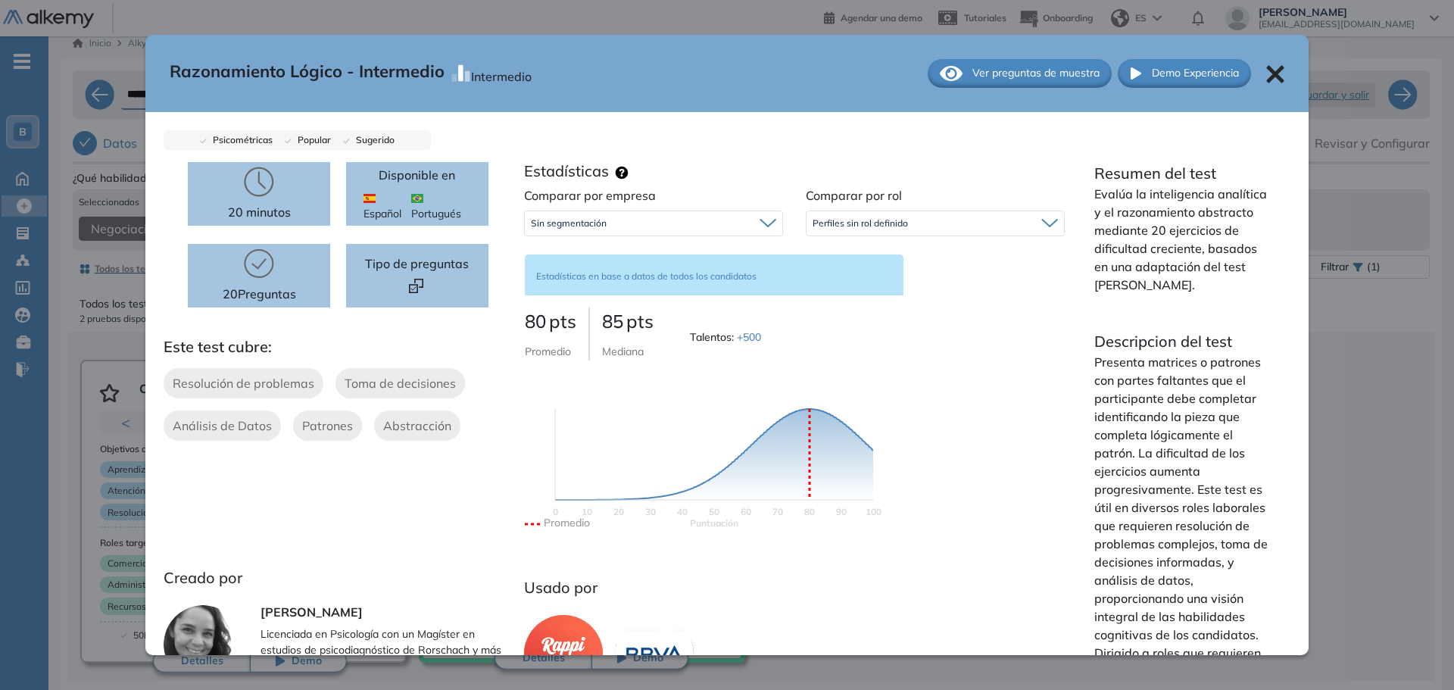
click at [1346, 391] on div "Razonamiento Lógico - Intermedio Intermedio Ver preguntas de muestra Demo Exper…" at bounding box center [751, 477] width 1357 height 620
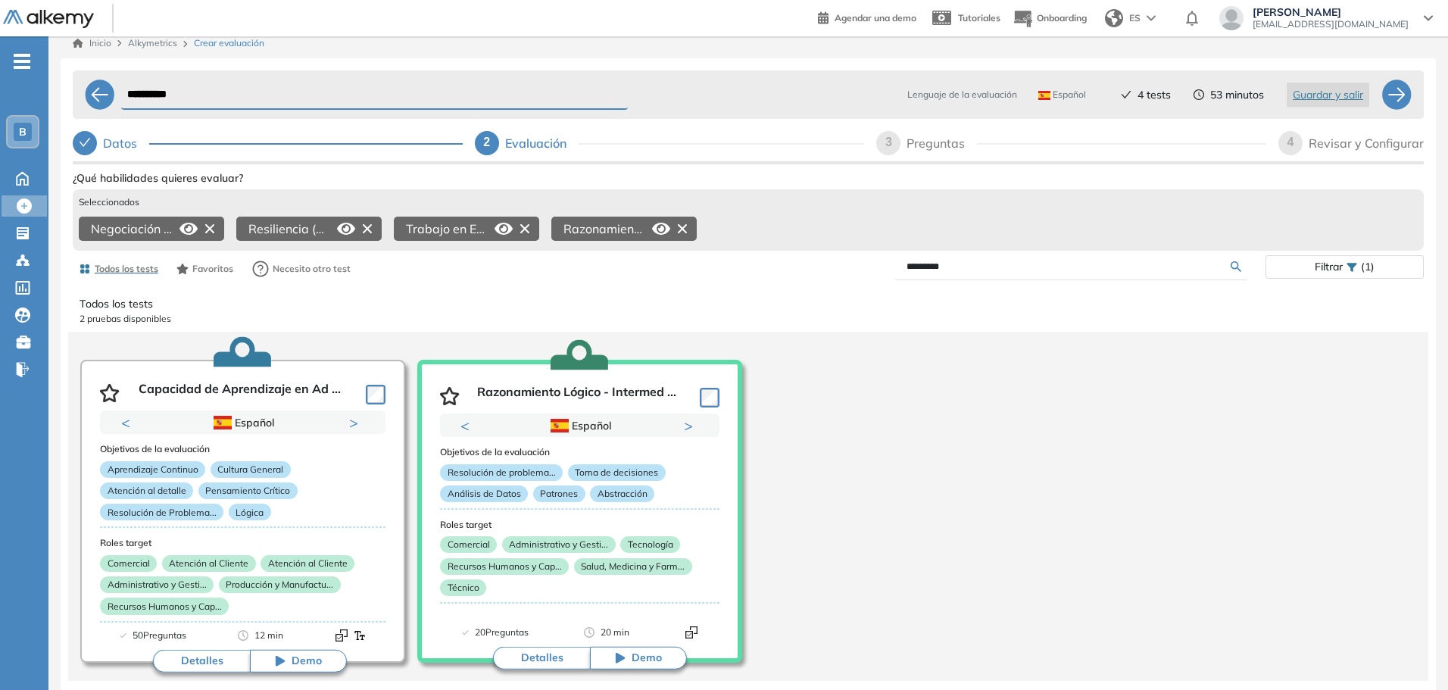
click at [887, 139] on span "3" at bounding box center [888, 142] width 7 height 13
select select "*****"
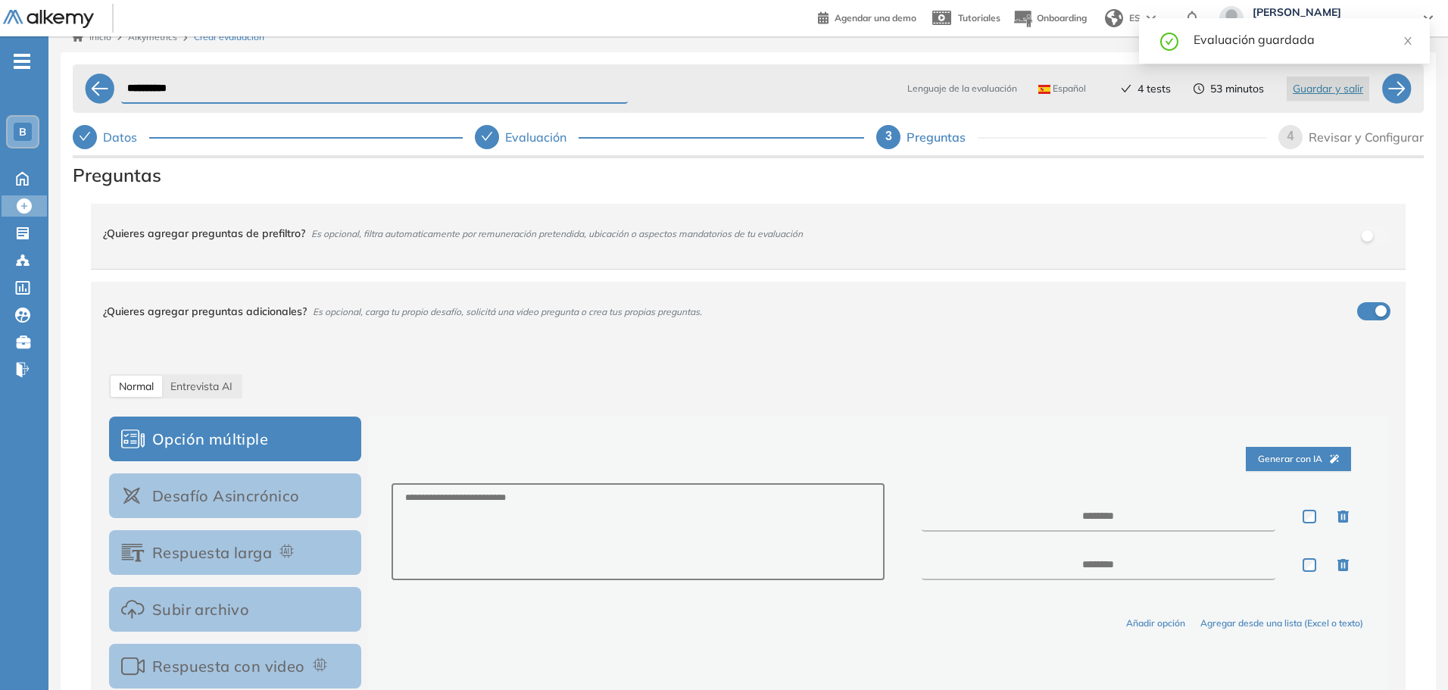
scroll to position [72, 0]
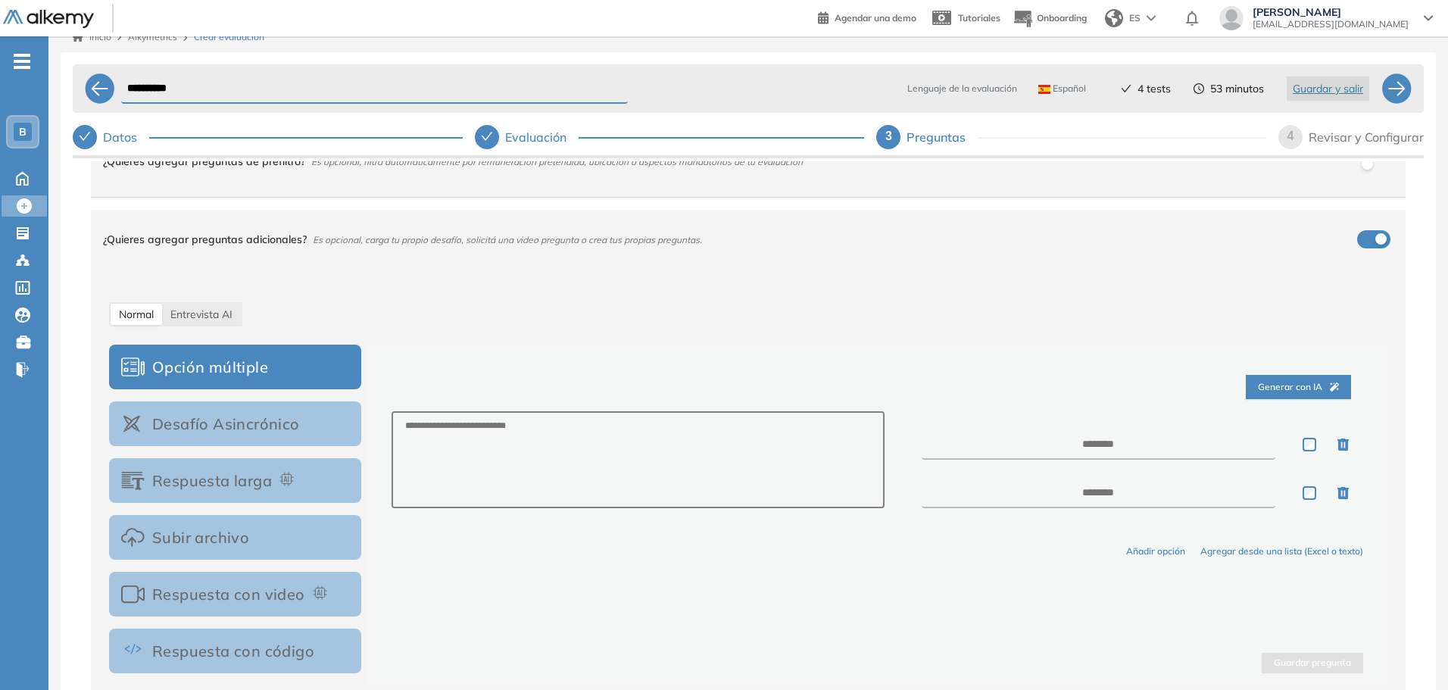
click at [1293, 140] on span "4" at bounding box center [1291, 136] width 7 height 13
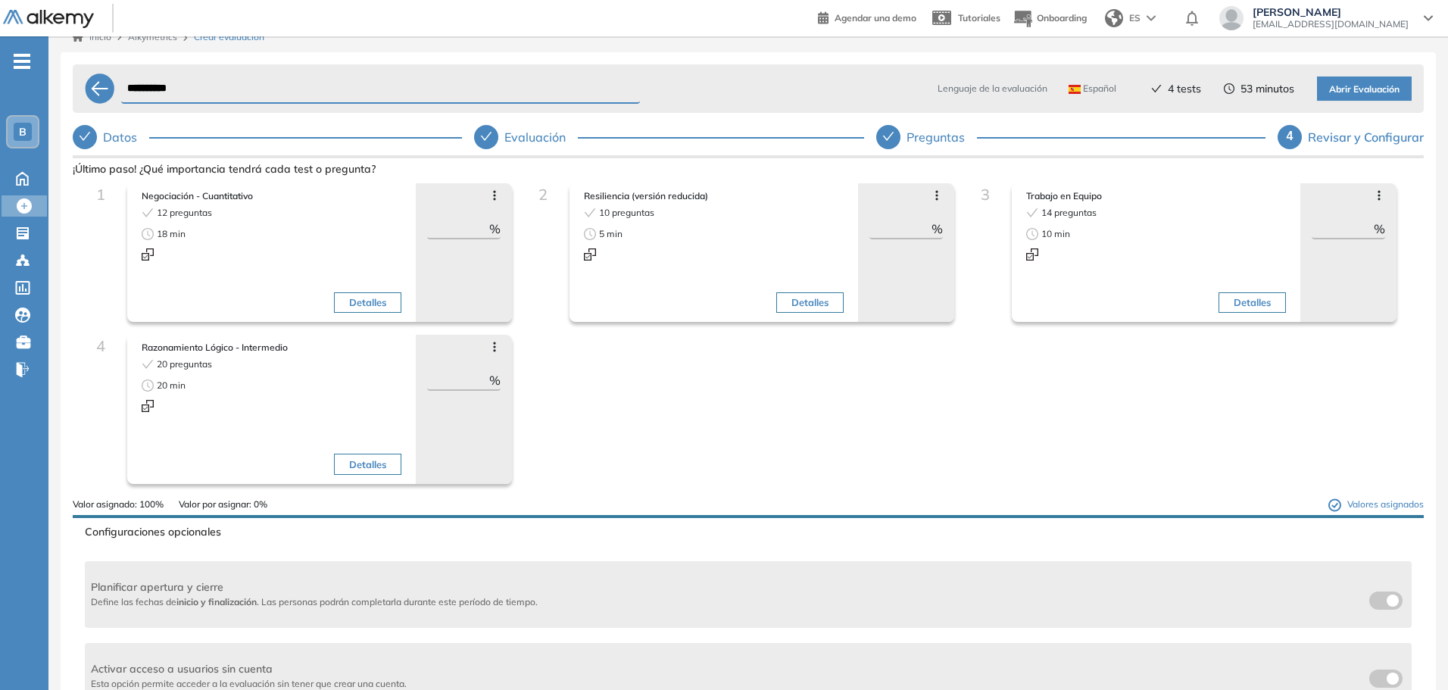
drag, startPoint x: 901, startPoint y: 227, endPoint x: 887, endPoint y: 229, distance: 13.7
click at [887, 229] on input "**" at bounding box center [901, 229] width 62 height 18
click at [893, 392] on div "1 Negociación - Cuantitativo 12 preguntas 18 min Detalles Avanzar posición Retr…" at bounding box center [748, 340] width 1327 height 314
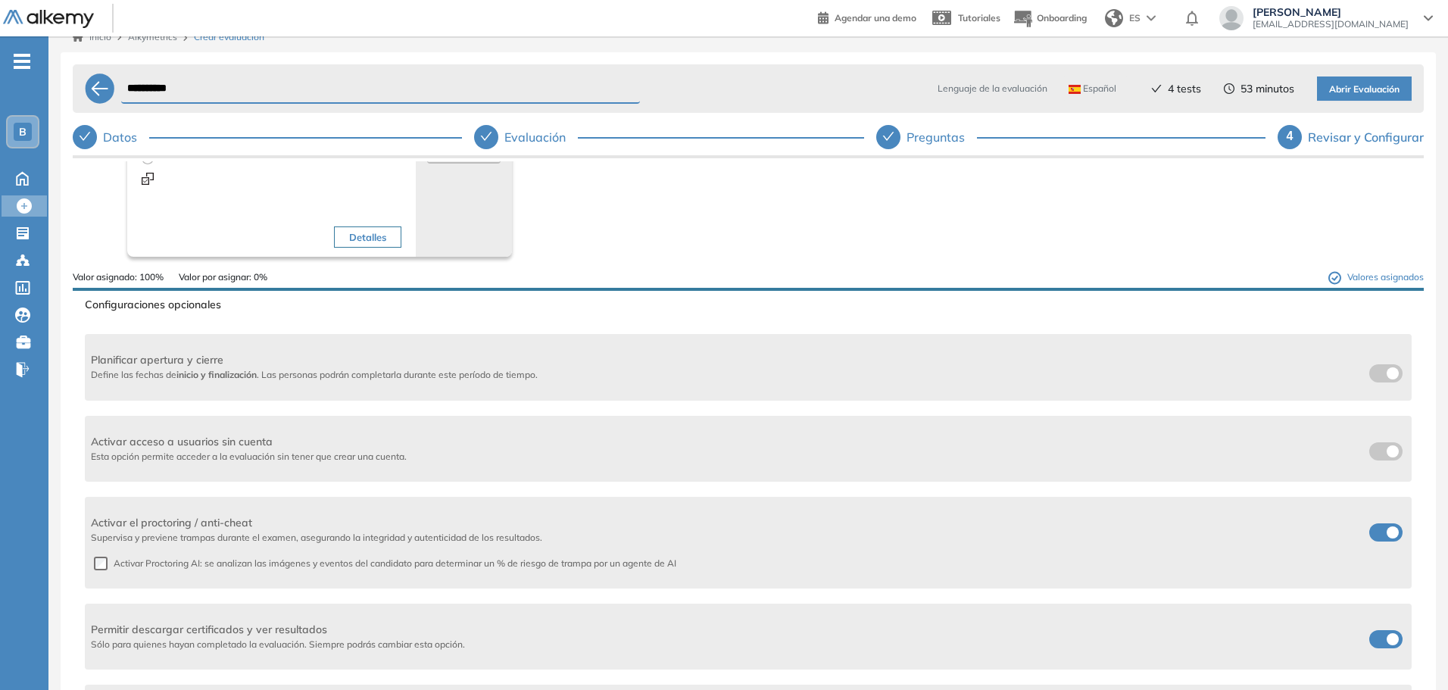
scroll to position [349, 0]
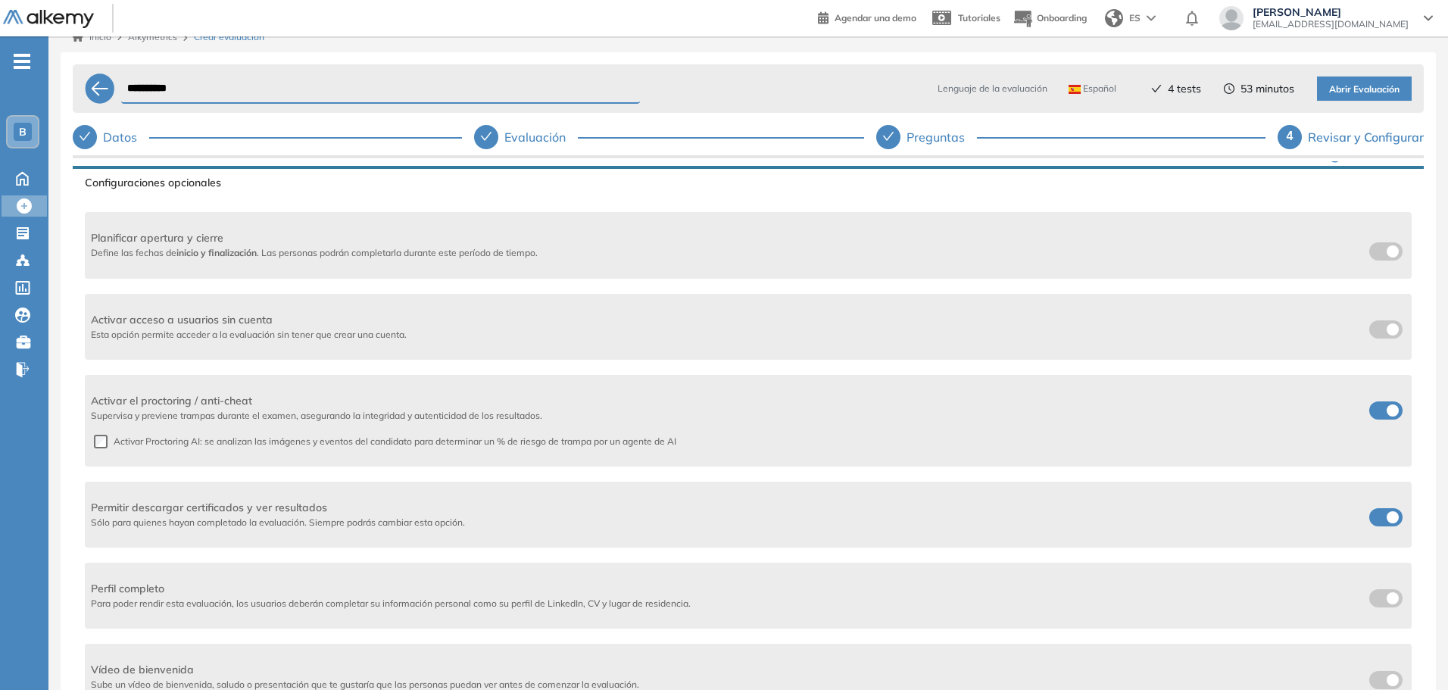
click at [1382, 411] on span at bounding box center [1376, 407] width 12 height 12
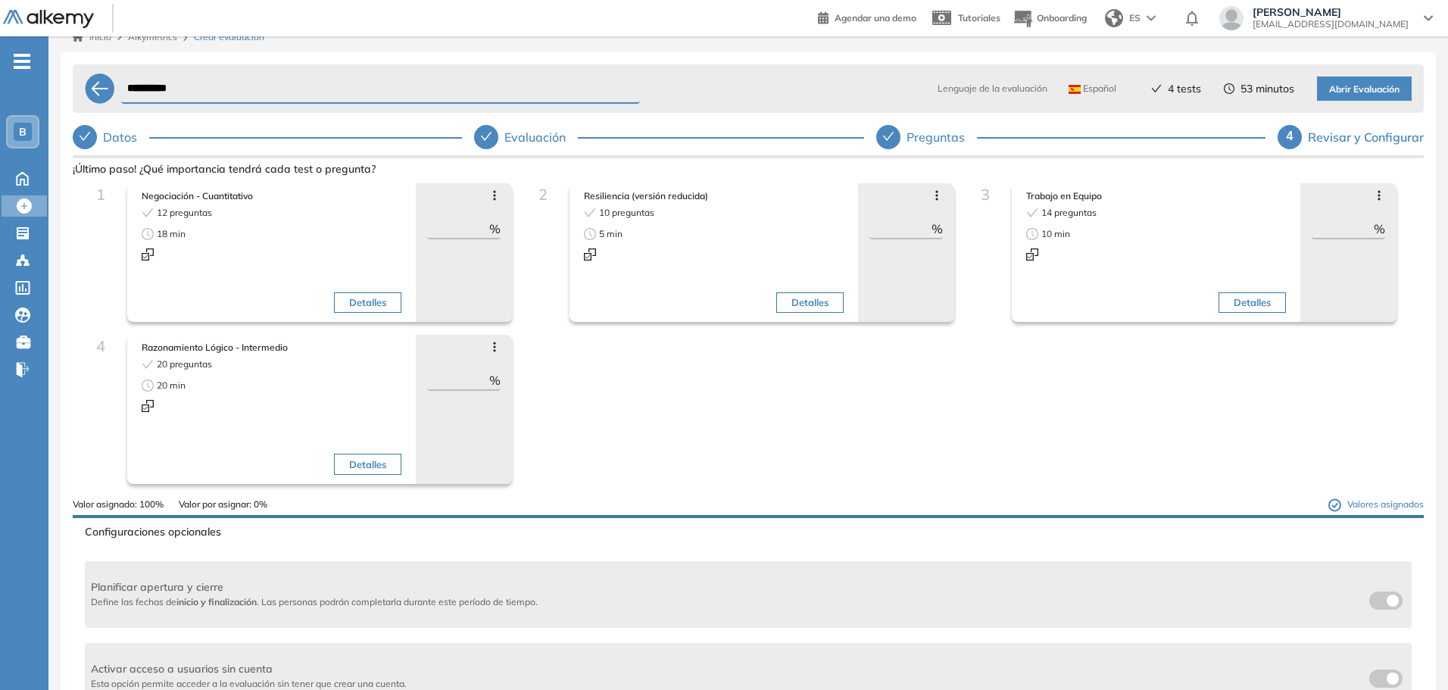
scroll to position [323, 0]
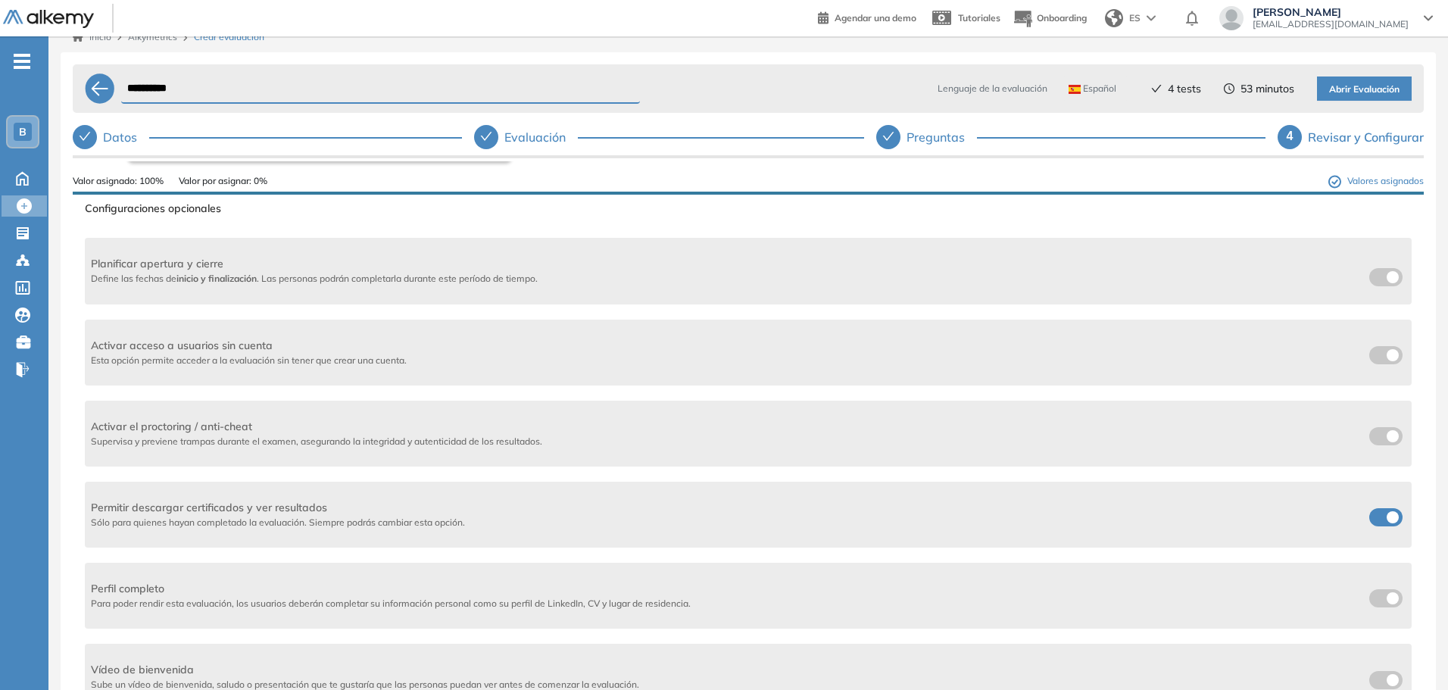
click at [1370, 520] on span at bounding box center [1376, 514] width 12 height 12
click at [1370, 514] on span at bounding box center [1376, 514] width 12 height 12
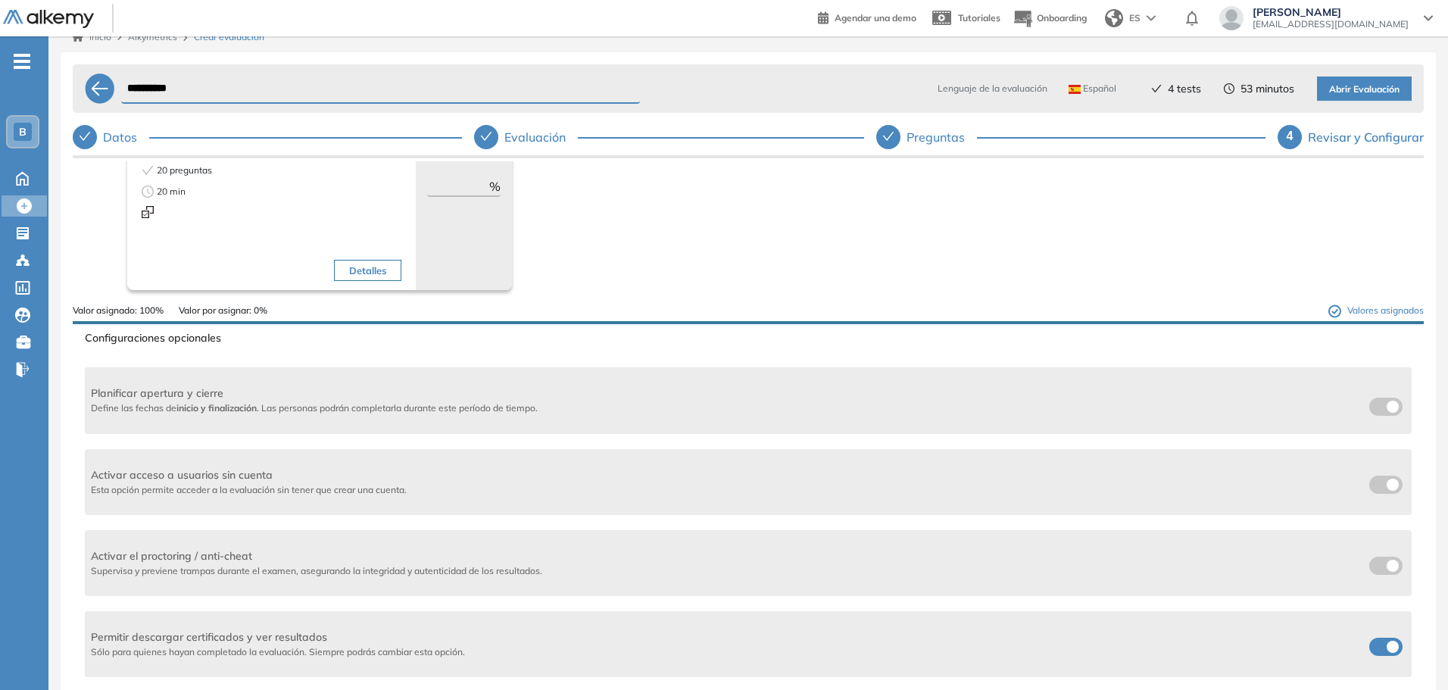
scroll to position [0, 0]
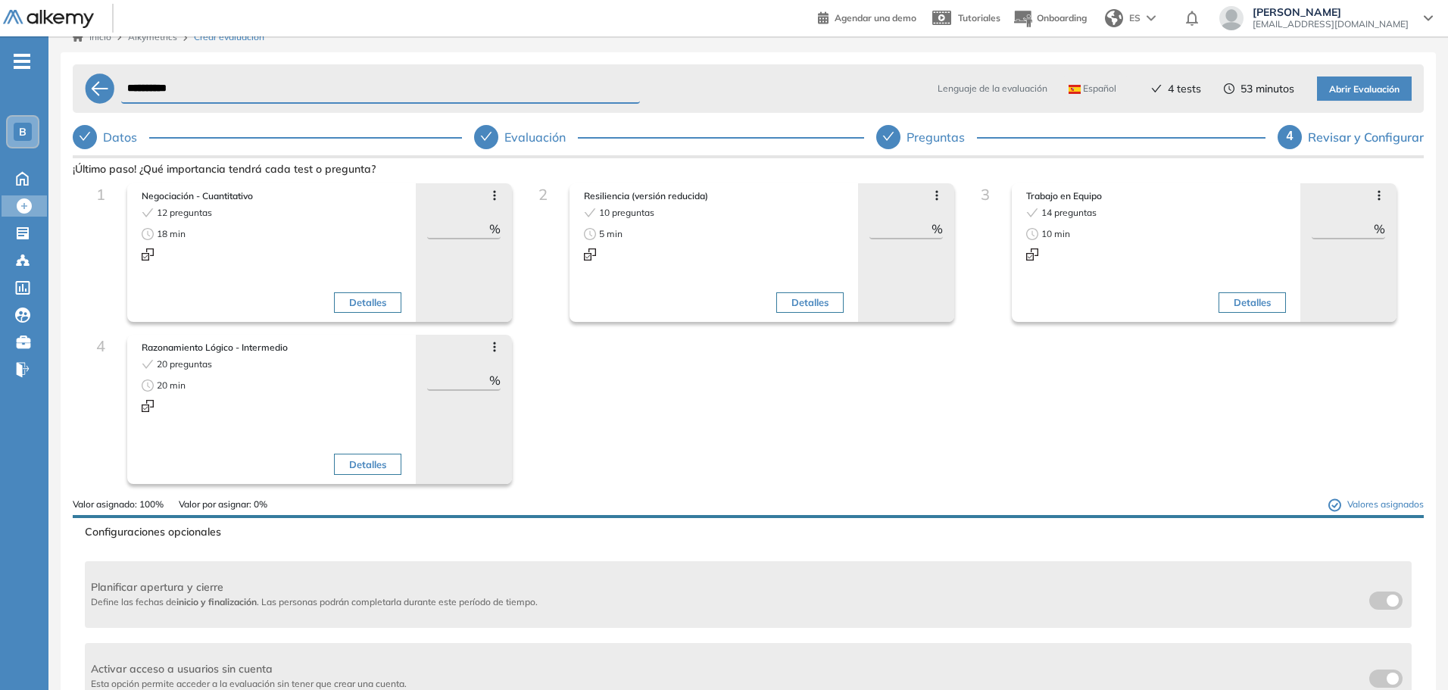
drag, startPoint x: 888, startPoint y: 230, endPoint x: 916, endPoint y: 230, distance: 28.0
click at [916, 230] on input "**" at bounding box center [901, 229] width 62 height 18
type input "**"
drag, startPoint x: 461, startPoint y: 380, endPoint x: 436, endPoint y: 380, distance: 25.0
click at [436, 380] on input "**" at bounding box center [458, 380] width 62 height 18
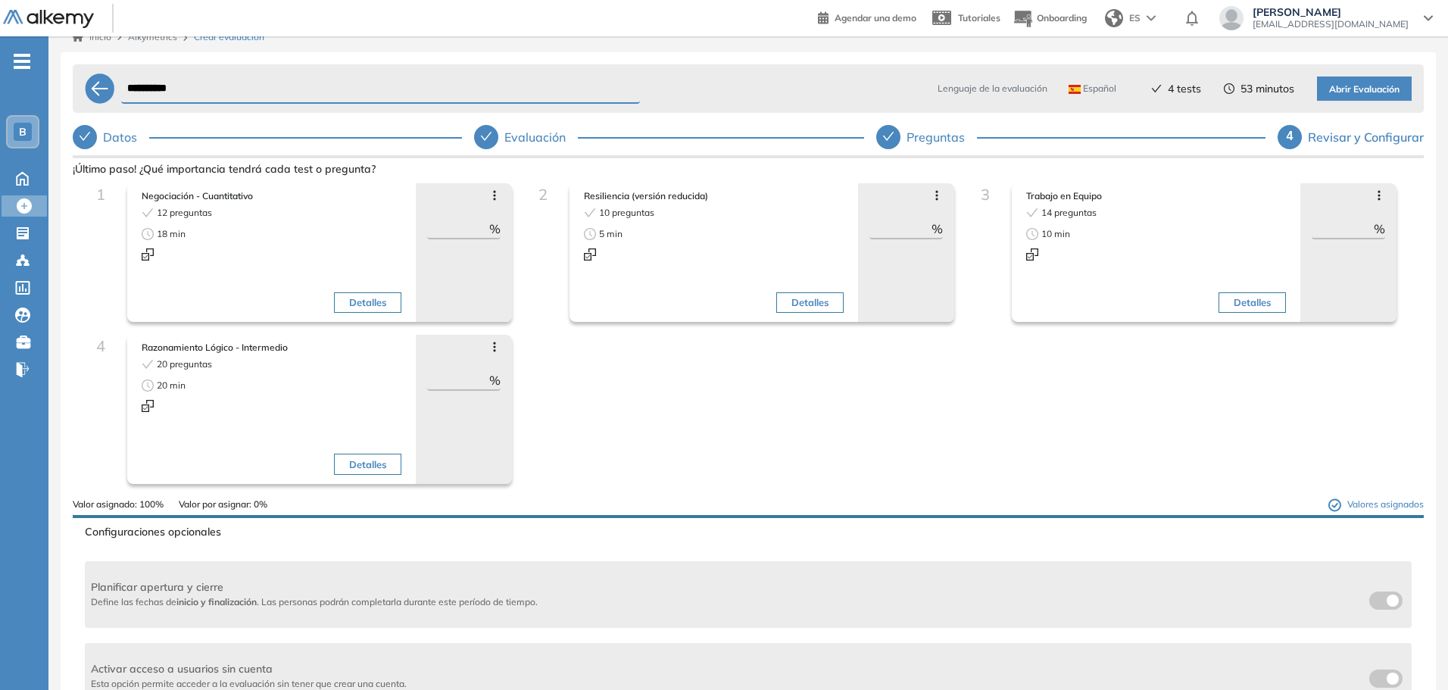
type input "**"
click at [629, 399] on div "1 Negociación - Cuantitativo 12 preguntas 18 min Detalles Avanzar posición Retr…" at bounding box center [748, 340] width 1327 height 314
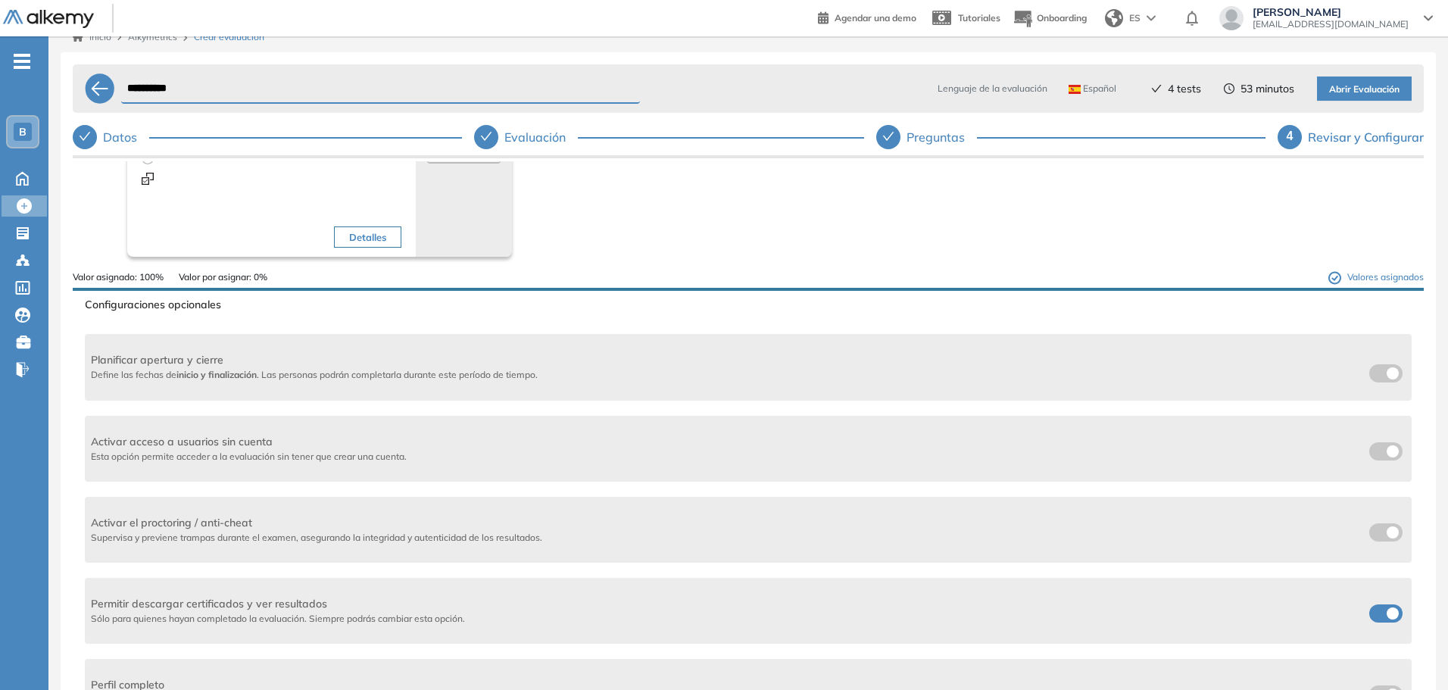
click at [1341, 96] on span "Abrir Evaluación" at bounding box center [1364, 90] width 70 height 14
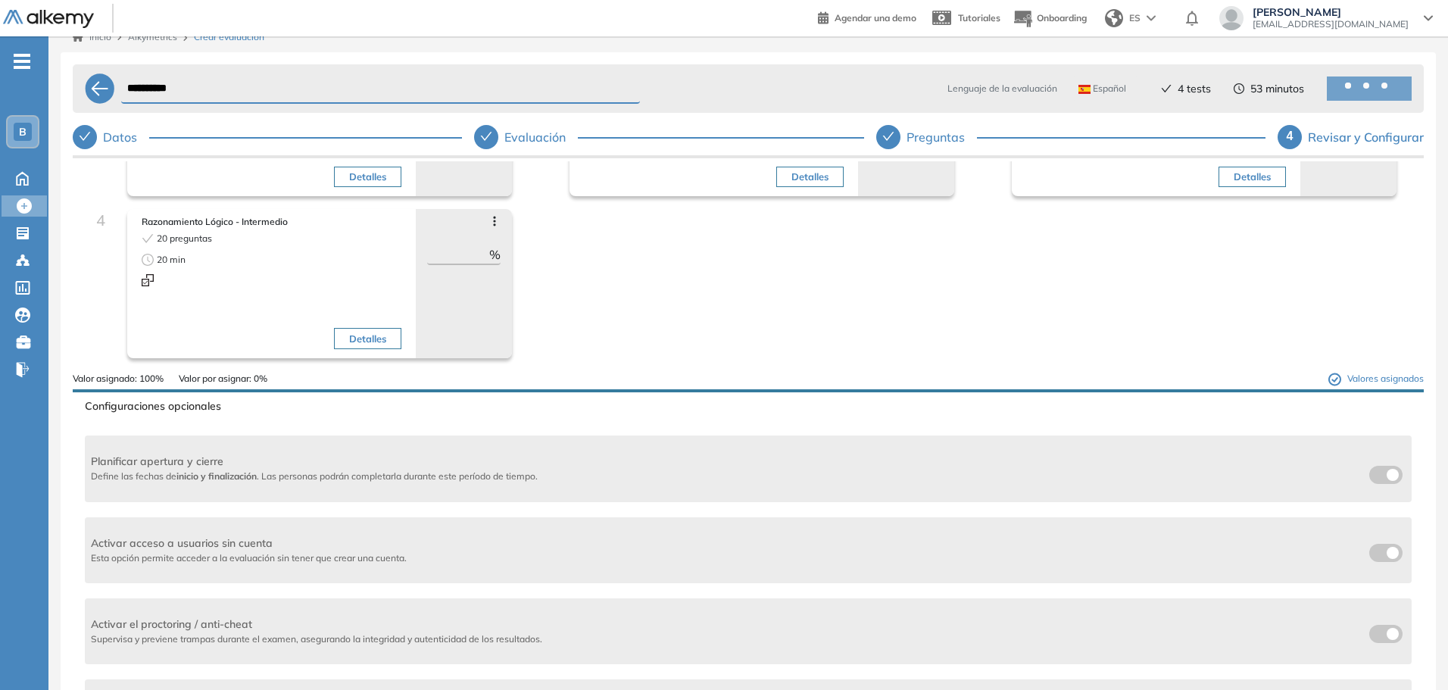
scroll to position [0, 0]
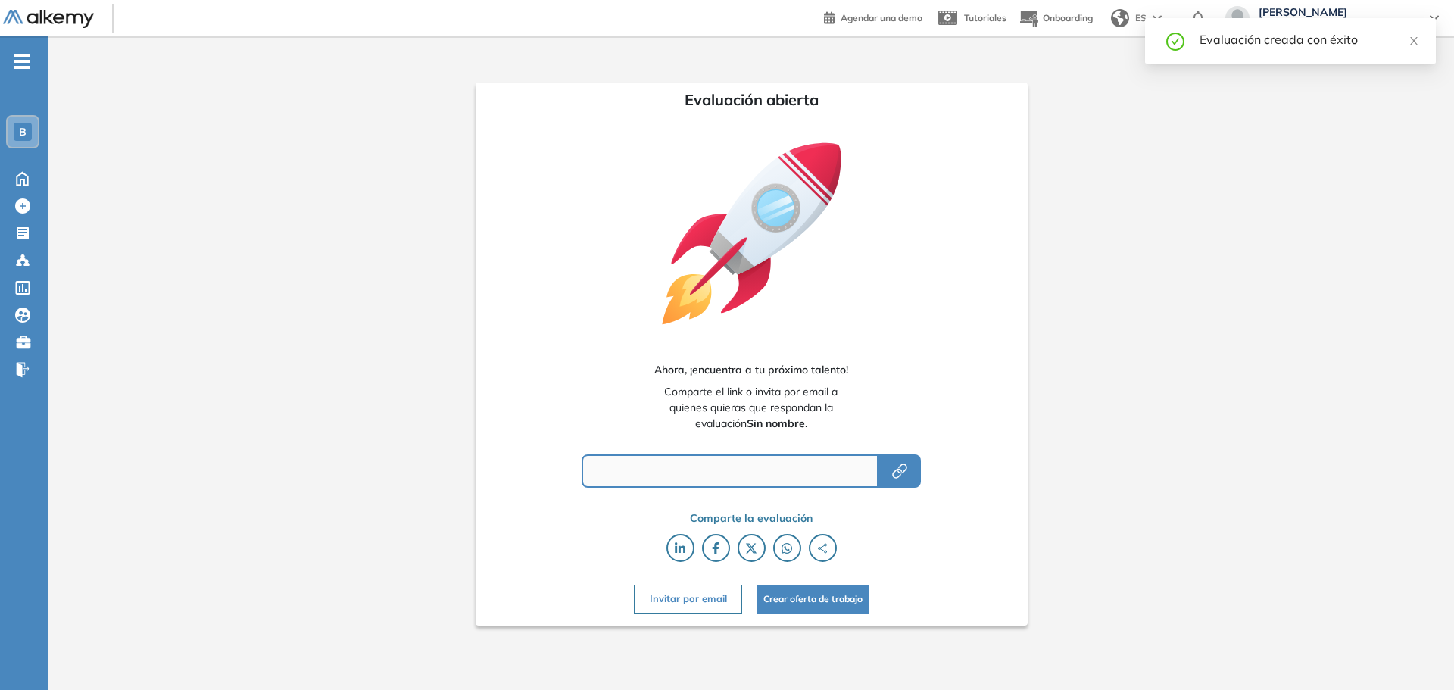
type input "**********"
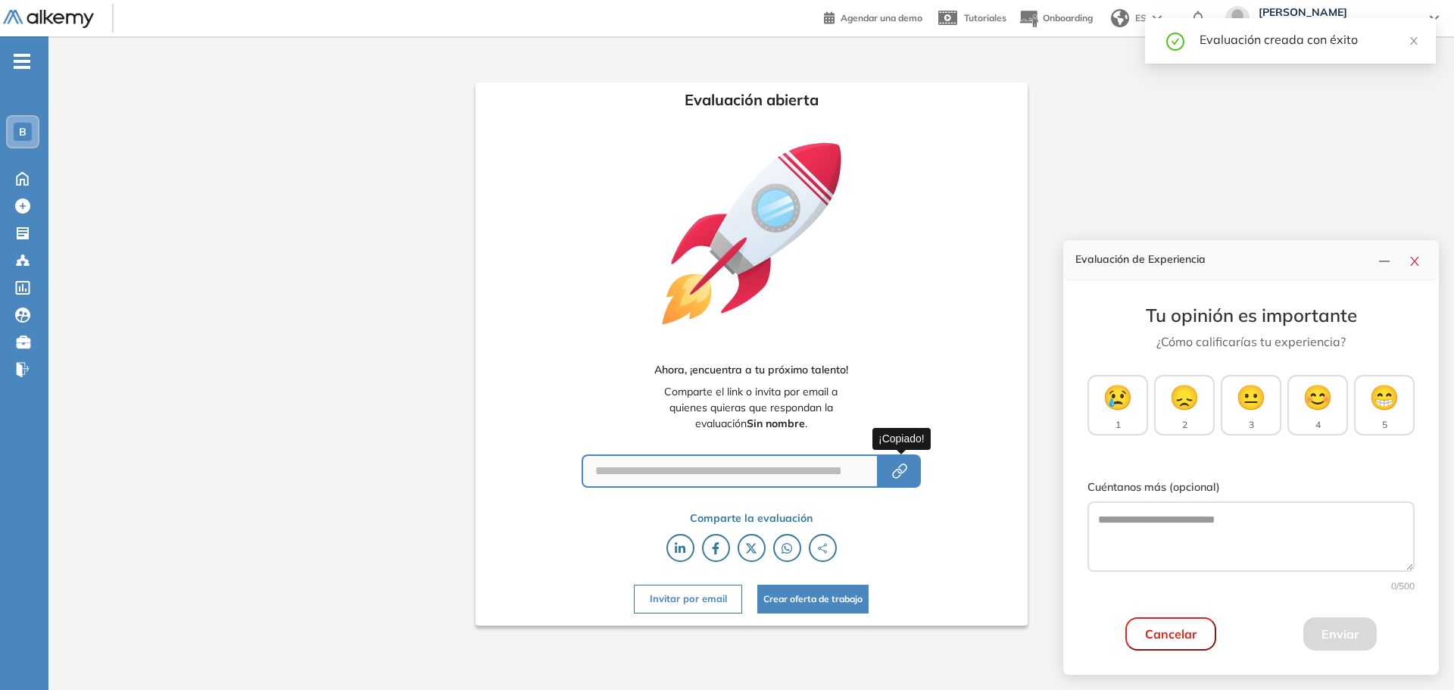
click at [911, 479] on button "button" at bounding box center [900, 470] width 42 height 33
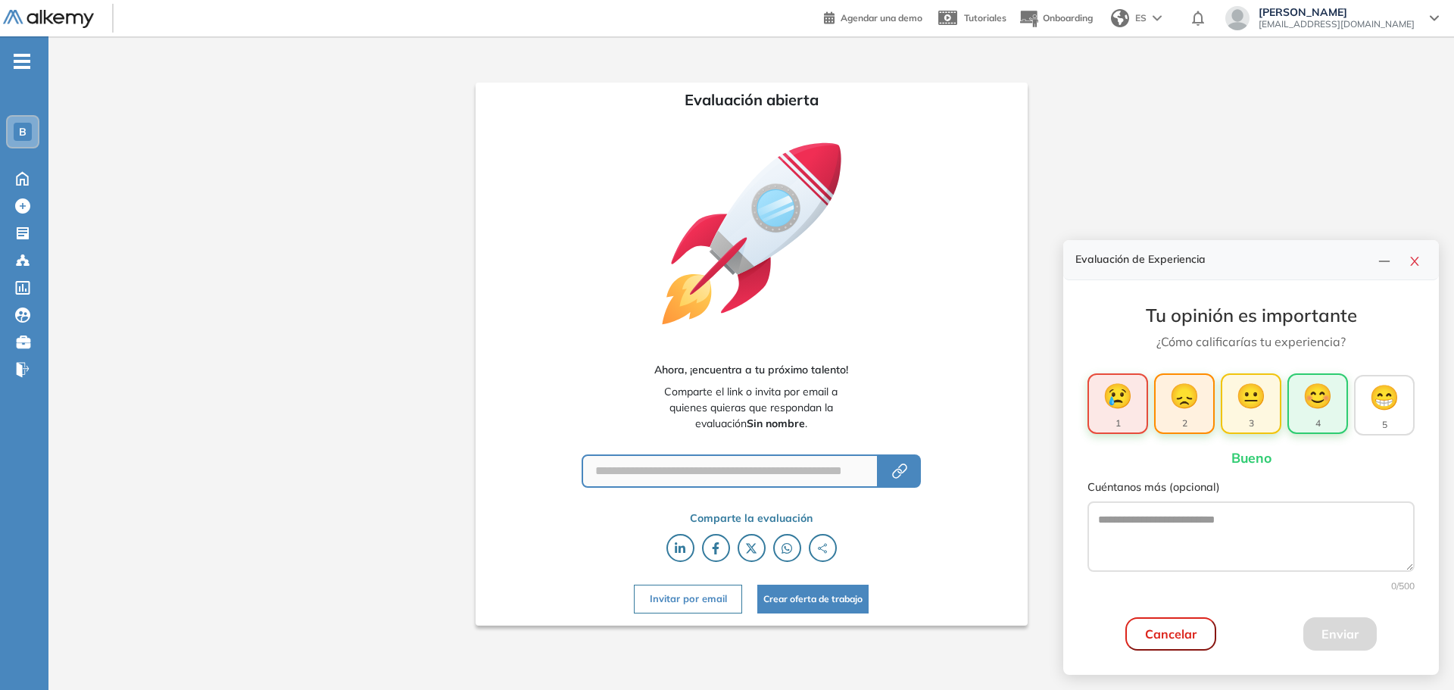
click at [1304, 397] on span "😊" at bounding box center [1318, 395] width 30 height 36
click at [1338, 632] on button "Enviar" at bounding box center [1340, 633] width 73 height 33
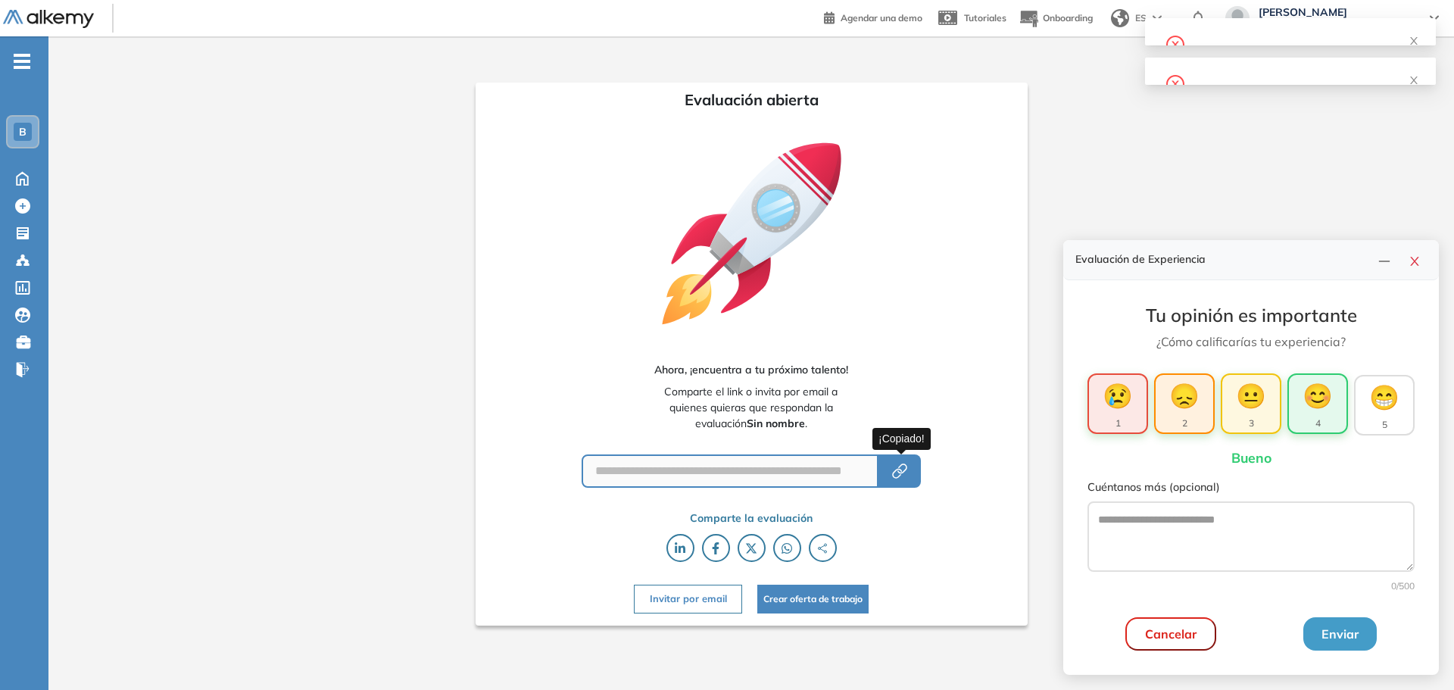
click at [898, 479] on icon "button" at bounding box center [897, 474] width 10 height 10
click at [1413, 264] on icon "close" at bounding box center [1414, 261] width 8 height 9
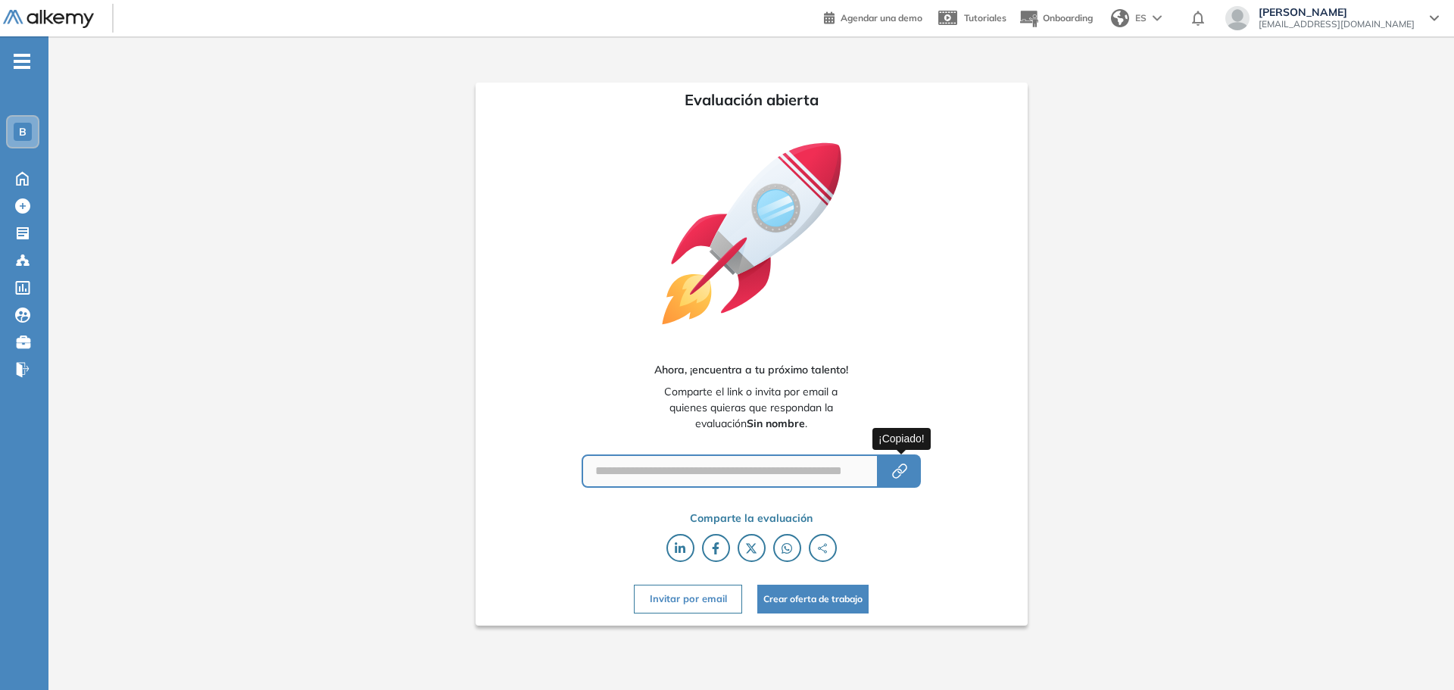
click at [909, 475] on icon "button" at bounding box center [900, 471] width 18 height 18
click at [805, 417] on b "Sin nombre" at bounding box center [776, 424] width 58 height 14
click at [27, 171] on icon at bounding box center [22, 177] width 27 height 18
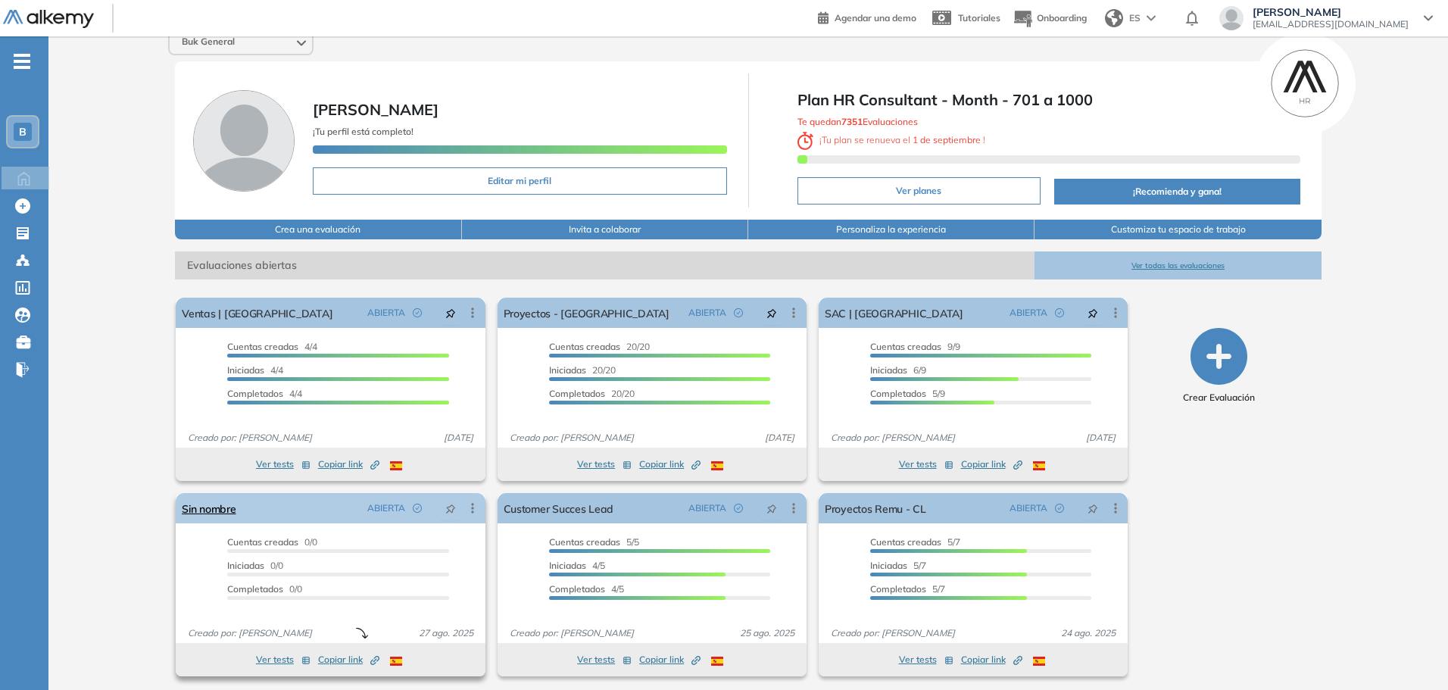
scroll to position [19, 0]
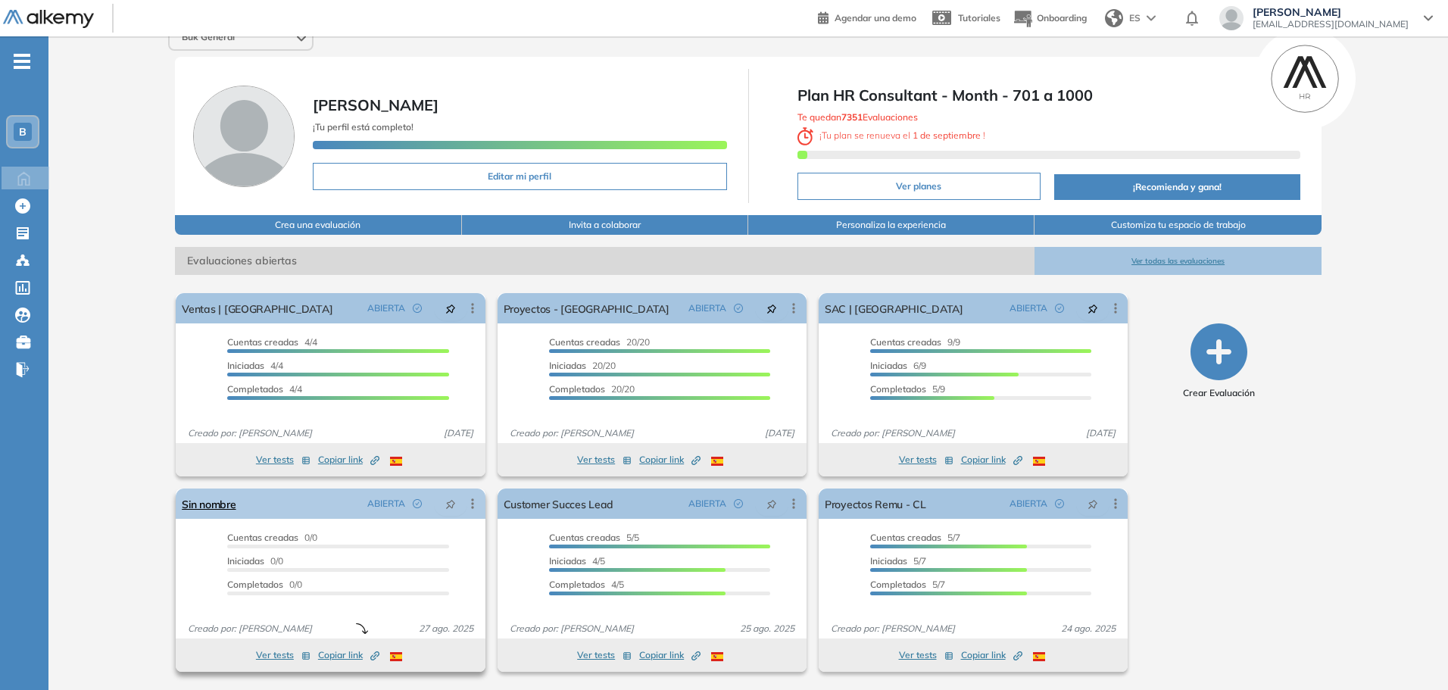
click at [469, 502] on icon at bounding box center [472, 503] width 15 height 15
click at [427, 529] on div "Editar" at bounding box center [412, 532] width 111 height 17
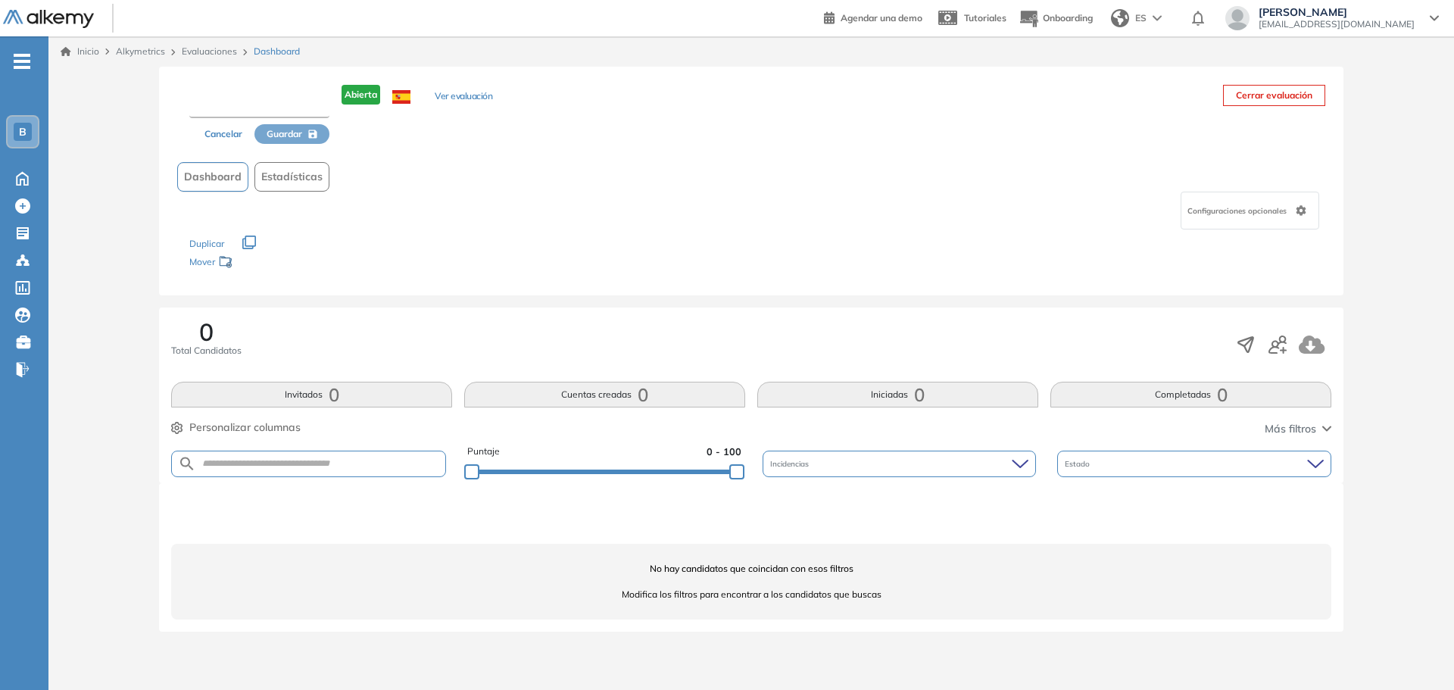
click at [249, 95] on input "text" at bounding box center [259, 104] width 140 height 27
type input "**********"
click at [301, 133] on span "Guardar" at bounding box center [285, 135] width 36 height 14
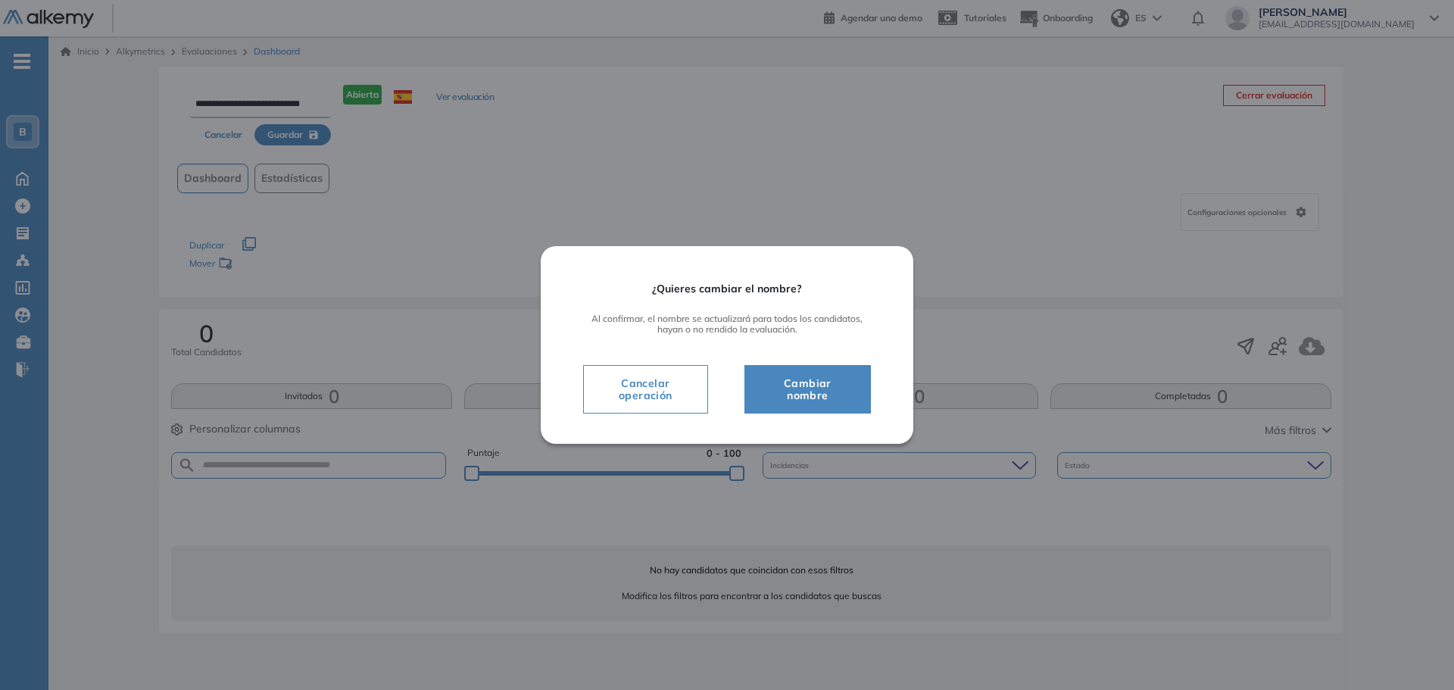
click at [782, 399] on span "Cambiar nombre" at bounding box center [808, 389] width 89 height 30
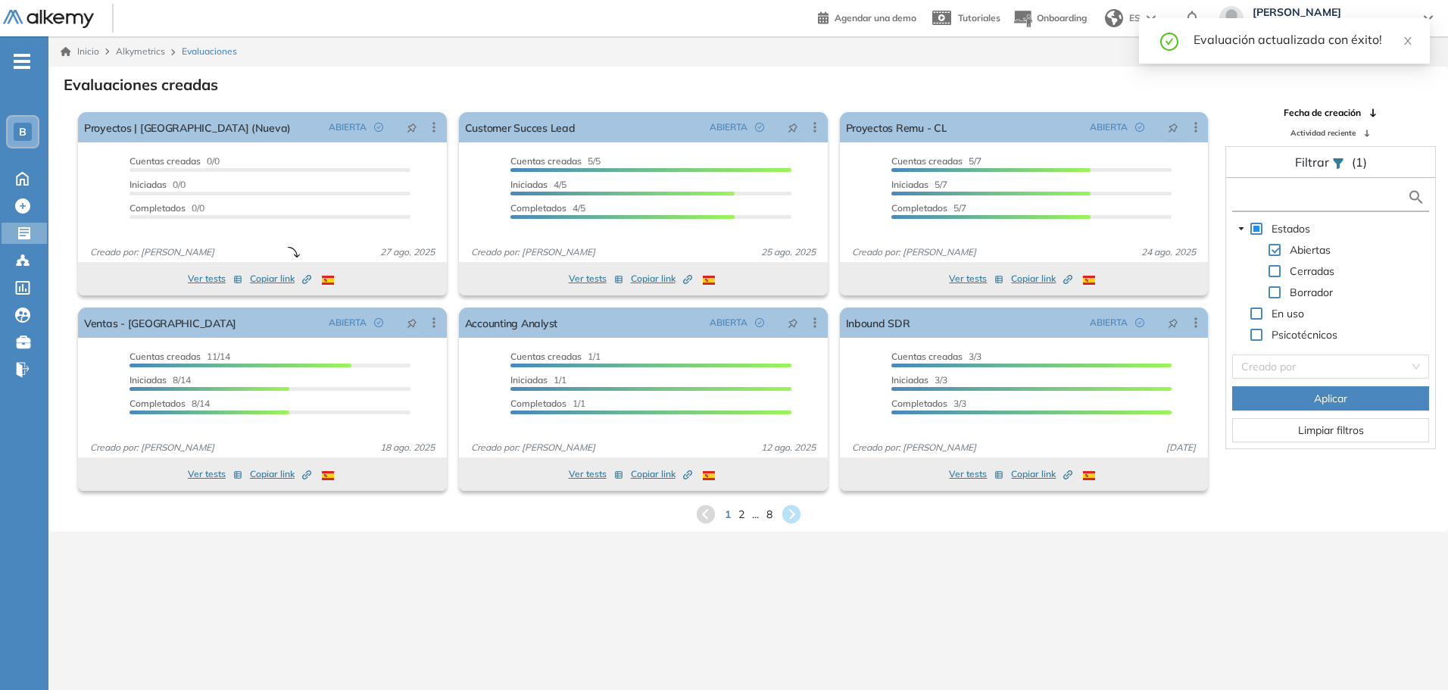
click at [1266, 198] on input "text" at bounding box center [1321, 197] width 171 height 16
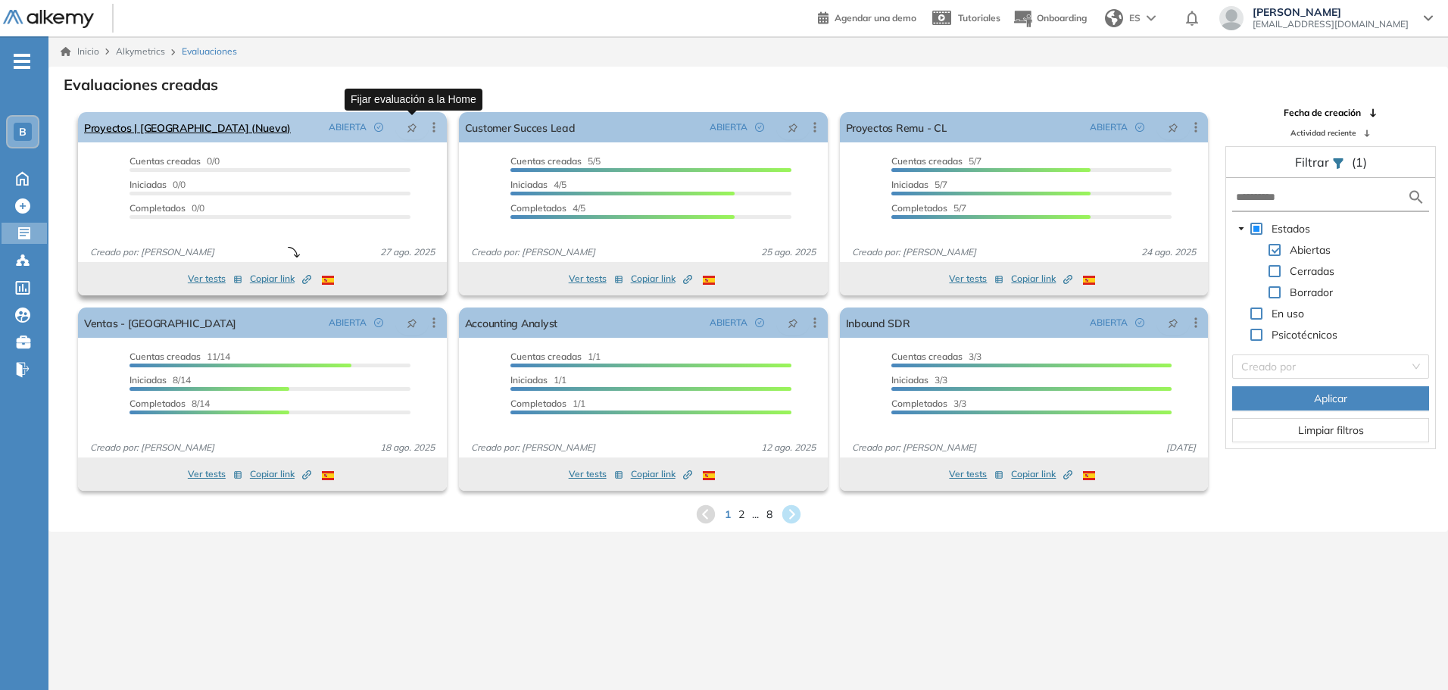
click at [411, 127] on icon "pushpin" at bounding box center [412, 128] width 11 height 11
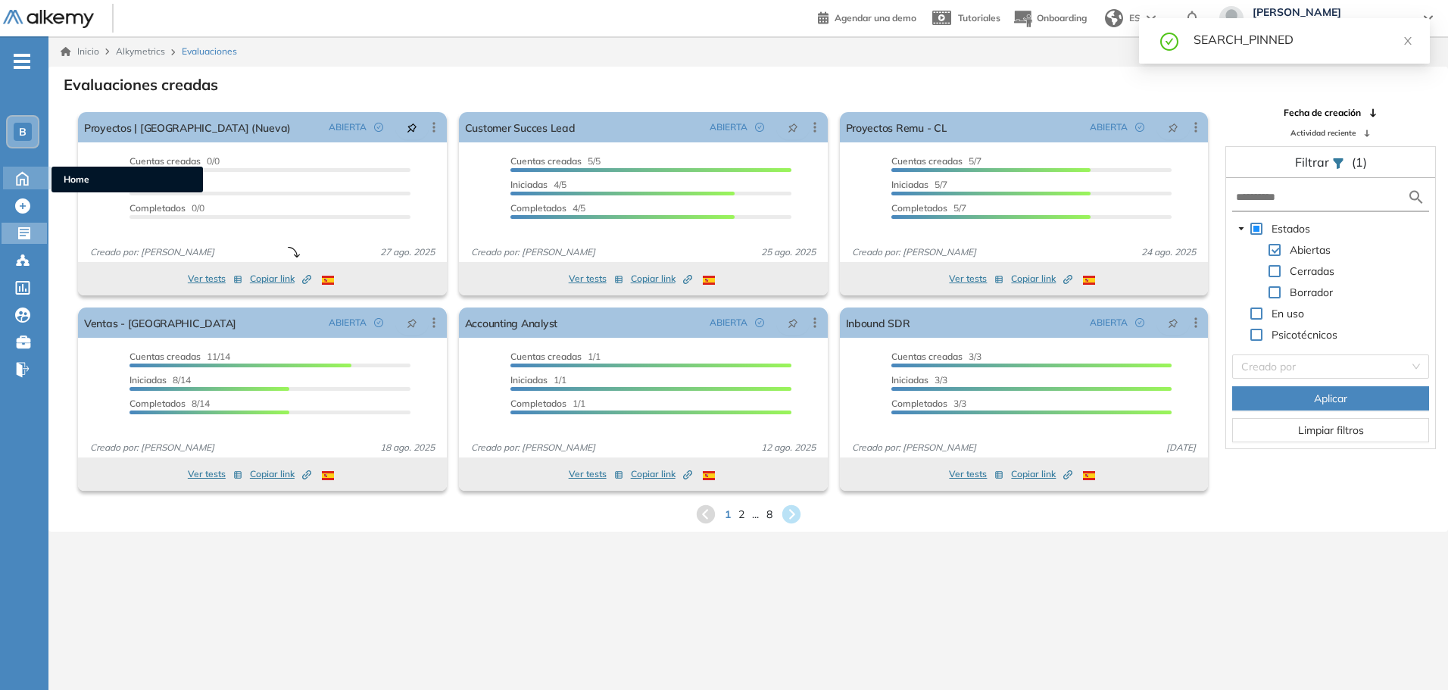
click at [27, 182] on icon at bounding box center [22, 177] width 27 height 18
